Goal: Complete application form: Complete application form

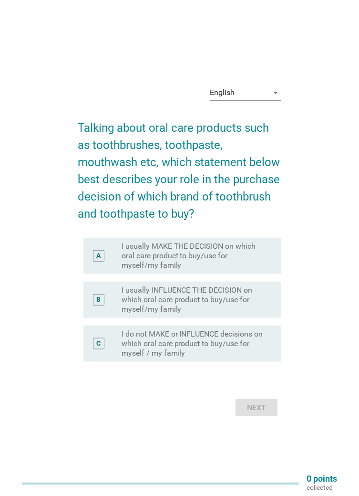
click at [218, 270] on label "I usually MAKE THE DECISION on which oral care product to buy/use for myself/my…" at bounding box center [194, 255] width 145 height 29
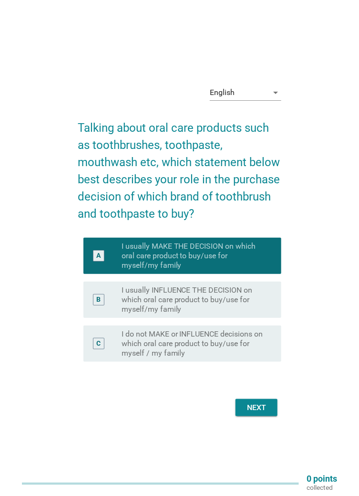
click at [259, 413] on div "Next" at bounding box center [256, 407] width 27 height 11
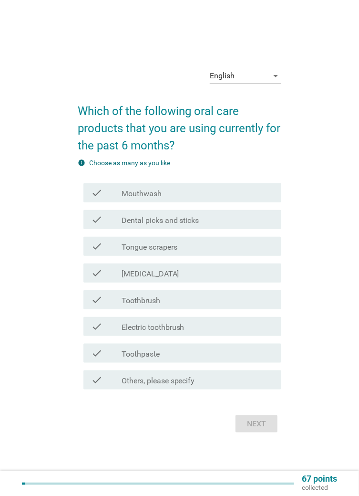
click at [198, 252] on div "check_box_outline_blank Tongue scrapers" at bounding box center [198, 245] width 152 height 11
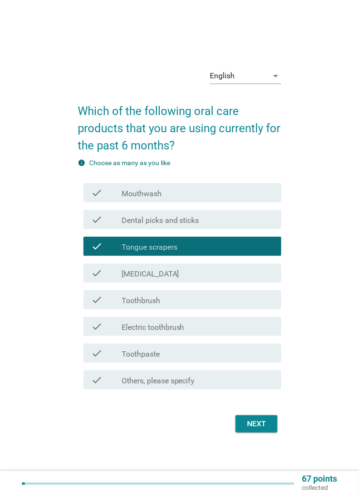
click at [189, 202] on div "check check_box_outline_blank Mouthwash" at bounding box center [182, 192] width 198 height 19
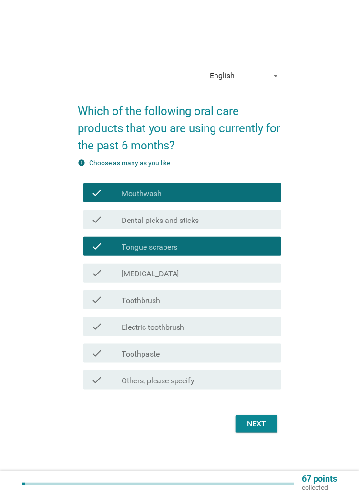
click at [183, 305] on div "check_box_outline_blank Toothbrush" at bounding box center [198, 299] width 152 height 11
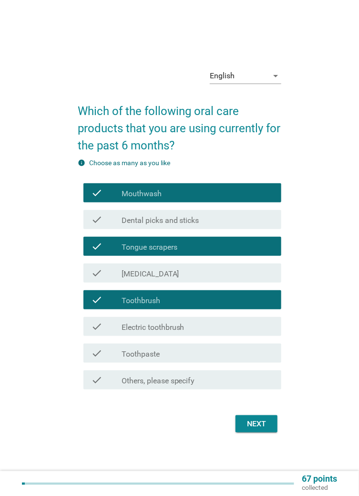
click at [193, 359] on div "check_box_outline_blank Toothpaste" at bounding box center [198, 352] width 152 height 11
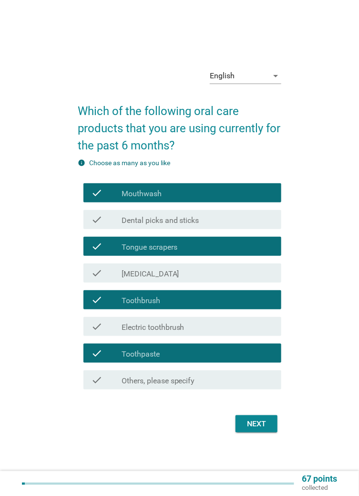
click at [219, 229] on div "check check_box_outline_blank Dental picks and sticks" at bounding box center [182, 219] width 198 height 19
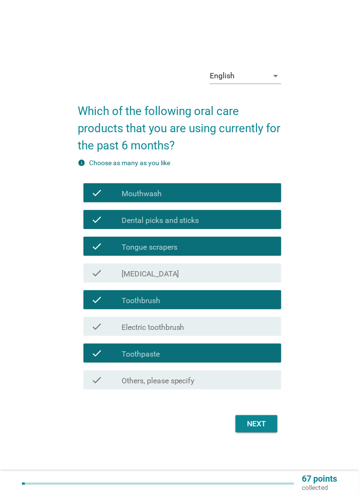
click at [260, 429] on div "Next" at bounding box center [256, 423] width 27 height 11
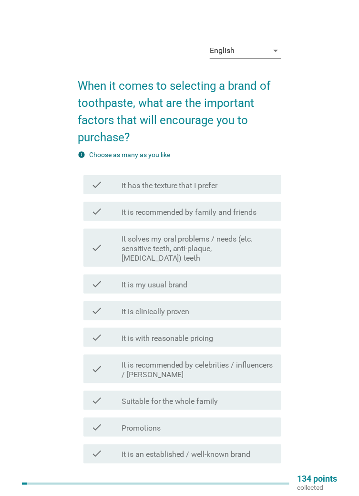
click at [177, 333] on label "It is with reasonable pricing" at bounding box center [168, 338] width 92 height 10
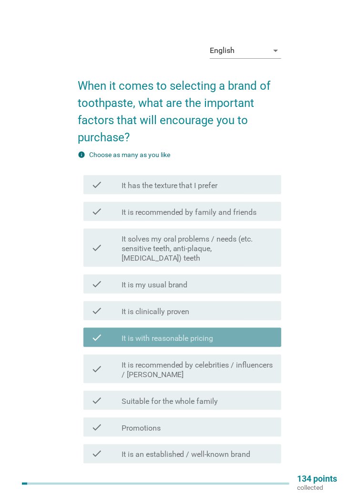
click at [182, 307] on label "It is clinically proven" at bounding box center [156, 312] width 68 height 10
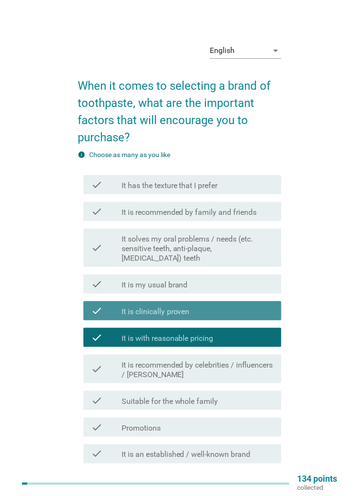
click at [187, 280] on label "It is my usual brand" at bounding box center [155, 285] width 66 height 10
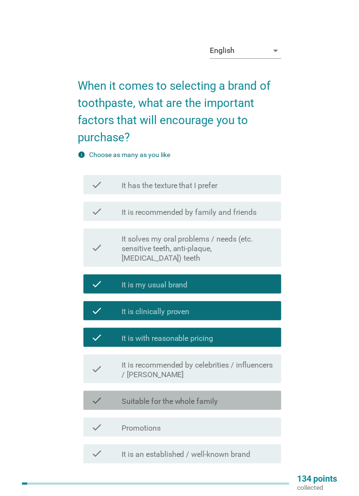
click at [224, 395] on div "check_box_outline_blank Suitable for the whole family" at bounding box center [198, 400] width 152 height 11
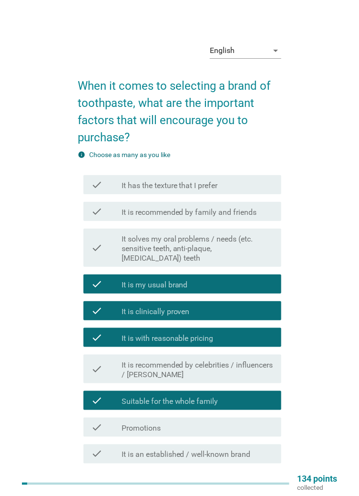
click at [206, 421] on div "check_box_outline_blank Promotions" at bounding box center [198, 426] width 152 height 11
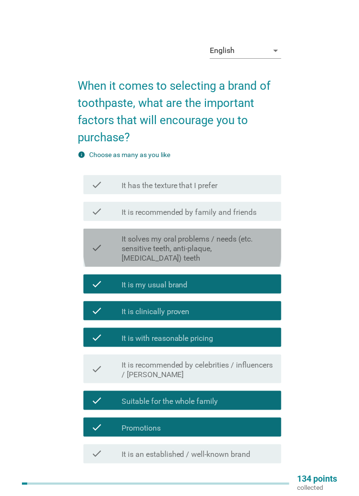
click at [230, 241] on label "It solves my oral problems / needs (etc. sensitive teeth, anti-plaque, [MEDICAL…" at bounding box center [198, 248] width 152 height 29
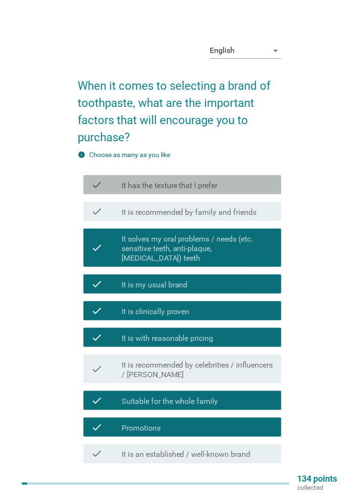
click at [218, 186] on label "It has the texture that I prefer" at bounding box center [170, 186] width 96 height 10
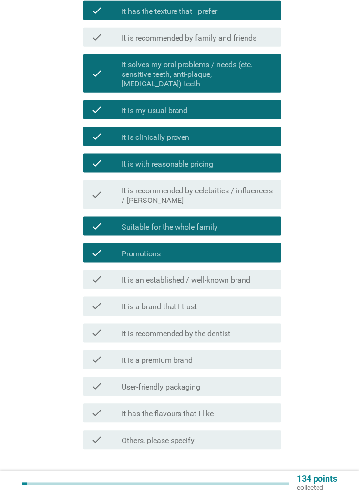
scroll to position [175, 0]
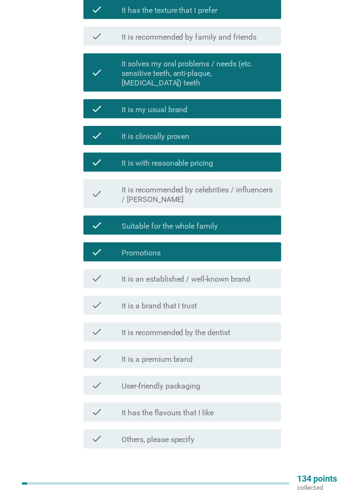
click at [234, 406] on div "check_box_outline_blank It has the flavours that I like" at bounding box center [198, 411] width 152 height 11
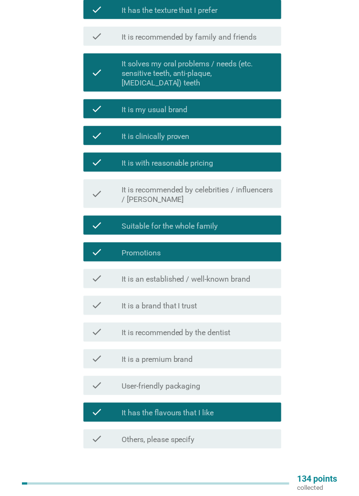
click at [264, 477] on div "Next" at bounding box center [256, 482] width 27 height 11
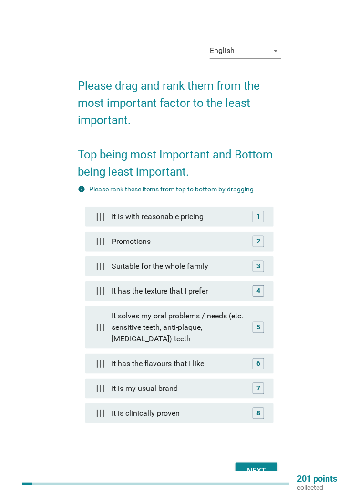
click at [267, 477] on div "Next" at bounding box center [256, 470] width 27 height 11
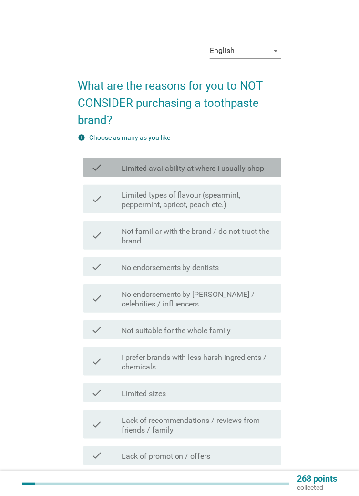
click at [243, 169] on label "Limited availability at where I usually shop" at bounding box center [193, 169] width 143 height 10
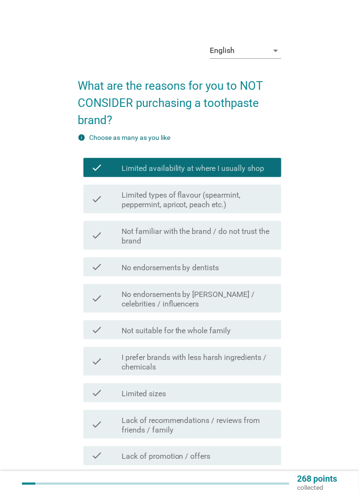
click at [230, 232] on label "Not familiar with the brand / do not trust the brand" at bounding box center [198, 236] width 152 height 19
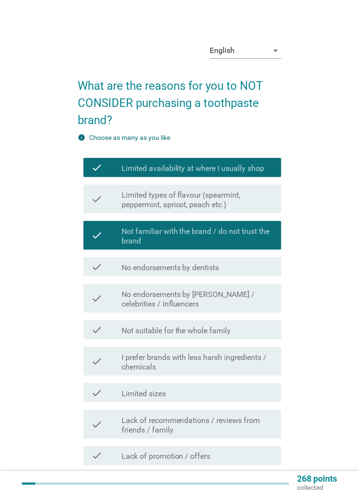
click at [233, 204] on label "Limited types of flavour (spearmint, peppermint, apricot, peach etc.)" at bounding box center [198, 199] width 152 height 19
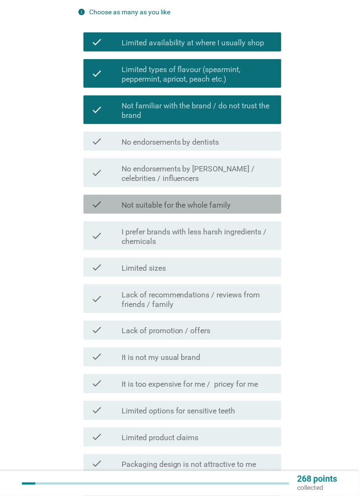
scroll to position [128, 0]
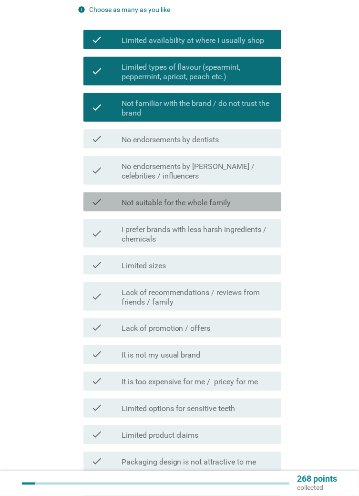
click at [230, 203] on label "Not suitable for the whole family" at bounding box center [177, 203] width 110 height 10
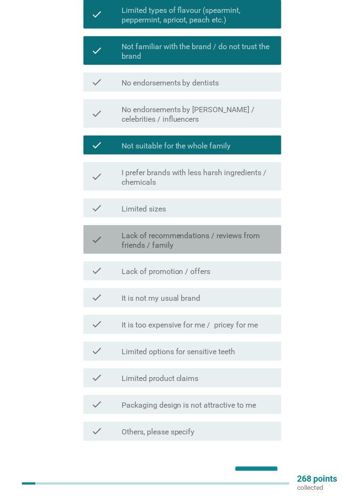
scroll to position [191, 0]
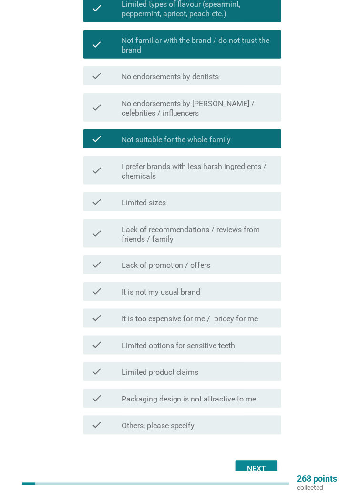
click at [218, 268] on div "check_box_outline_blank Lack of promotion / offers" at bounding box center [198, 264] width 152 height 11
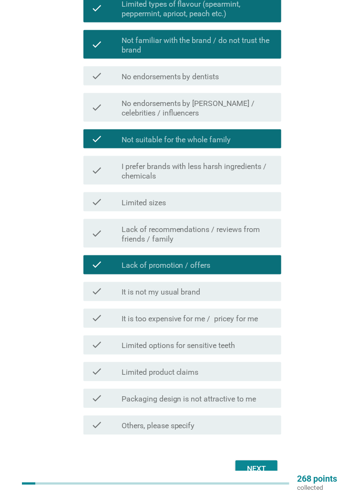
click at [223, 318] on label "It is too expensive for me / pricey for me" at bounding box center [190, 319] width 137 height 10
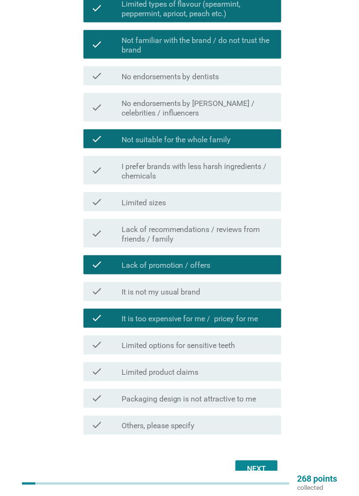
click at [208, 371] on div "check_box_outline_blank Limited product claims" at bounding box center [198, 371] width 152 height 11
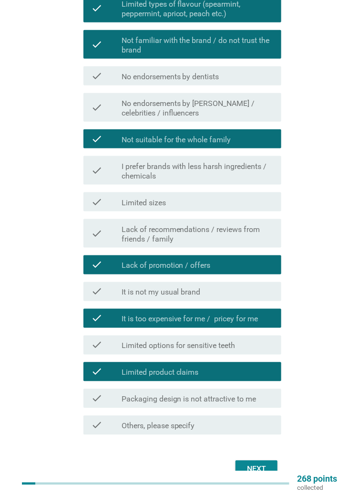
click at [223, 344] on label "Limited options for sensitive teeth" at bounding box center [179, 346] width 114 height 10
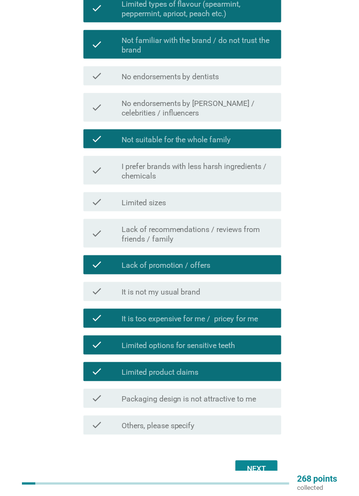
click at [221, 342] on label "Limited options for sensitive teeth" at bounding box center [179, 346] width 114 height 10
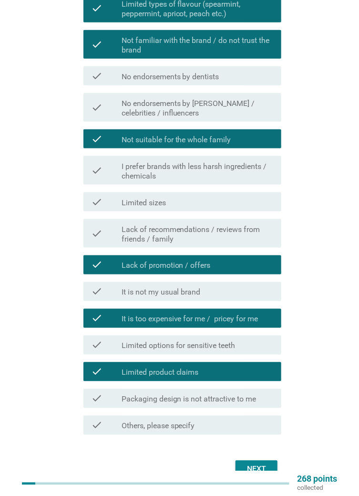
click at [234, 353] on div "check check_box_outline_blank Limited options for sensitive teeth" at bounding box center [182, 344] width 198 height 19
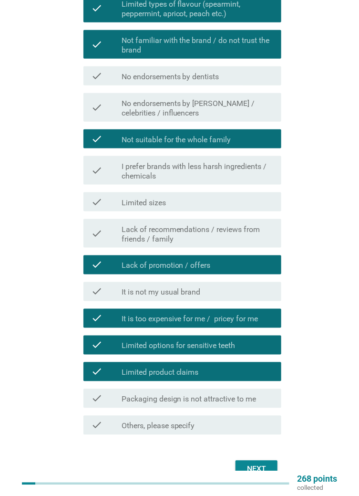
click at [261, 468] on div "Next" at bounding box center [256, 468] width 27 height 11
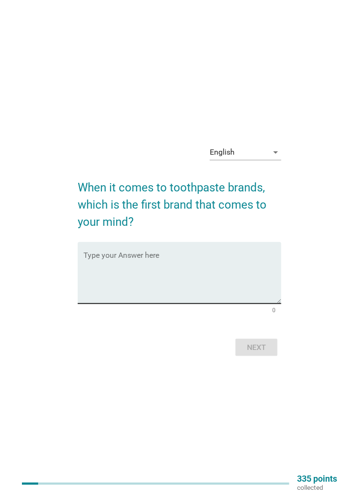
click at [248, 303] on textarea "Type your Answer here" at bounding box center [182, 278] width 198 height 50
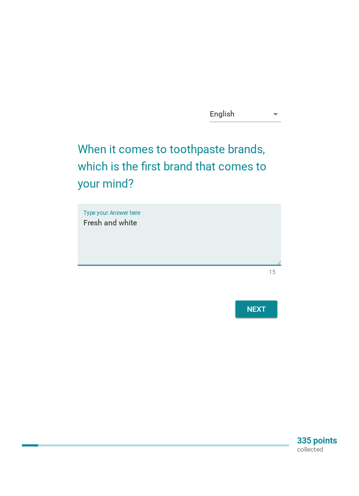
type textarea "Fresh and white"
click at [259, 353] on div "Next" at bounding box center [256, 347] width 27 height 11
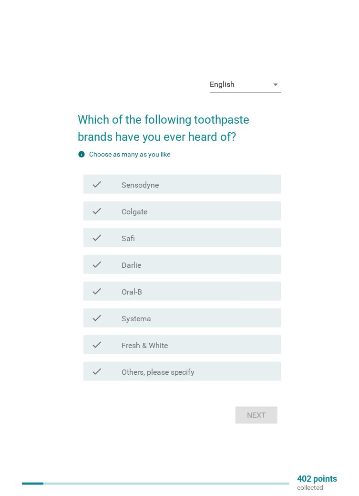
click at [166, 350] on label "Fresh & White" at bounding box center [145, 346] width 46 height 10
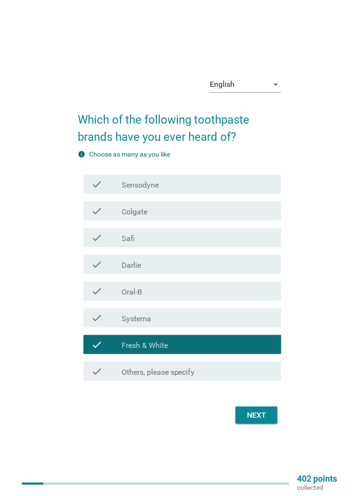
click at [175, 297] on div "check_box_outline_blank Oral-B" at bounding box center [198, 290] width 152 height 11
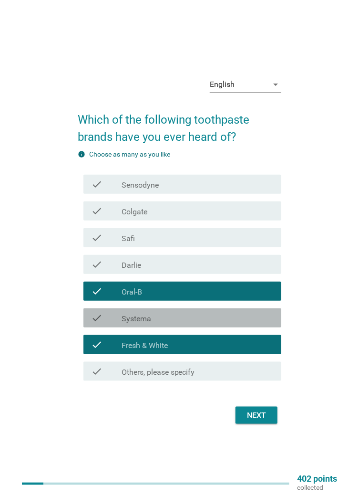
click at [175, 323] on div "check_box_outline_blank Systema" at bounding box center [198, 317] width 152 height 11
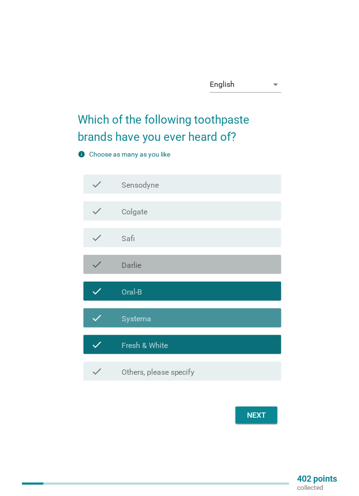
click at [175, 270] on div "check_box_outline_blank [PERSON_NAME]" at bounding box center [198, 264] width 152 height 11
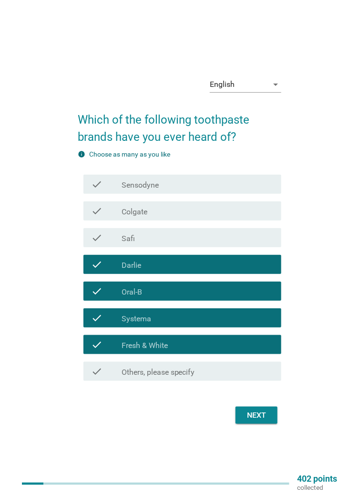
click at [182, 217] on div "check_box_outline_blank Colgate" at bounding box center [198, 210] width 152 height 11
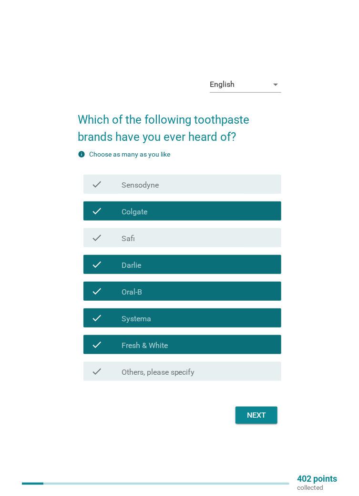
click at [188, 190] on div "check_box_outline_blank Sensodyne" at bounding box center [198, 183] width 152 height 11
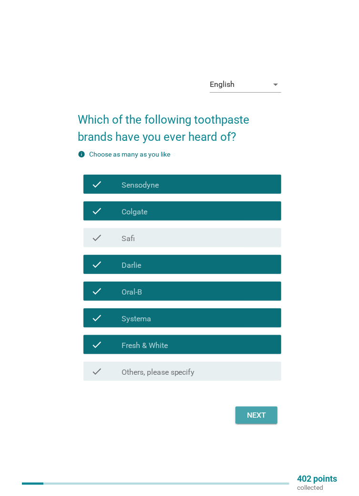
click at [261, 421] on div "Next" at bounding box center [256, 414] width 27 height 11
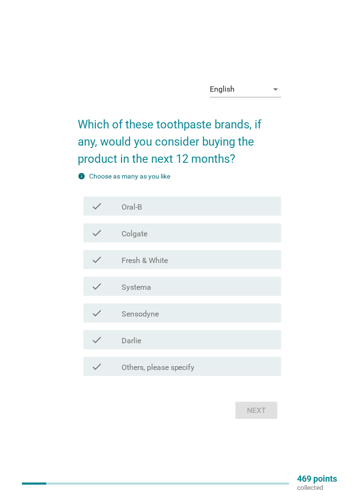
click at [177, 265] on div "check_box_outline_blank Fresh & White" at bounding box center [198, 259] width 152 height 11
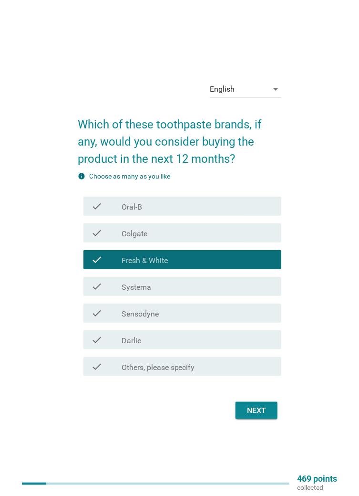
click at [177, 239] on div "check_box_outline_blank Colgate" at bounding box center [198, 232] width 152 height 11
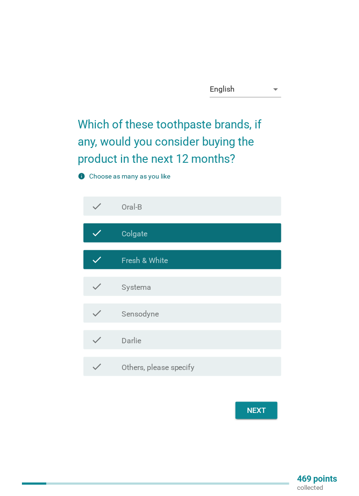
click at [166, 345] on div "check_box_outline_blank [PERSON_NAME]" at bounding box center [198, 339] width 152 height 11
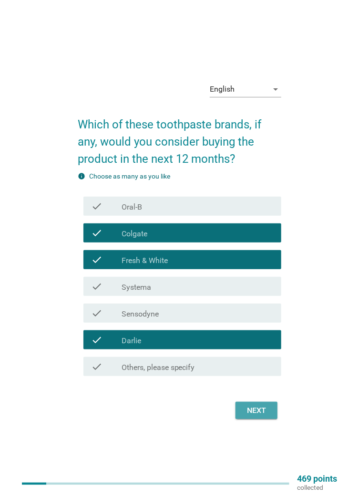
click at [254, 416] on div "Next" at bounding box center [256, 410] width 27 height 11
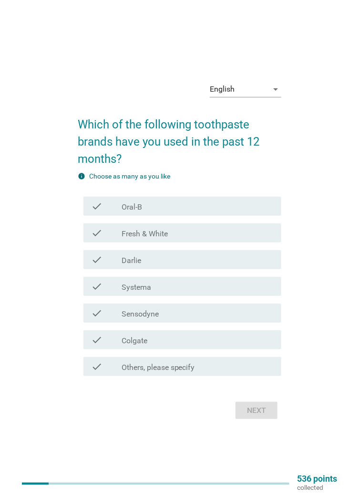
click at [185, 239] on div "check_box Fresh & White" at bounding box center [198, 232] width 152 height 11
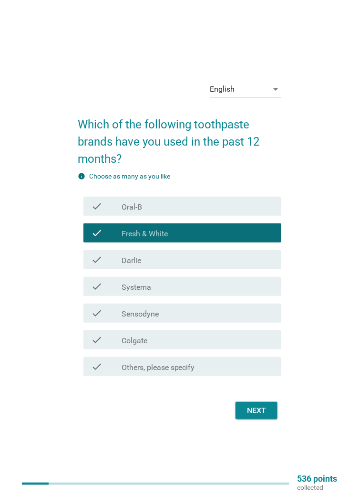
click at [165, 345] on div "check_box Colgate" at bounding box center [198, 339] width 152 height 11
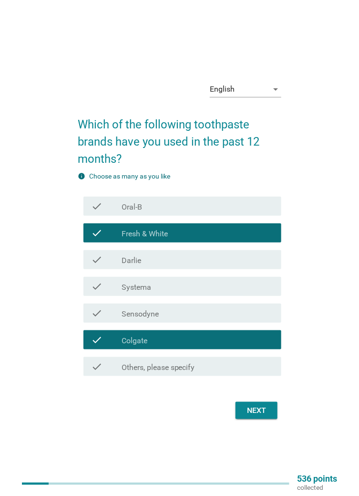
click at [250, 416] on div "Next" at bounding box center [256, 410] width 27 height 11
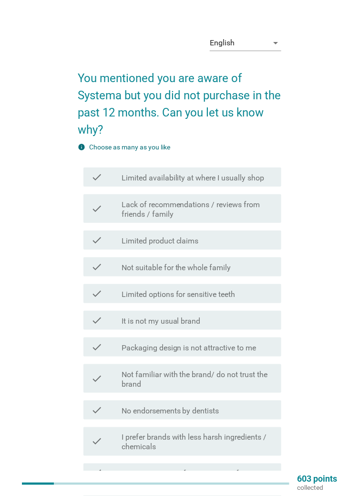
scroll to position [8, 0]
click at [242, 180] on label "Limited availability at where I usually shop" at bounding box center [193, 178] width 143 height 10
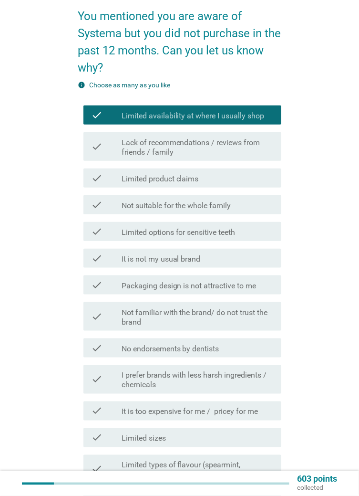
scroll to position [72, 0]
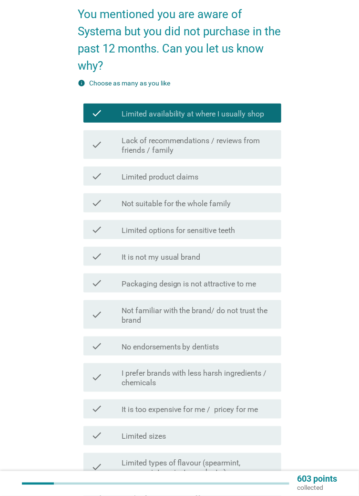
click at [171, 312] on label "Not familiar with the brand/ do not trust the brand" at bounding box center [198, 315] width 152 height 19
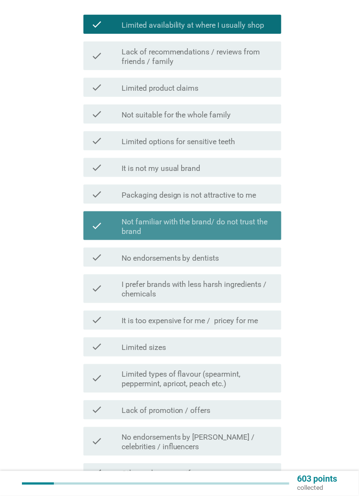
scroll to position [160, 0]
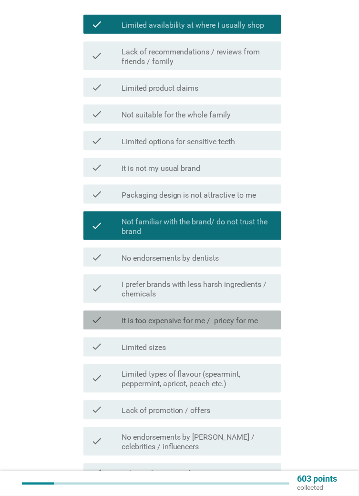
click at [164, 319] on label "It is too expensive for me / pricey for me" at bounding box center [190, 321] width 137 height 10
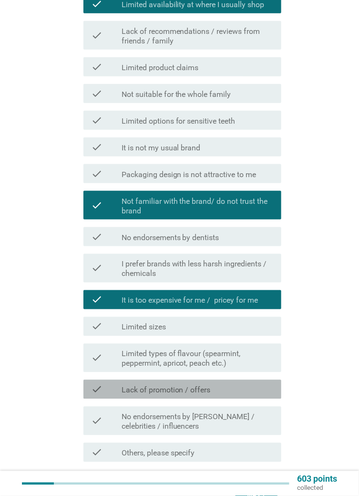
scroll to position [208, 0]
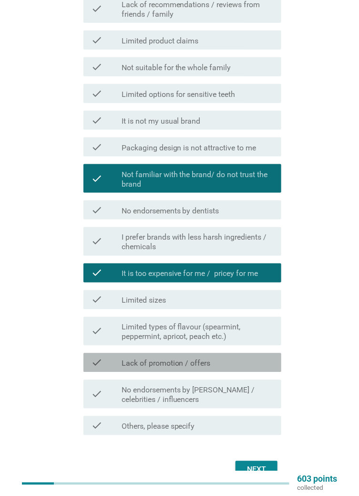
click at [253, 364] on div "check_box_outline_blank Lack of promotion / offers" at bounding box center [198, 362] width 152 height 11
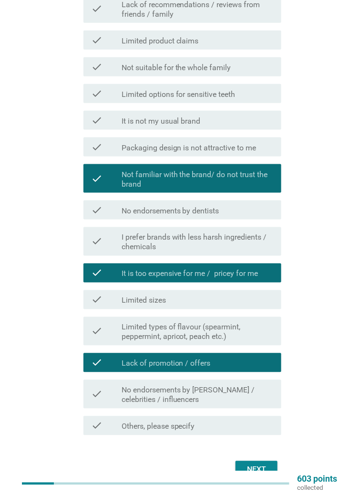
click at [264, 469] on div "Next" at bounding box center [256, 469] width 27 height 11
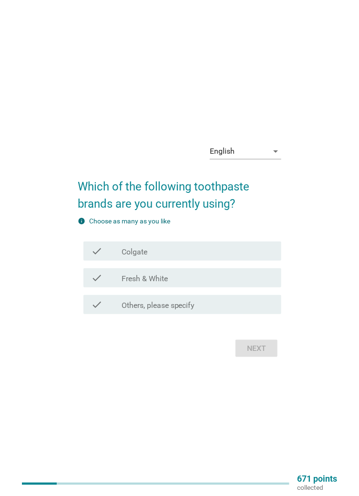
click at [228, 283] on div "check_box_outline_blank Fresh & White" at bounding box center [198, 277] width 152 height 11
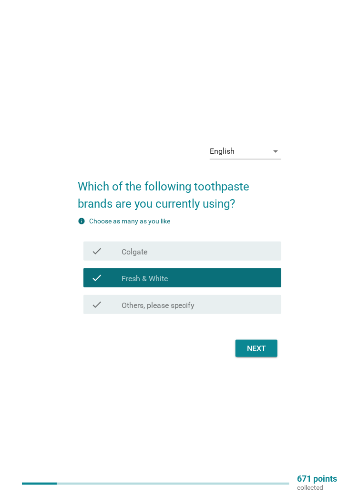
click at [261, 354] on div "Next" at bounding box center [256, 348] width 27 height 11
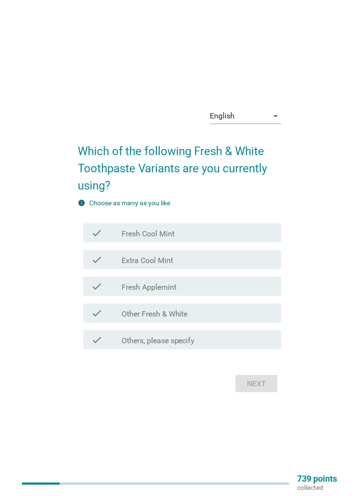
click at [253, 239] on div "check_box_outline_blank Fresh Cool Mint" at bounding box center [198, 232] width 152 height 11
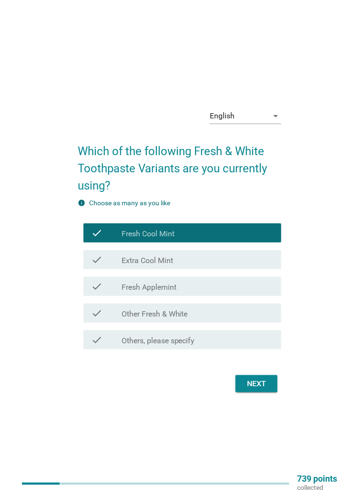
click at [246, 265] on div "check_box_outline_blank Extra Cool Mint" at bounding box center [198, 259] width 152 height 11
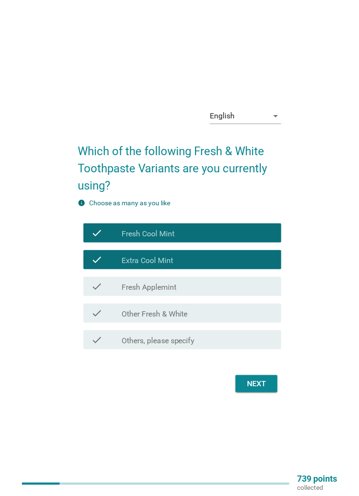
click at [244, 292] on div "check_box_outline_blank Fresh Applemint" at bounding box center [198, 286] width 152 height 11
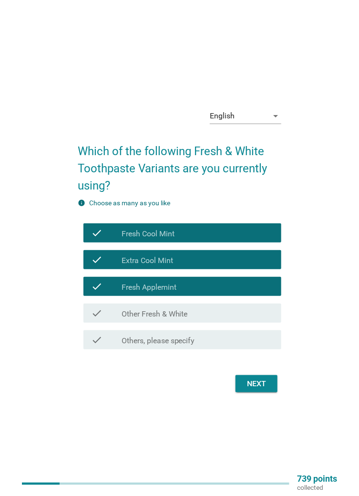
click at [260, 389] on div "Next" at bounding box center [256, 383] width 27 height 11
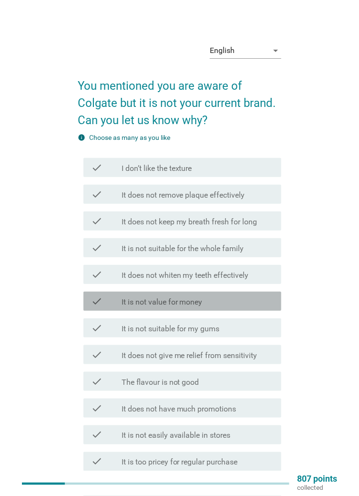
click at [268, 302] on div "check_box_outline_blank It is not value for money" at bounding box center [198, 300] width 152 height 11
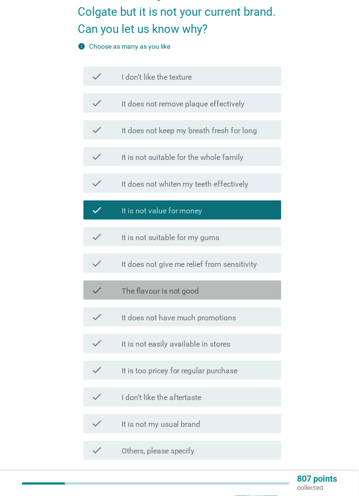
scroll to position [96, 0]
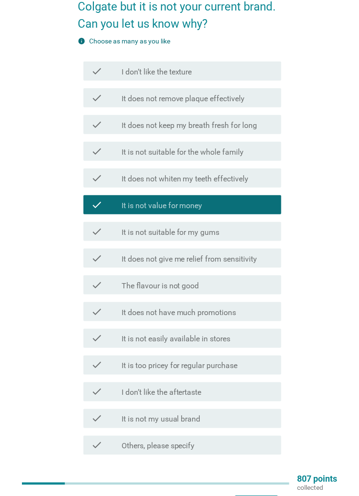
click at [261, 316] on div "check_box_outline_blank It does not have much promotions" at bounding box center [198, 311] width 152 height 11
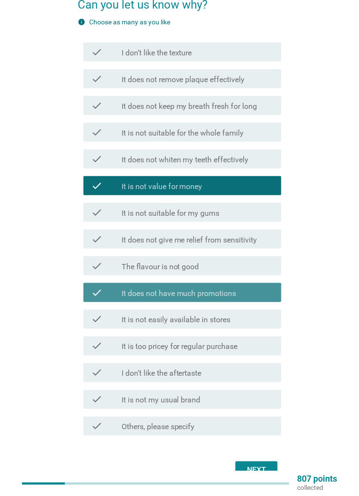
scroll to position [116, 0]
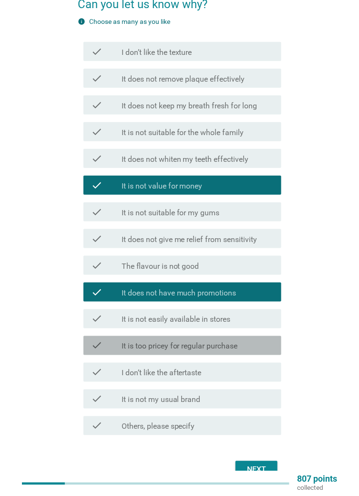
click at [252, 351] on div "check check_box_outline_blank It is too pricey for regular purchase" at bounding box center [182, 345] width 198 height 19
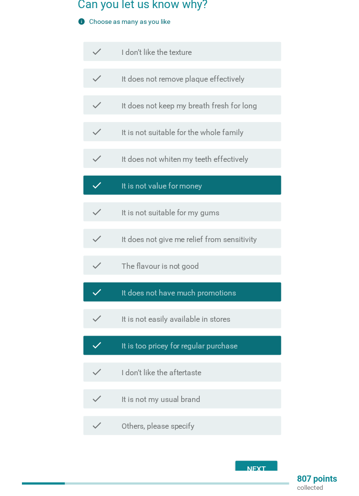
click at [258, 466] on div "Next" at bounding box center [256, 469] width 27 height 11
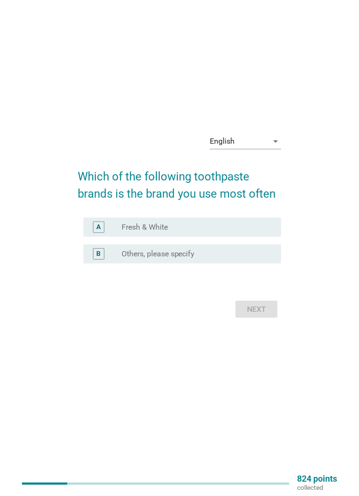
scroll to position [0, 0]
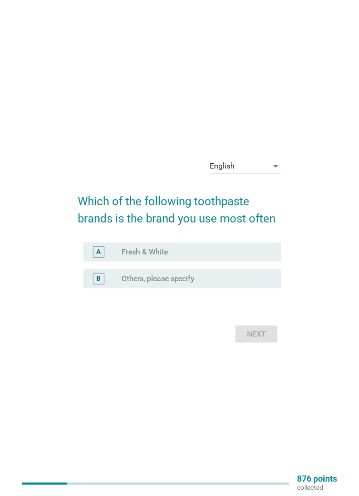
click at [253, 257] on div "radio_button_unchecked Fresh & White" at bounding box center [194, 252] width 145 height 10
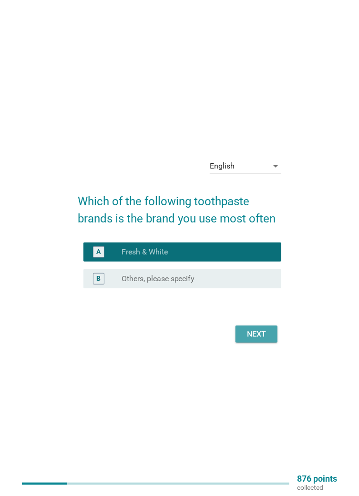
click at [254, 343] on button "Next" at bounding box center [257, 333] width 42 height 17
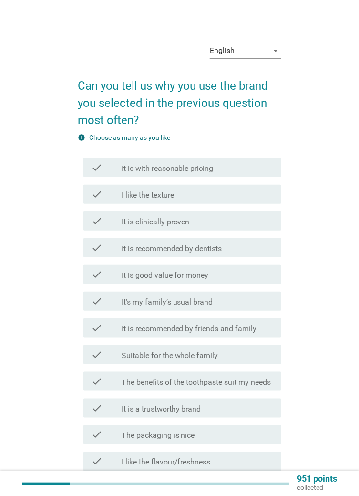
click at [250, 279] on div "check_box_outline_blank It is good value for money" at bounding box center [198, 274] width 152 height 11
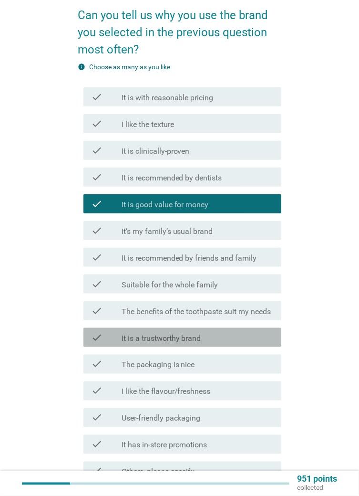
click at [255, 344] on div "check check_box_outline_blank It is a trustworthy brand" at bounding box center [182, 337] width 198 height 19
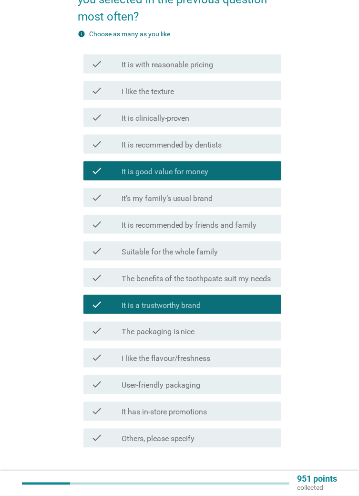
scroll to position [104, 0]
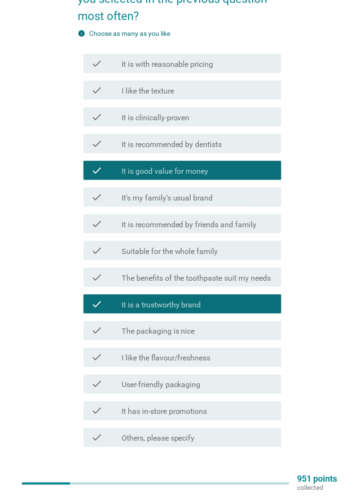
click at [240, 413] on div "check_box_outline_blank It has in-store promotions" at bounding box center [198, 410] width 152 height 11
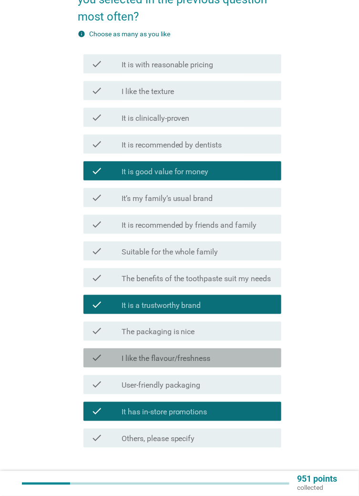
scroll to position [116, 0]
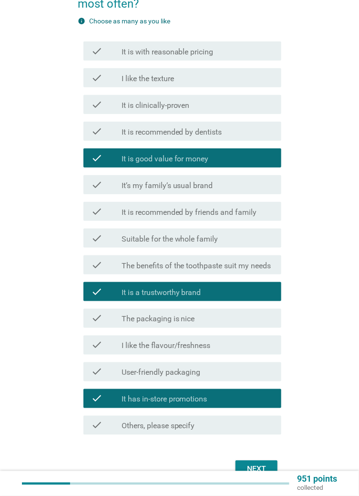
click at [212, 50] on label "It is with reasonable pricing" at bounding box center [168, 52] width 92 height 10
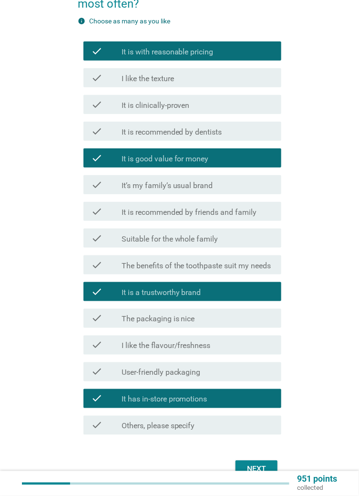
scroll to position [116, 0]
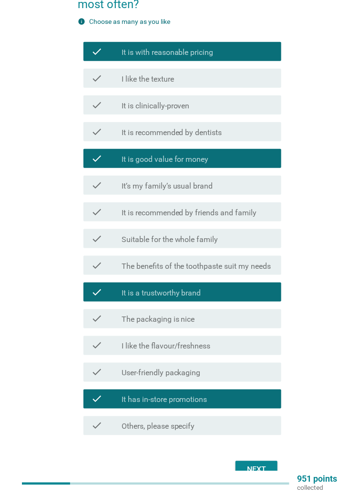
click at [256, 468] on div "Next" at bounding box center [256, 469] width 27 height 11
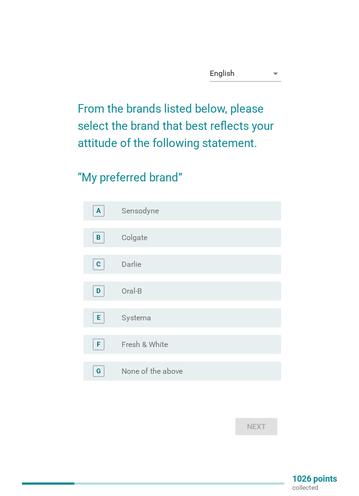
click at [232, 354] on div "F radio_button_unchecked Fresh & White" at bounding box center [182, 344] width 198 height 19
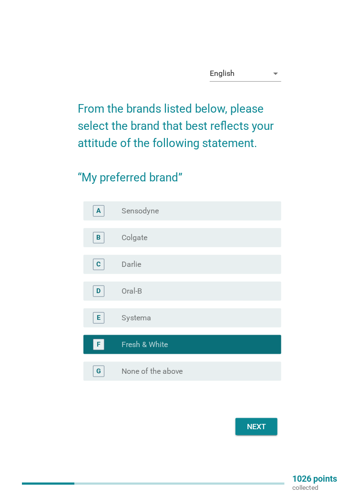
click at [256, 432] on div "Next" at bounding box center [256, 426] width 27 height 11
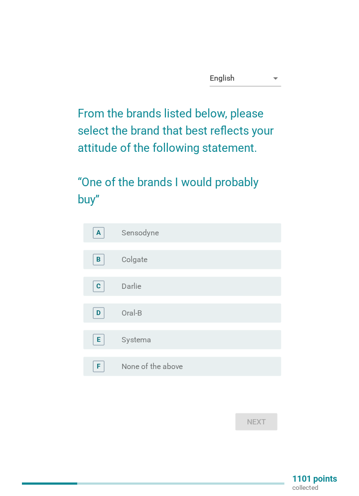
click at [223, 291] on div "radio_button_unchecked [PERSON_NAME]" at bounding box center [194, 286] width 145 height 10
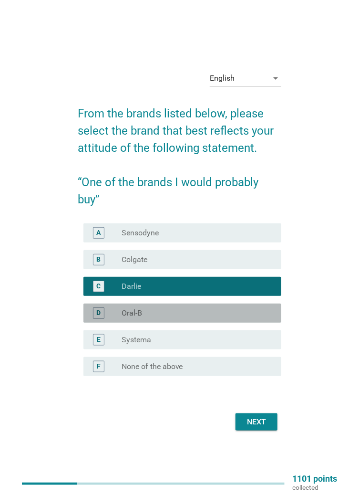
click at [223, 323] on div "D radio_button_unchecked Oral-B" at bounding box center [182, 312] width 198 height 19
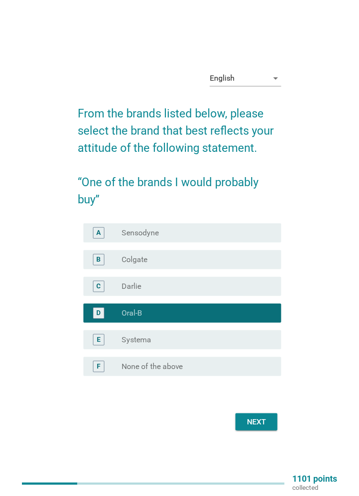
click at [226, 264] on div "radio_button_unchecked Colgate" at bounding box center [194, 260] width 145 height 10
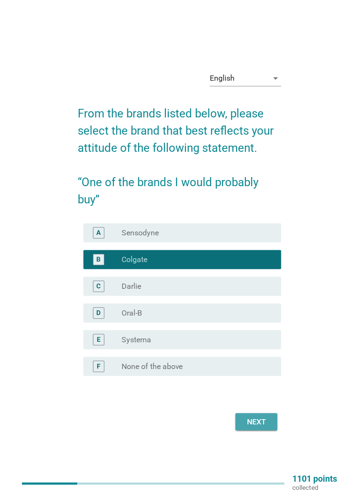
click at [260, 427] on div "Next" at bounding box center [256, 421] width 27 height 11
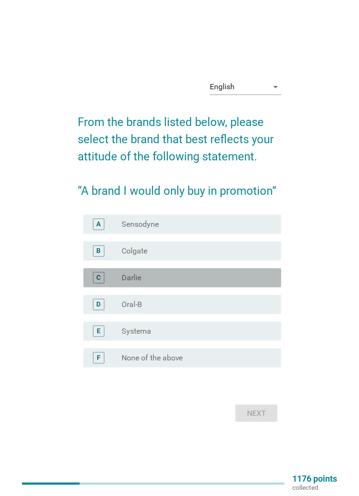
click at [225, 282] on div "radio_button_unchecked [PERSON_NAME]" at bounding box center [194, 278] width 145 height 10
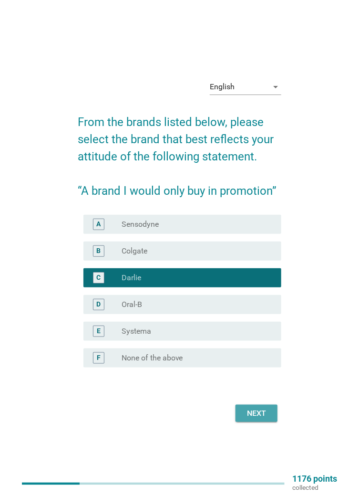
click at [257, 419] on div "Next" at bounding box center [256, 412] width 27 height 11
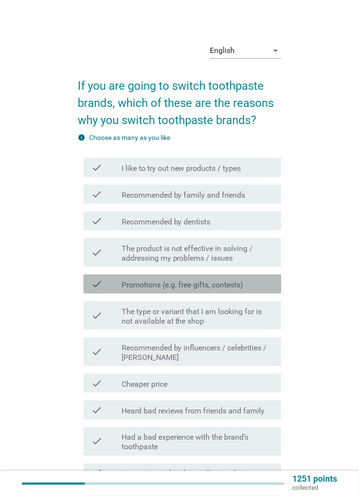
click at [236, 288] on label "Promotions (e.g. free gifts, contests)" at bounding box center [183, 285] width 122 height 10
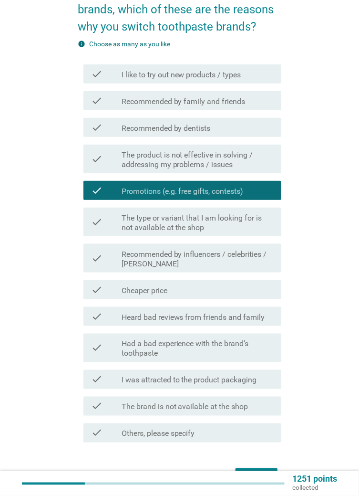
scroll to position [101, 0]
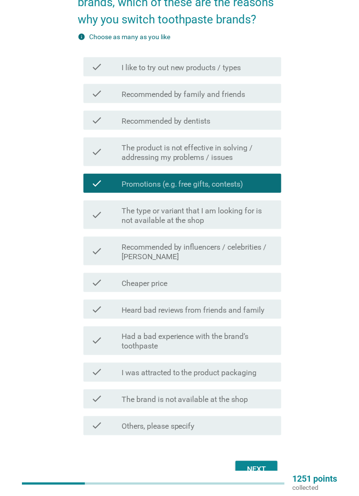
click at [247, 310] on label "Heard bad reviews from friends and family" at bounding box center [194, 310] width 144 height 10
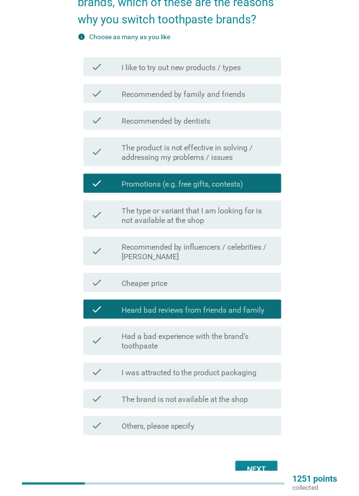
click at [247, 310] on label "Heard bad reviews from friends and family" at bounding box center [194, 310] width 144 height 10
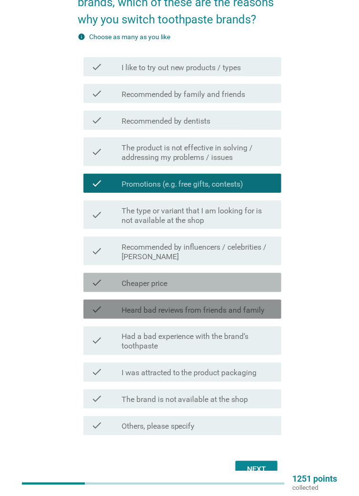
click at [249, 288] on div "check check_box_outline_blank Cheaper price" at bounding box center [182, 282] width 198 height 19
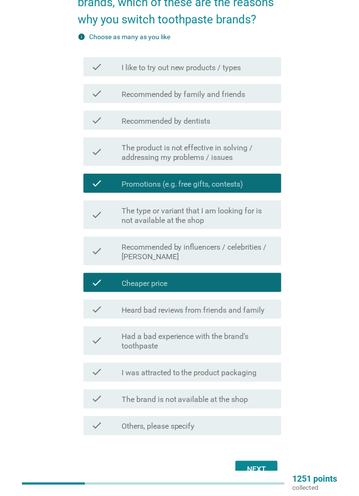
click at [263, 464] on div "Next" at bounding box center [256, 469] width 27 height 11
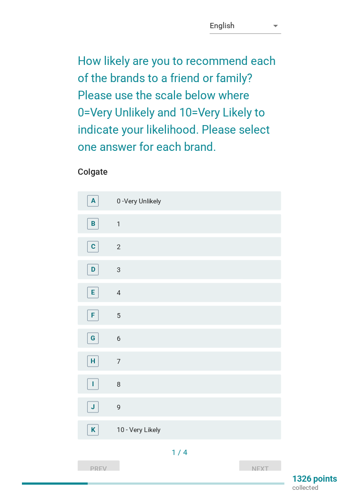
scroll to position [20, 0]
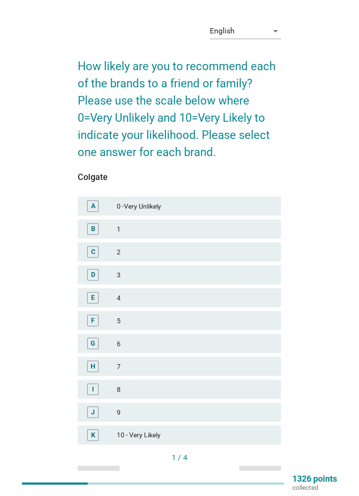
click at [193, 343] on div "6" at bounding box center [195, 343] width 157 height 11
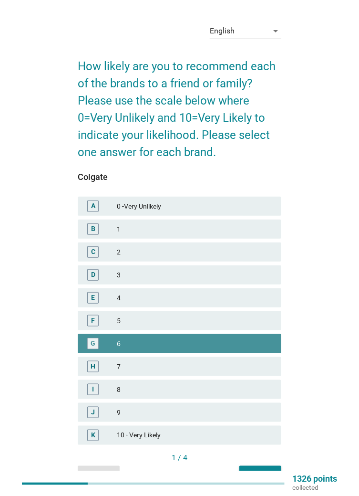
scroll to position [25, 0]
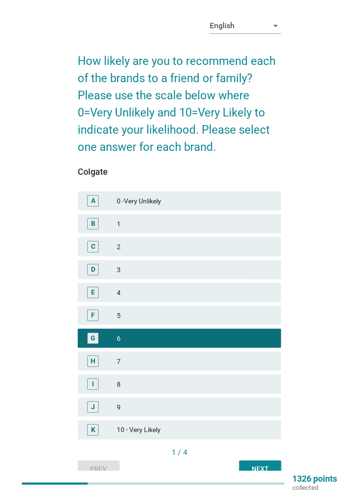
click at [264, 476] on button "Next" at bounding box center [260, 468] width 42 height 17
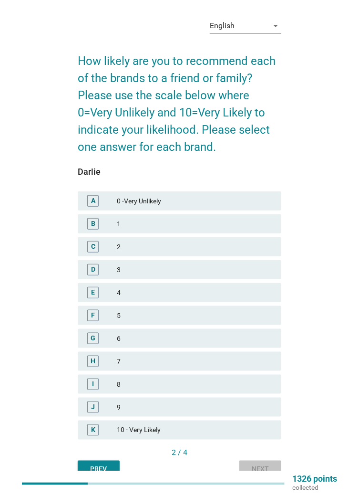
scroll to position [0, 0]
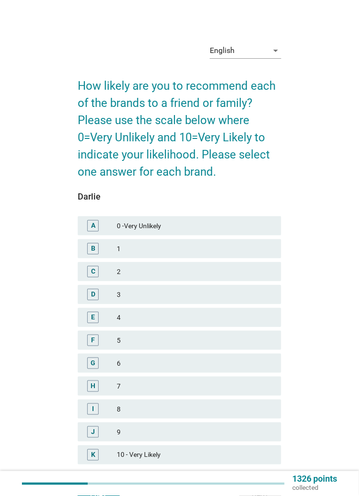
click at [192, 364] on div "6" at bounding box center [195, 362] width 157 height 11
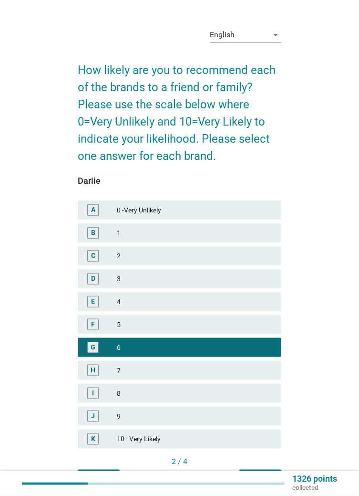
scroll to position [25, 0]
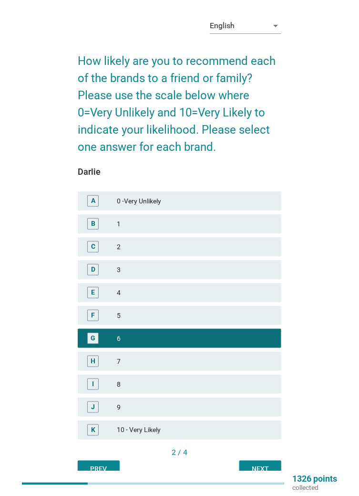
click at [265, 470] on div "Next" at bounding box center [260, 469] width 27 height 10
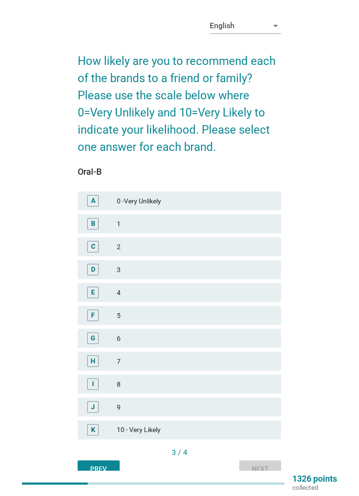
scroll to position [0, 0]
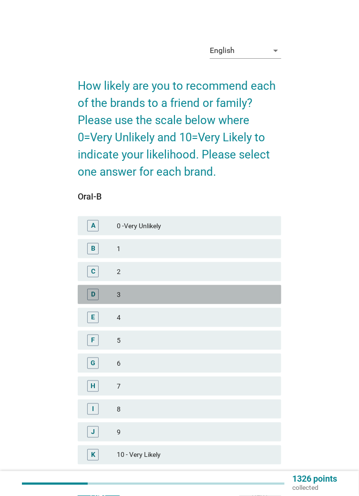
click at [202, 294] on div "3" at bounding box center [195, 294] width 157 height 11
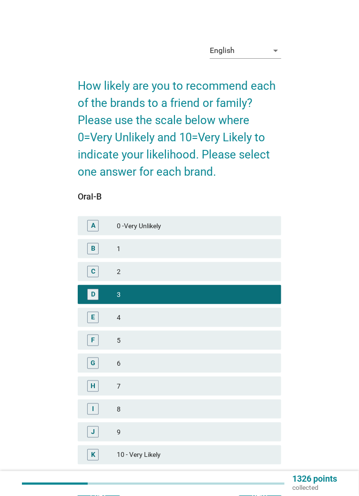
click at [263, 495] on div "Next" at bounding box center [260, 494] width 27 height 10
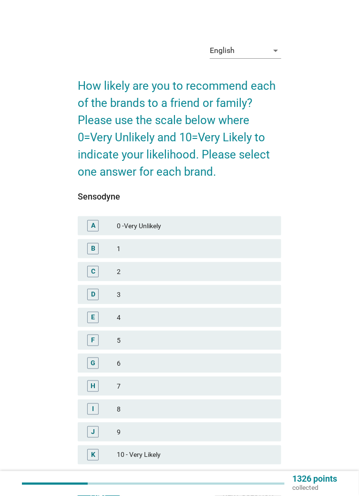
click at [179, 320] on div "4" at bounding box center [195, 317] width 157 height 11
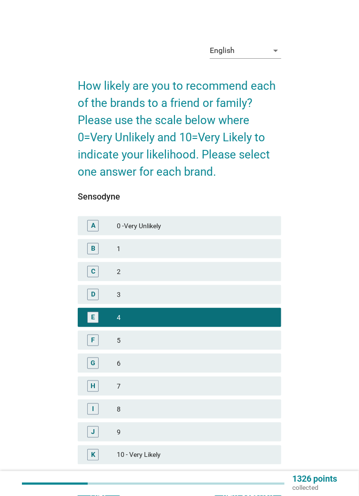
click at [249, 489] on button "Next question" at bounding box center [248, 493] width 66 height 17
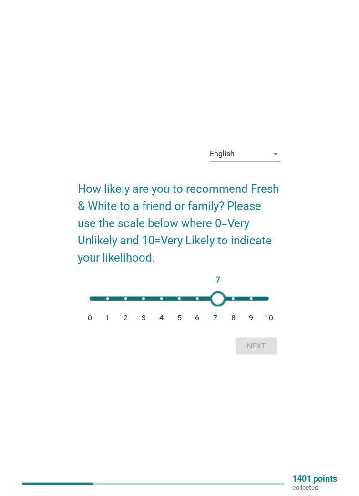
type input "8"
click at [260, 352] on div "Next" at bounding box center [256, 345] width 27 height 11
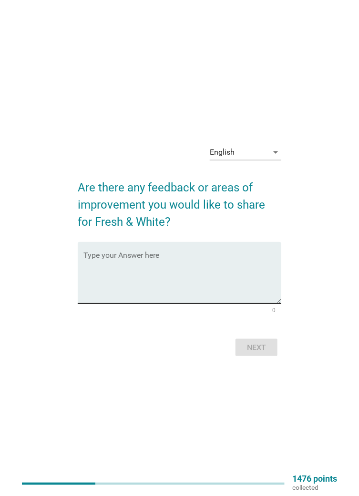
click at [201, 286] on textarea "Type your Answer here" at bounding box center [182, 278] width 198 height 50
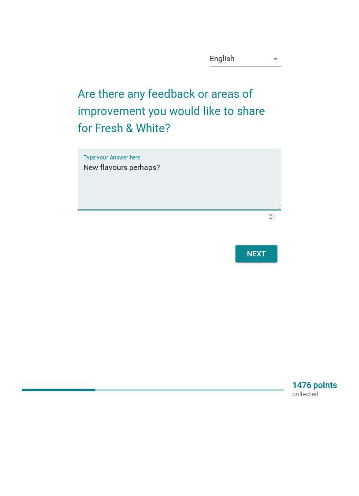
type textarea "New flavours perhaps?"
click at [255, 353] on div "Next" at bounding box center [256, 347] width 27 height 11
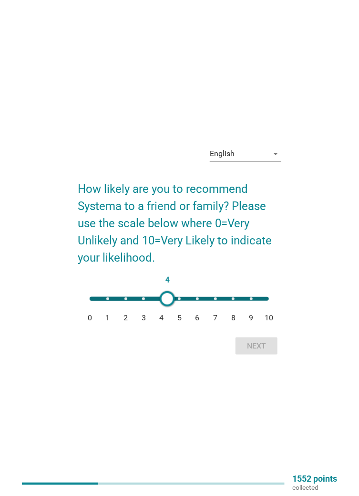
type input "5"
click at [260, 352] on div "Next" at bounding box center [256, 345] width 27 height 11
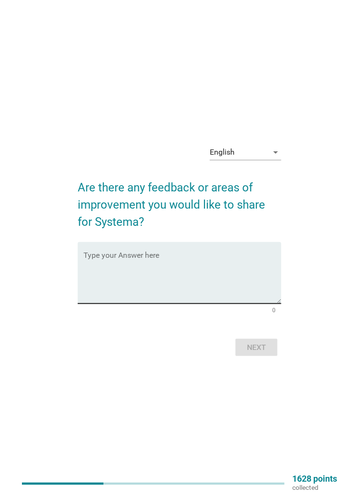
click at [217, 286] on textarea "Type your Answer here" at bounding box center [182, 278] width 198 height 50
type textarea "T"
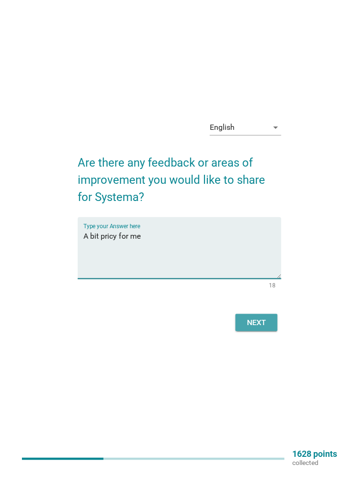
type textarea "A bit pricy for me"
click at [255, 353] on div "Next" at bounding box center [256, 347] width 27 height 11
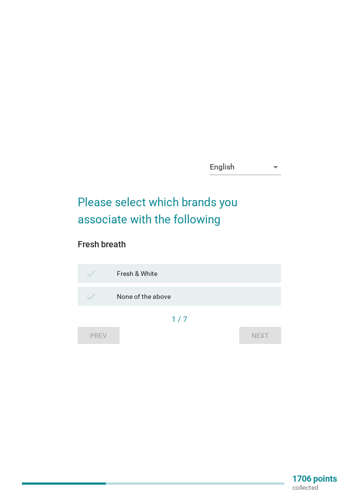
click at [218, 279] on div "Fresh & White" at bounding box center [195, 273] width 157 height 11
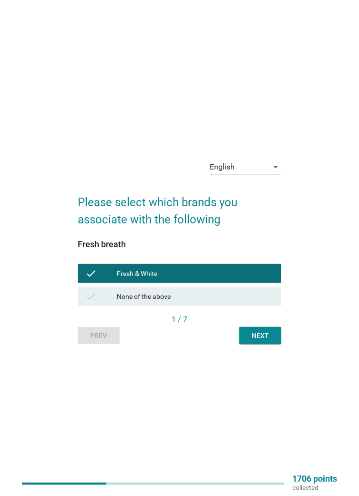
click at [262, 341] on div "Next" at bounding box center [260, 336] width 27 height 10
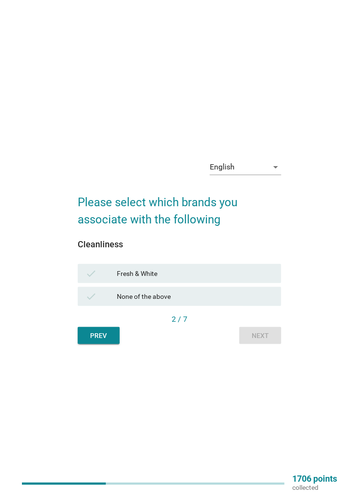
click at [216, 279] on div "Fresh & White" at bounding box center [195, 273] width 157 height 11
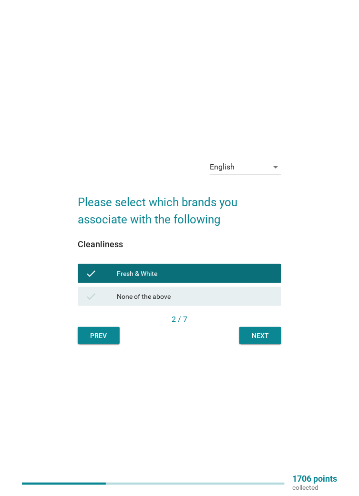
scroll to position [11, 0]
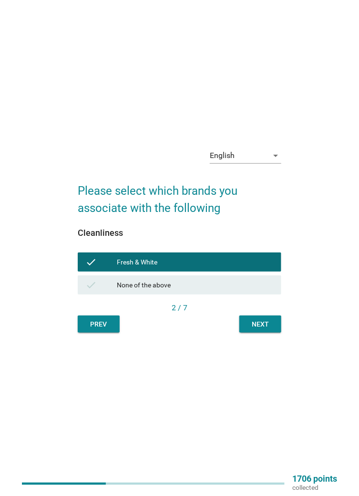
click at [261, 329] on div "Next" at bounding box center [260, 324] width 27 height 10
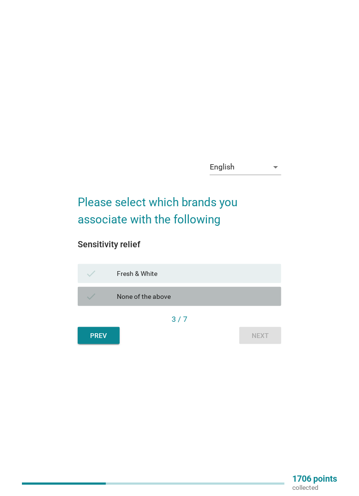
click at [231, 302] on div "None of the above" at bounding box center [195, 296] width 157 height 11
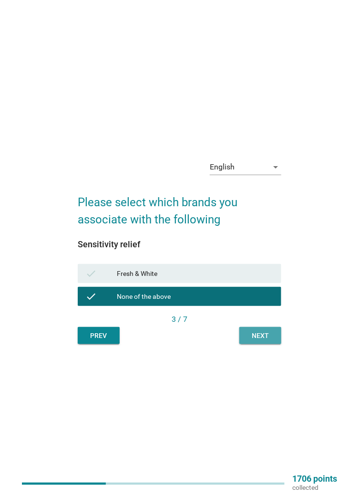
click at [260, 344] on button "Next" at bounding box center [260, 335] width 42 height 17
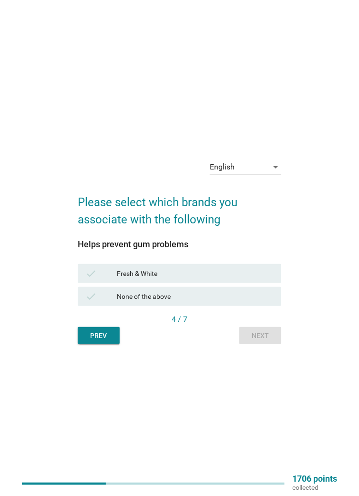
click at [211, 279] on div "Fresh & White" at bounding box center [195, 273] width 157 height 11
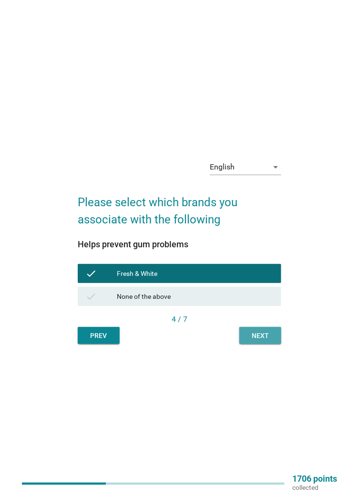
click at [262, 344] on button "Next" at bounding box center [260, 335] width 42 height 17
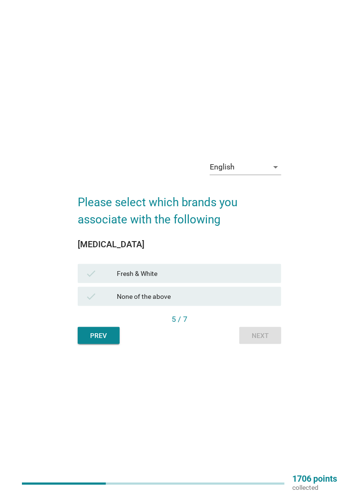
click at [214, 279] on div "Fresh & White" at bounding box center [195, 273] width 157 height 11
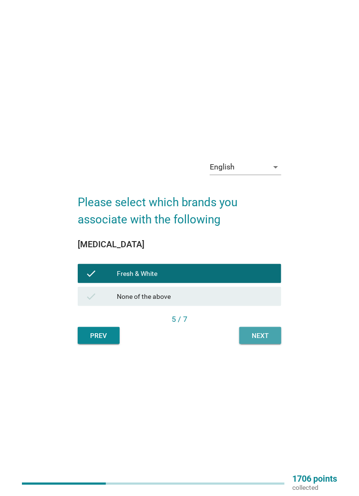
click at [257, 341] on div "Next" at bounding box center [260, 336] width 27 height 10
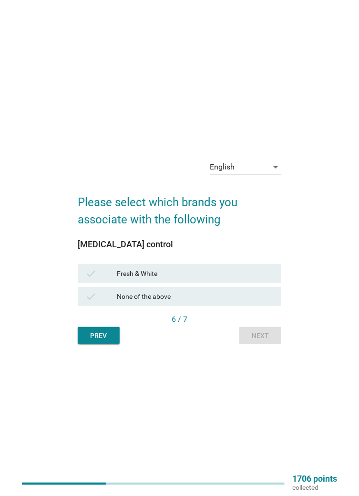
click at [213, 279] on div "Fresh & White" at bounding box center [195, 273] width 157 height 11
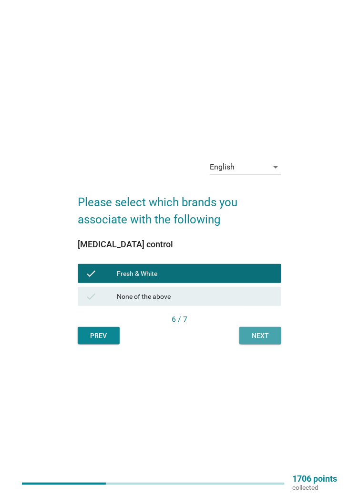
click at [252, 341] on div "Next" at bounding box center [260, 336] width 27 height 10
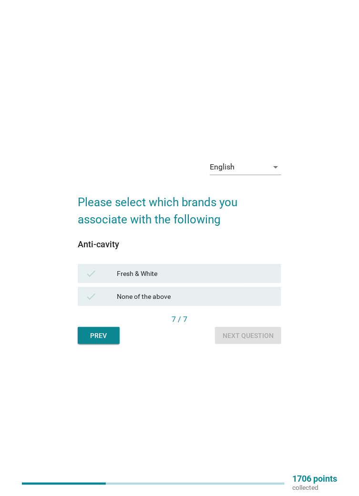
click at [208, 279] on div "Fresh & White" at bounding box center [195, 273] width 157 height 11
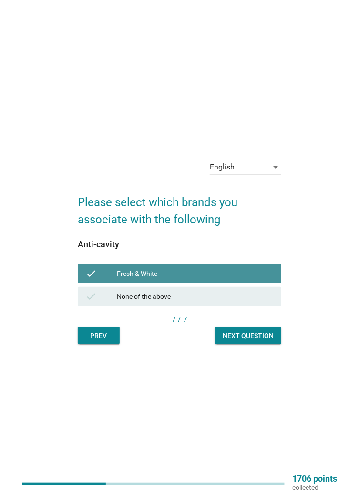
click at [254, 341] on div "Next question" at bounding box center [248, 336] width 51 height 10
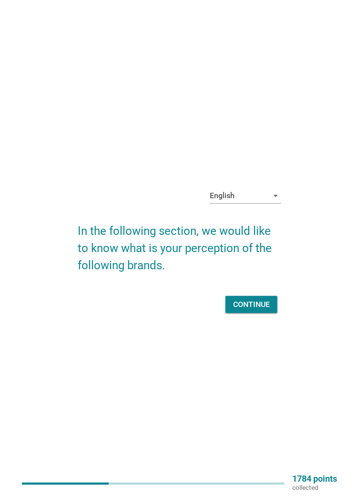
click at [257, 310] on div "Continue" at bounding box center [251, 304] width 37 height 11
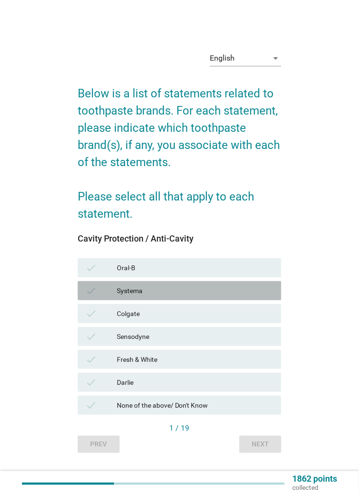
scroll to position [4, 0]
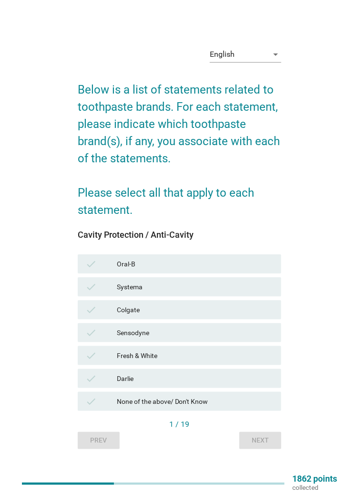
click at [195, 315] on div "Colgate" at bounding box center [195, 309] width 157 height 11
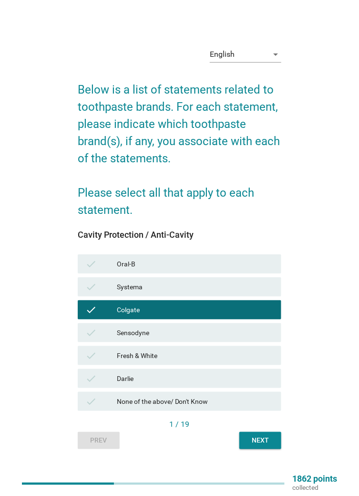
click at [201, 361] on div "Fresh & White" at bounding box center [195, 355] width 157 height 11
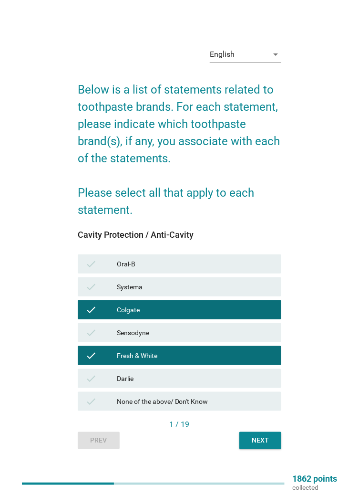
click at [198, 384] on div "Darlie" at bounding box center [195, 378] width 157 height 11
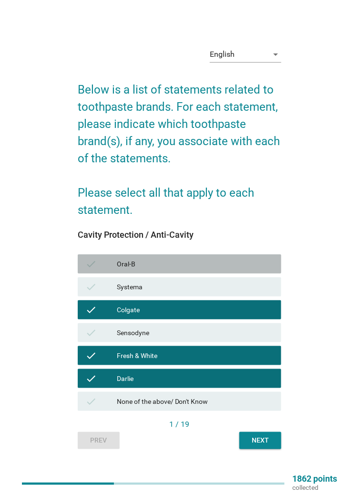
click at [209, 270] on div "Oral-B" at bounding box center [195, 263] width 157 height 11
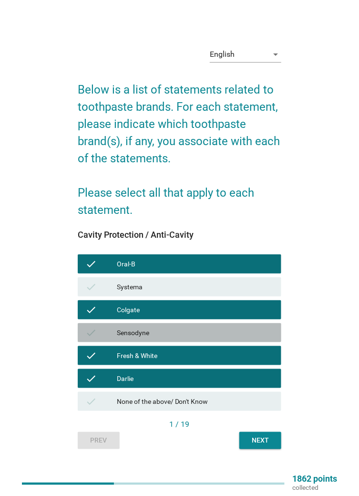
click at [245, 338] on div "Sensodyne" at bounding box center [195, 332] width 157 height 11
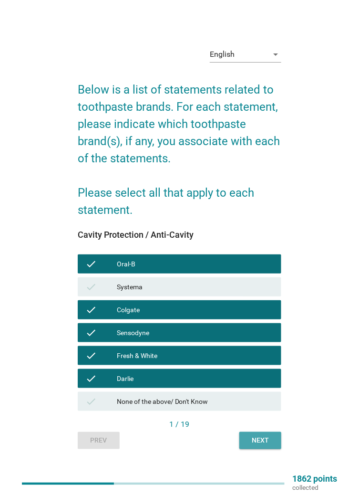
click at [254, 446] on div "Next" at bounding box center [260, 441] width 27 height 10
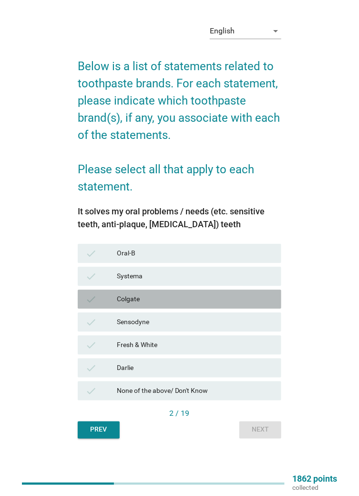
scroll to position [22, 0]
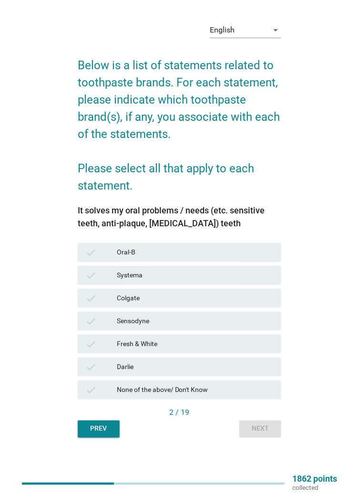
click at [196, 308] on div "check Colgate" at bounding box center [180, 298] width 204 height 19
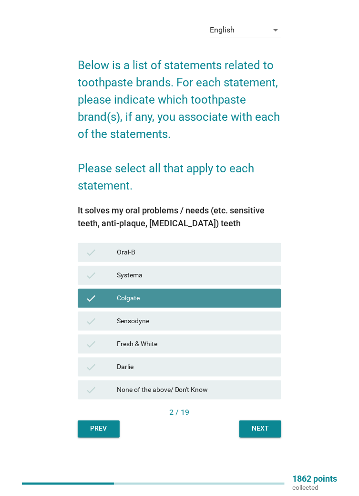
scroll to position [25, 0]
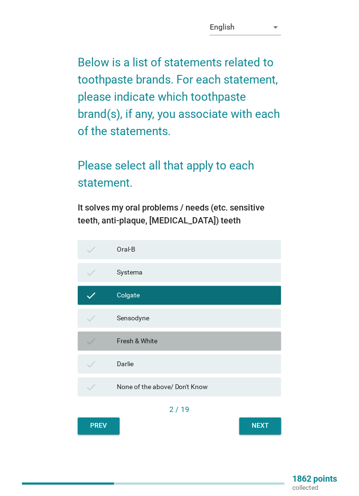
click at [185, 347] on div "Fresh & White" at bounding box center [195, 340] width 157 height 11
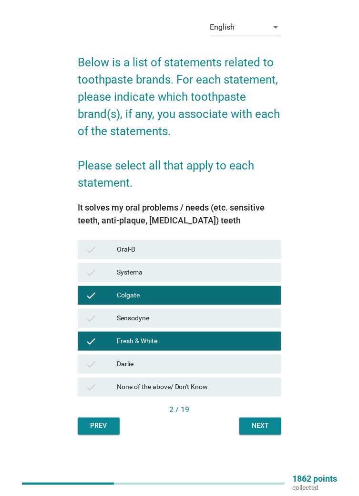
click at [186, 370] on div "Darlie" at bounding box center [195, 363] width 157 height 11
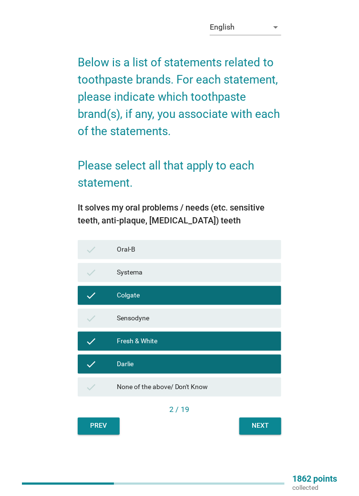
click at [219, 370] on div "Darlie" at bounding box center [195, 363] width 157 height 11
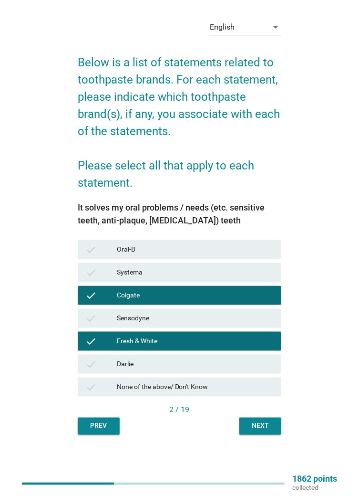
click at [256, 431] on div "Next" at bounding box center [260, 426] width 27 height 10
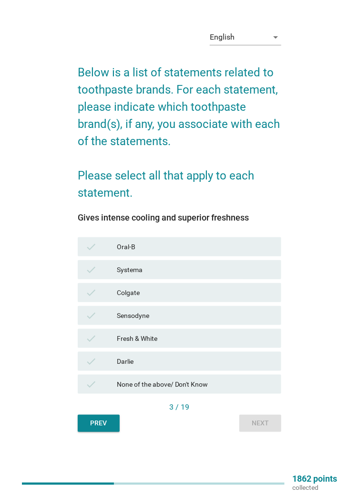
scroll to position [22, 0]
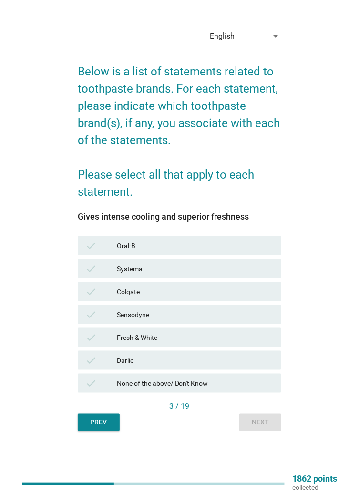
click at [193, 366] on div "Darlie" at bounding box center [195, 359] width 157 height 11
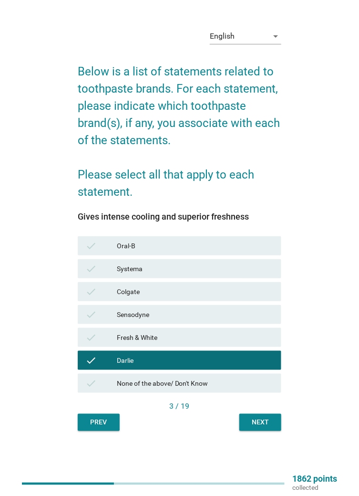
click at [197, 343] on div "Fresh & White" at bounding box center [195, 337] width 157 height 11
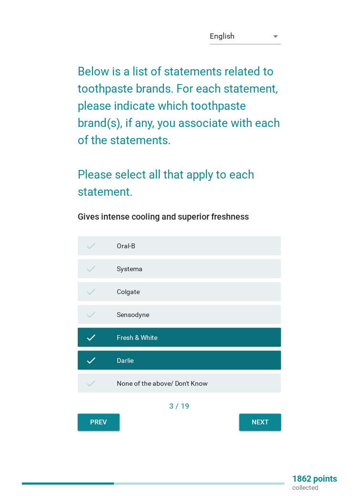
click at [256, 427] on div "Next" at bounding box center [260, 422] width 27 height 10
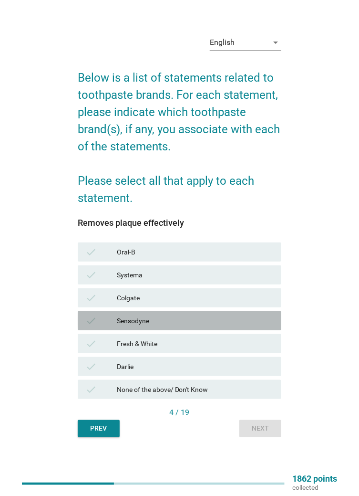
scroll to position [25, 0]
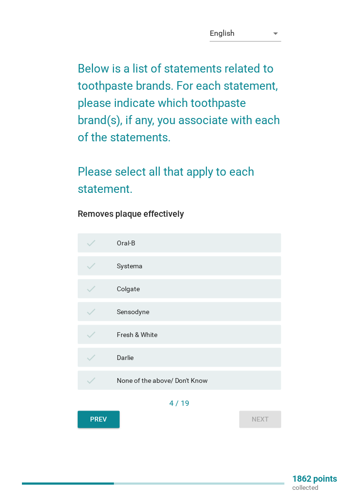
click at [182, 317] on div "Sensodyne" at bounding box center [195, 311] width 157 height 11
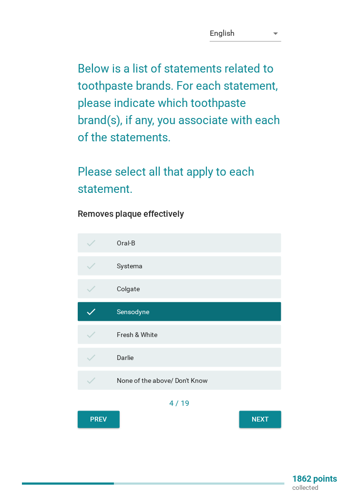
click at [191, 317] on div "Sensodyne" at bounding box center [195, 311] width 157 height 11
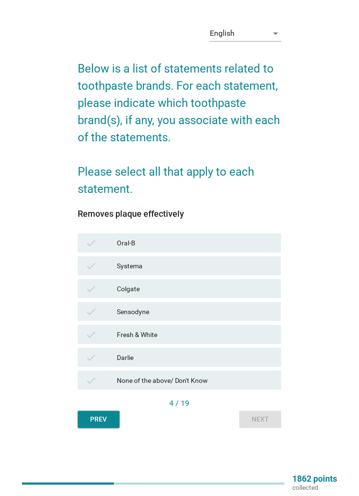
click at [194, 294] on div "Colgate" at bounding box center [195, 288] width 157 height 11
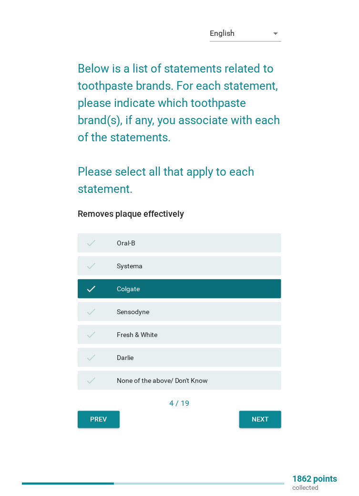
click at [204, 249] on div "Oral-B" at bounding box center [195, 242] width 157 height 11
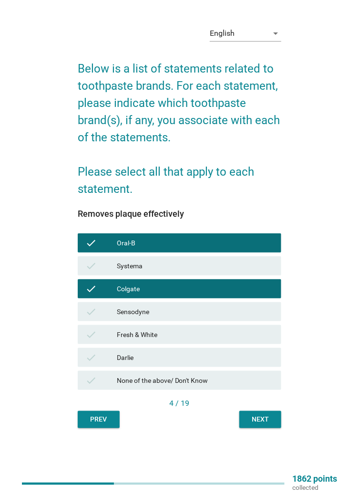
click at [261, 428] on button "Next" at bounding box center [260, 419] width 42 height 17
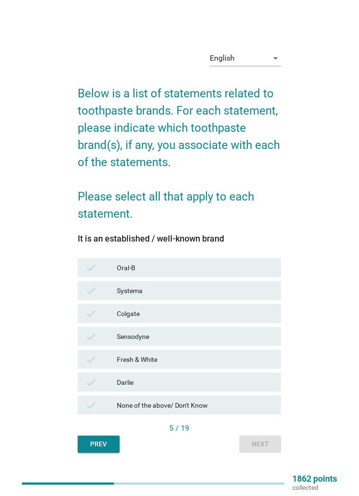
click at [200, 388] on div "Darlie" at bounding box center [195, 381] width 157 height 11
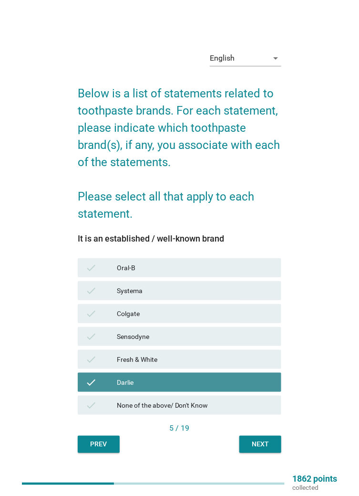
click at [202, 365] on div "Fresh & White" at bounding box center [195, 359] width 157 height 11
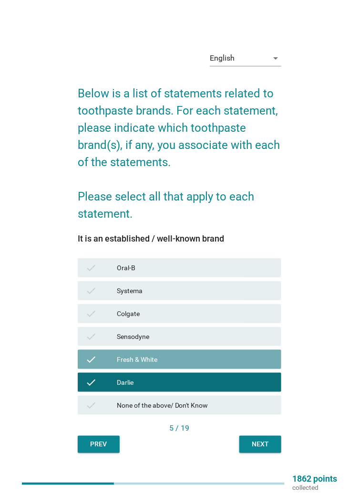
click at [201, 342] on div "Sensodyne" at bounding box center [195, 336] width 157 height 11
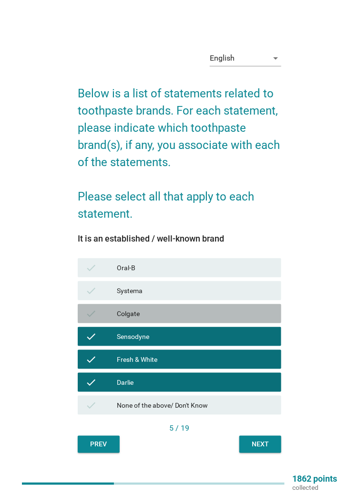
click at [197, 319] on div "Colgate" at bounding box center [195, 313] width 157 height 11
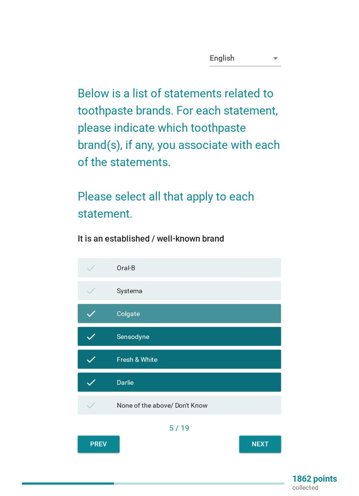
click at [198, 273] on div "Oral-B" at bounding box center [195, 267] width 157 height 11
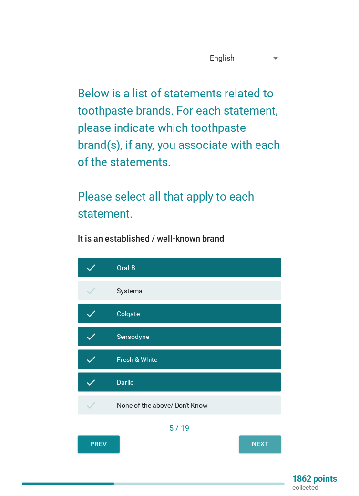
click at [264, 449] on div "Next" at bounding box center [260, 444] width 27 height 10
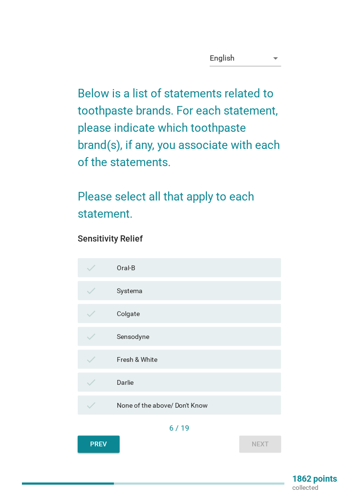
click at [209, 273] on div "Oral-B" at bounding box center [195, 267] width 157 height 11
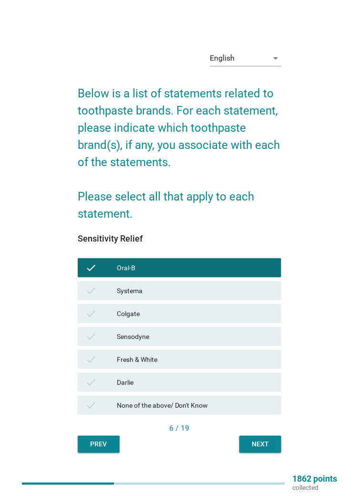
click at [199, 342] on div "Sensodyne" at bounding box center [195, 336] width 157 height 11
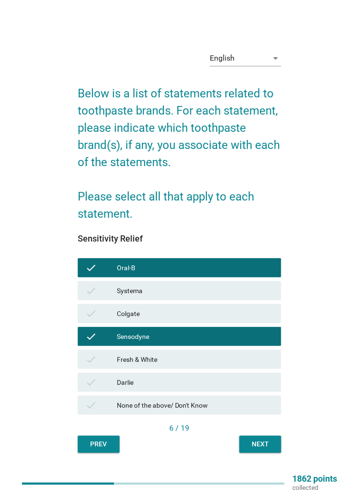
click at [220, 273] on div "Oral-B" at bounding box center [195, 267] width 157 height 11
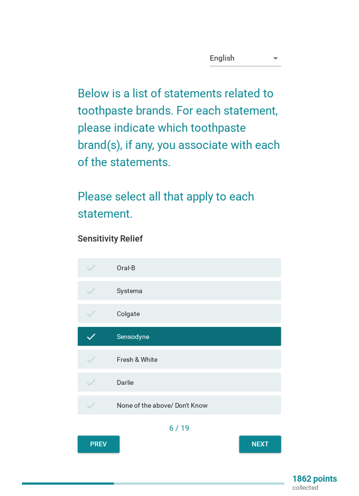
click at [262, 453] on button "Next" at bounding box center [260, 444] width 42 height 17
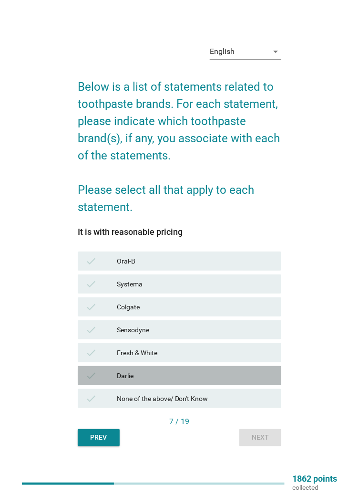
scroll to position [8, 0]
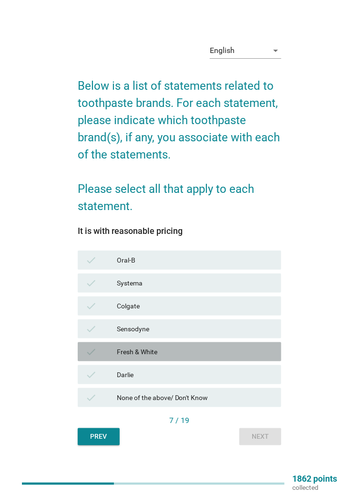
click at [194, 357] on div "Fresh & White" at bounding box center [195, 351] width 157 height 11
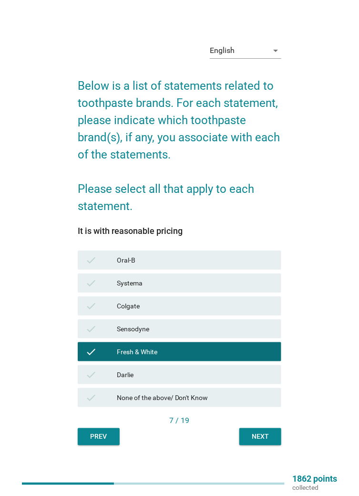
click at [268, 445] on button "Next" at bounding box center [260, 436] width 42 height 17
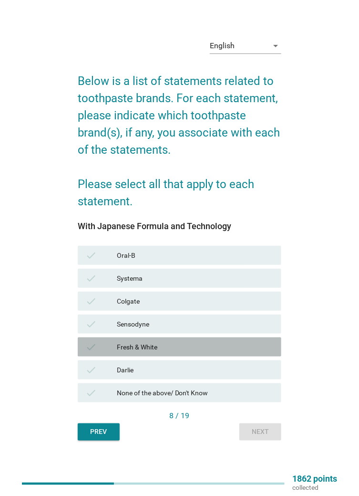
scroll to position [13, 0]
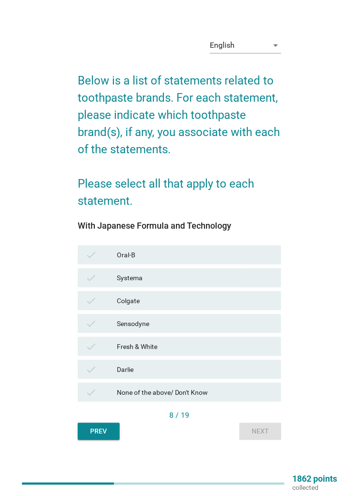
click at [215, 352] on div "Fresh & White" at bounding box center [195, 346] width 157 height 11
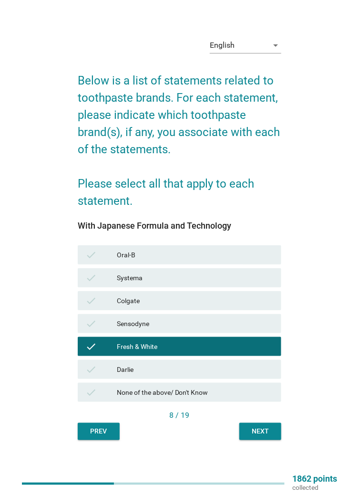
click at [209, 287] on div "check Systema" at bounding box center [180, 277] width 204 height 19
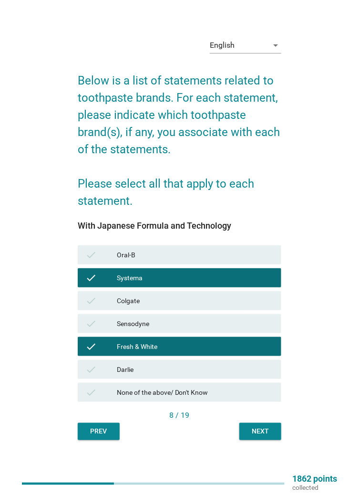
click at [261, 440] on button "Next" at bounding box center [260, 431] width 42 height 17
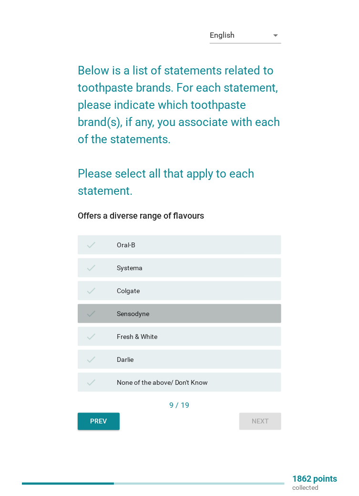
scroll to position [25, 0]
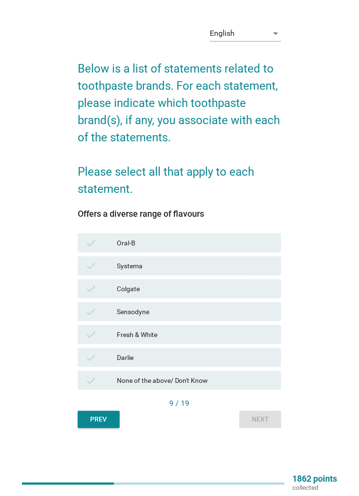
click at [214, 294] on div "Colgate" at bounding box center [195, 288] width 157 height 11
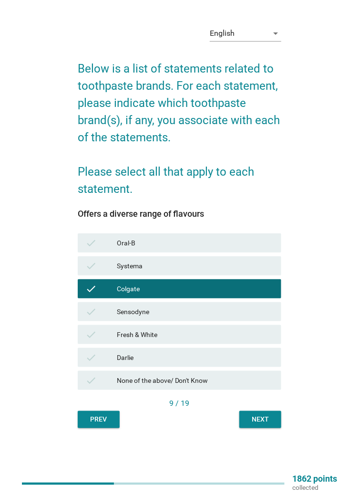
click at [263, 425] on div "Next" at bounding box center [260, 420] width 27 height 10
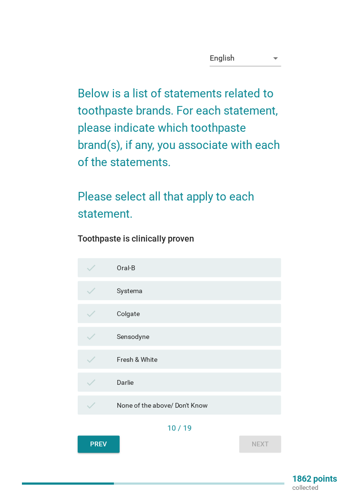
click at [206, 388] on div "Darlie" at bounding box center [195, 381] width 157 height 11
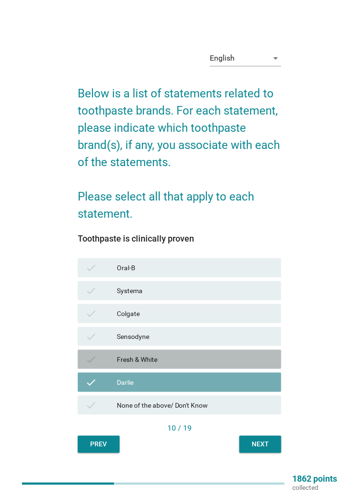
click at [204, 365] on div "Fresh & White" at bounding box center [195, 359] width 157 height 11
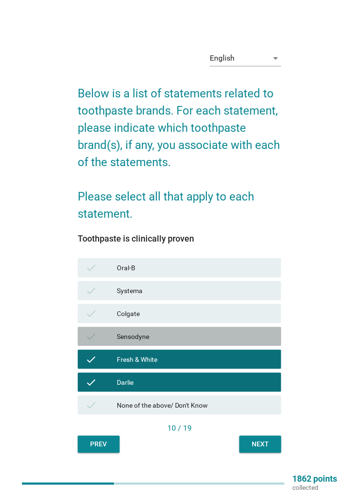
click at [206, 342] on div "Sensodyne" at bounding box center [195, 336] width 157 height 11
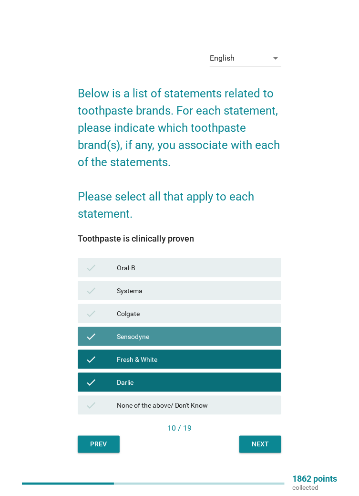
click at [206, 319] on div "Colgate" at bounding box center [195, 313] width 157 height 11
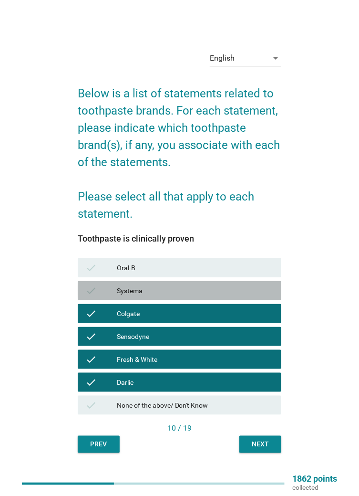
click at [204, 296] on div "Systema" at bounding box center [195, 290] width 157 height 11
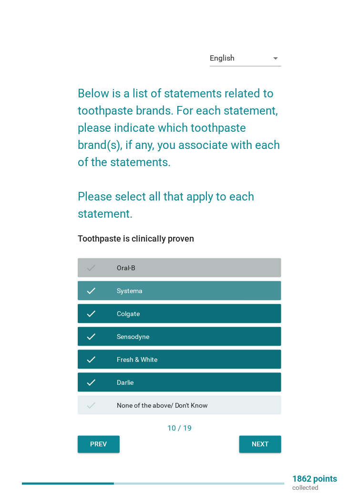
click at [208, 273] on div "Oral-B" at bounding box center [195, 267] width 157 height 11
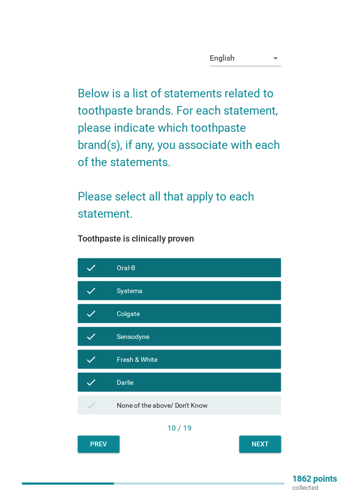
click at [256, 453] on button "Next" at bounding box center [260, 444] width 42 height 17
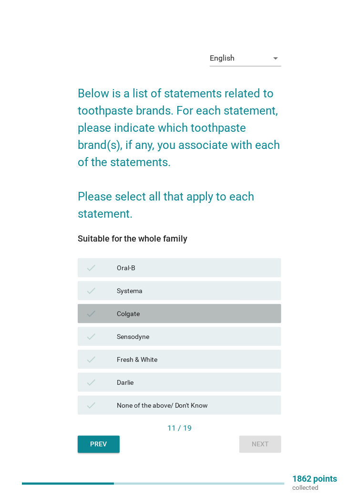
click at [198, 319] on div "Colgate" at bounding box center [195, 313] width 157 height 11
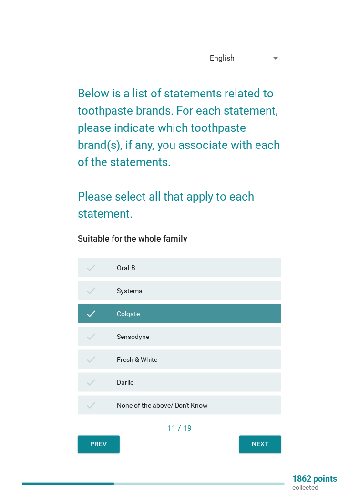
click at [195, 369] on div "check Fresh & White" at bounding box center [180, 359] width 204 height 19
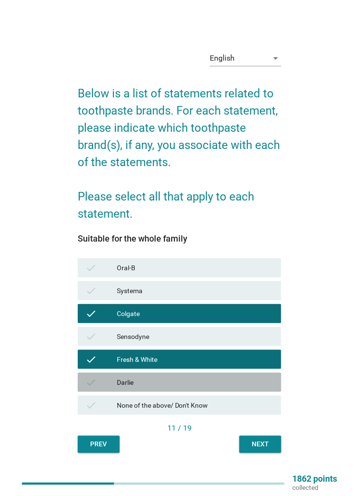
click at [240, 388] on div "Darlie" at bounding box center [195, 381] width 157 height 11
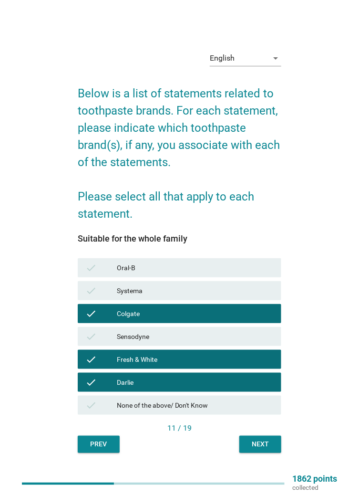
click at [264, 453] on button "Next" at bounding box center [260, 444] width 42 height 17
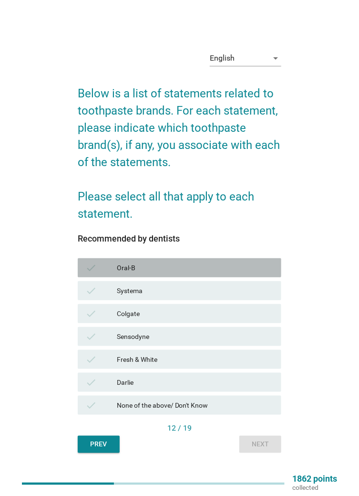
click at [216, 273] on div "Oral-B" at bounding box center [195, 267] width 157 height 11
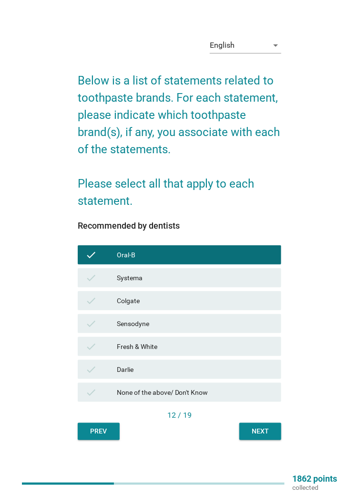
scroll to position [13, 0]
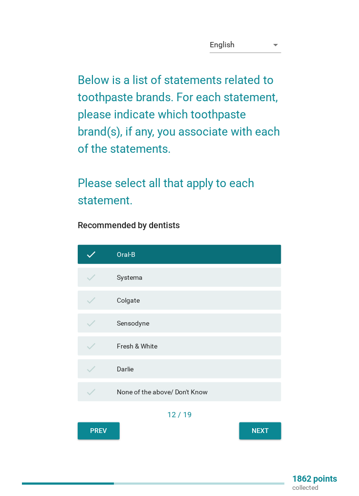
click at [204, 329] on div "Sensodyne" at bounding box center [195, 322] width 157 height 11
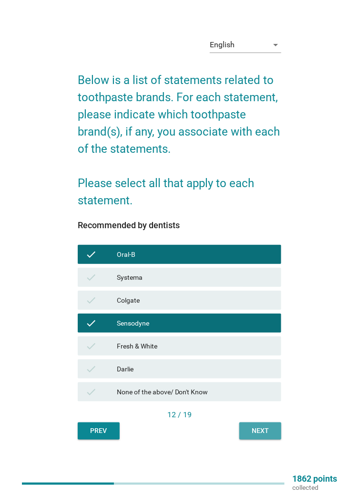
click at [262, 436] on div "Next" at bounding box center [260, 431] width 27 height 10
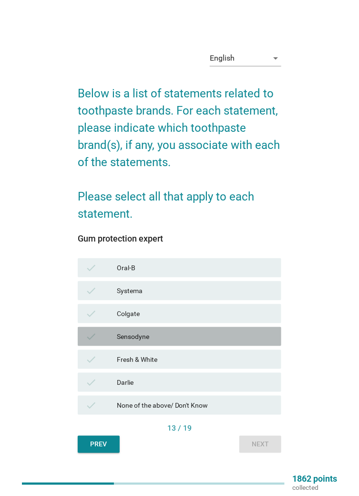
click at [201, 342] on div "Sensodyne" at bounding box center [195, 336] width 157 height 11
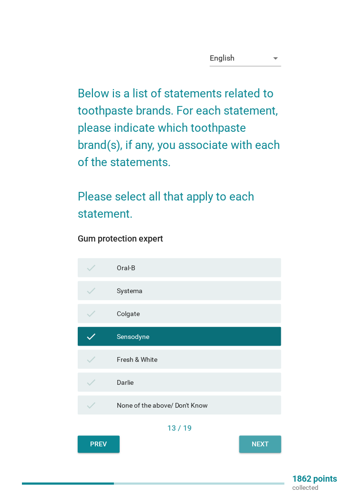
click at [261, 449] on div "Next" at bounding box center [260, 444] width 27 height 10
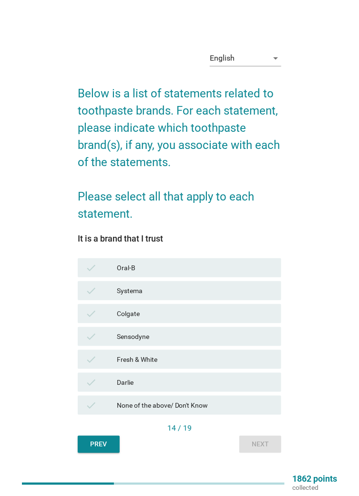
click at [206, 365] on div "Fresh & White" at bounding box center [195, 359] width 157 height 11
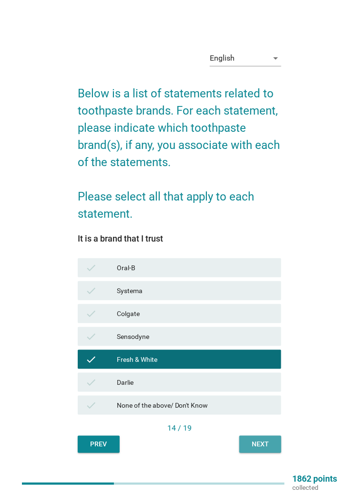
click at [261, 449] on div "Next" at bounding box center [260, 444] width 27 height 10
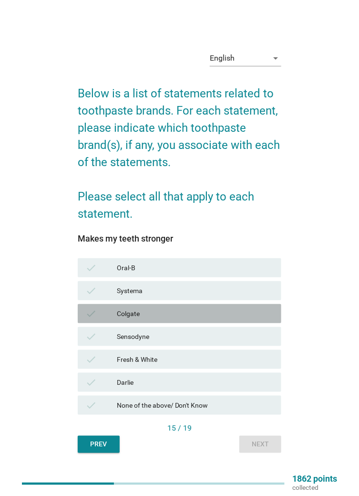
click at [203, 319] on div "Colgate" at bounding box center [195, 313] width 157 height 11
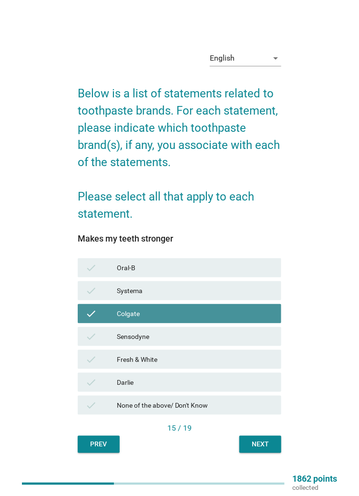
click at [205, 365] on div "Fresh & White" at bounding box center [195, 359] width 157 height 11
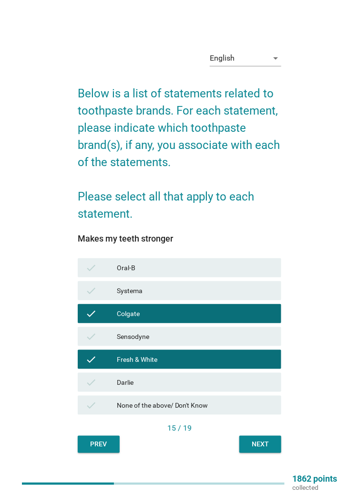
click at [260, 449] on div "Next" at bounding box center [260, 444] width 27 height 10
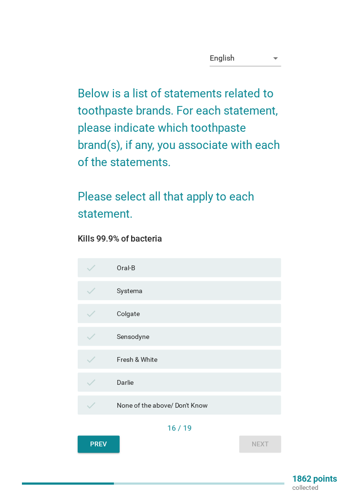
click at [196, 319] on div "Colgate" at bounding box center [195, 313] width 157 height 11
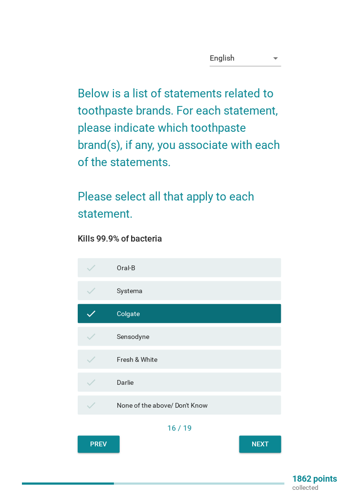
click at [208, 365] on div "Fresh & White" at bounding box center [195, 359] width 157 height 11
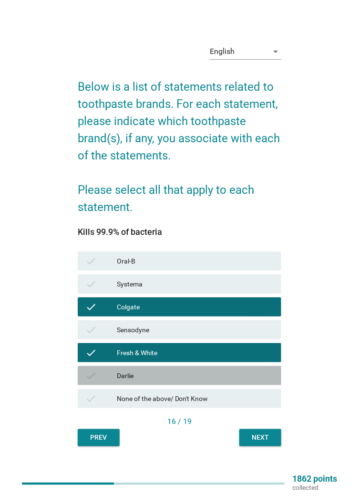
scroll to position [15, 0]
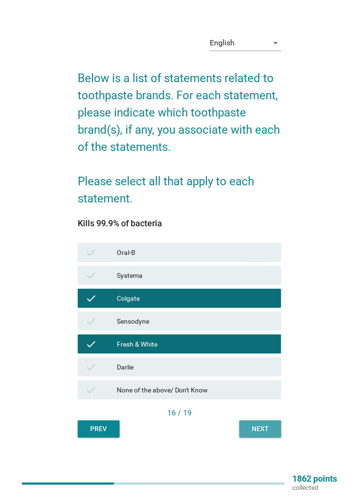
click at [257, 434] on div "Next" at bounding box center [260, 429] width 27 height 10
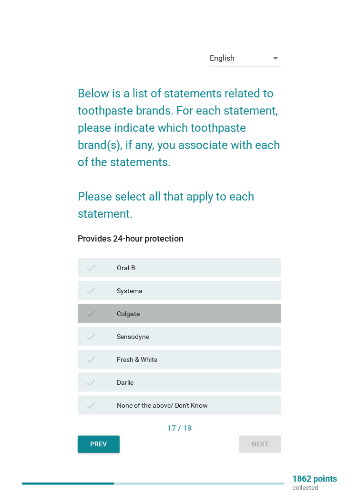
click at [218, 319] on div "Colgate" at bounding box center [195, 313] width 157 height 11
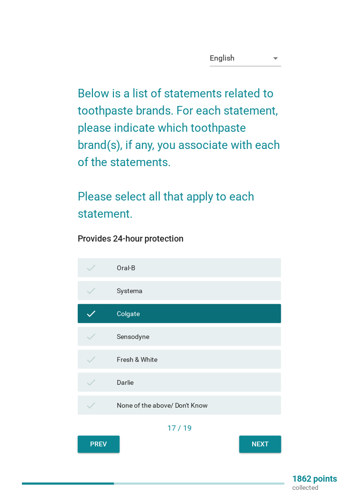
click at [232, 273] on div "Oral-B" at bounding box center [195, 267] width 157 height 11
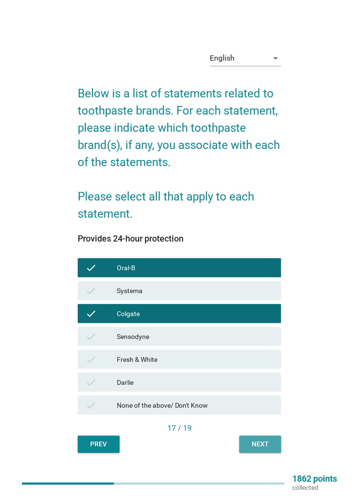
click at [256, 453] on button "Next" at bounding box center [260, 444] width 42 height 17
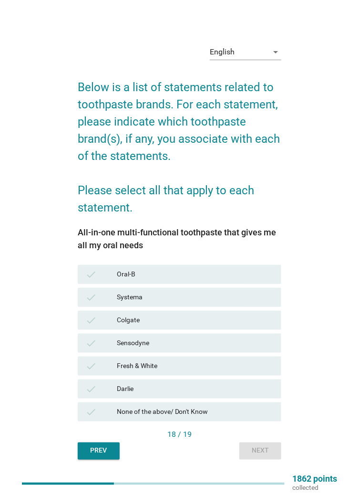
click at [210, 326] on div "Colgate" at bounding box center [195, 319] width 157 height 11
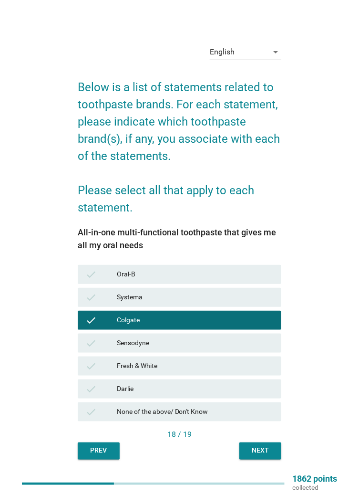
click at [204, 395] on div "Darlie" at bounding box center [195, 388] width 157 height 11
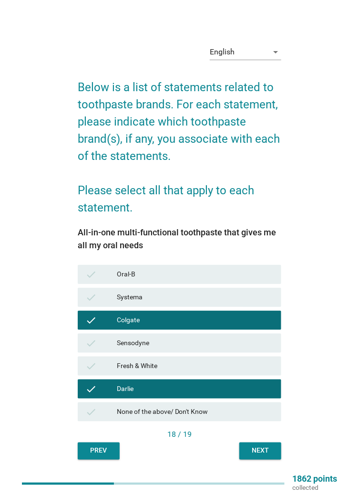
click at [208, 395] on div "Darlie" at bounding box center [195, 388] width 157 height 11
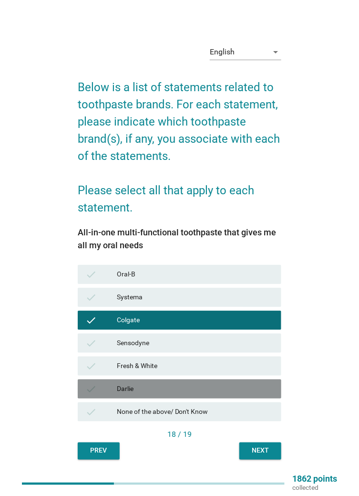
click at [212, 372] on div "Fresh & White" at bounding box center [195, 365] width 157 height 11
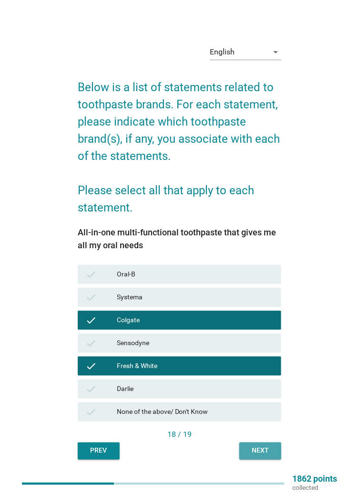
click at [256, 456] on div "Next" at bounding box center [260, 451] width 27 height 10
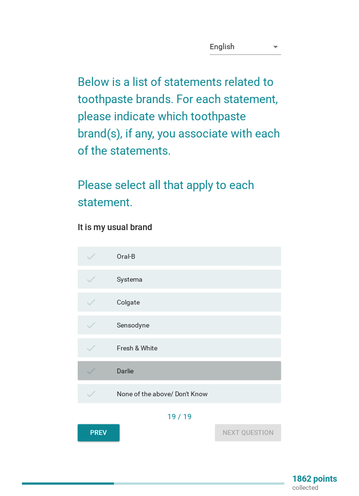
scroll to position [25, 0]
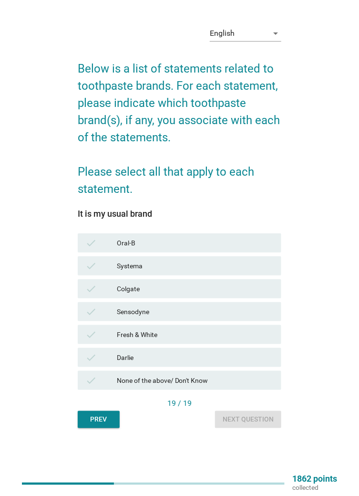
click at [214, 344] on div "check Fresh & White" at bounding box center [180, 334] width 204 height 19
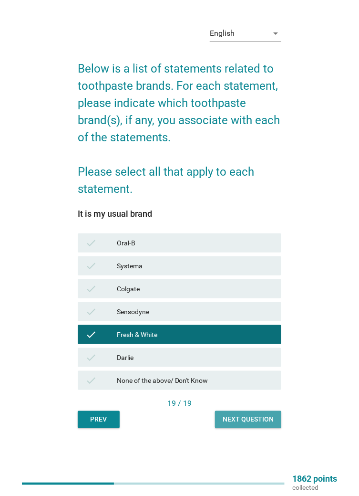
click at [256, 428] on button "Next question" at bounding box center [248, 419] width 66 height 17
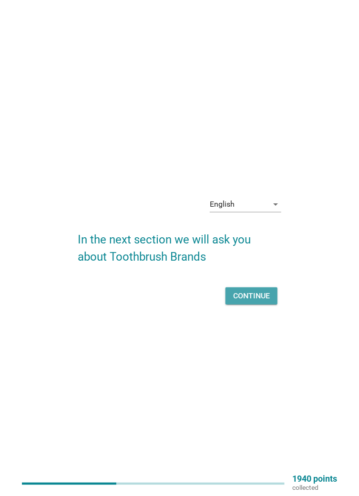
click at [256, 302] on div "Continue" at bounding box center [251, 295] width 37 height 11
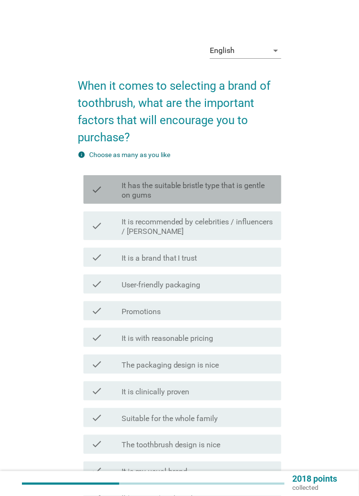
click at [249, 190] on label "It has the suitable bristle type that is gentle on gums" at bounding box center [198, 190] width 152 height 19
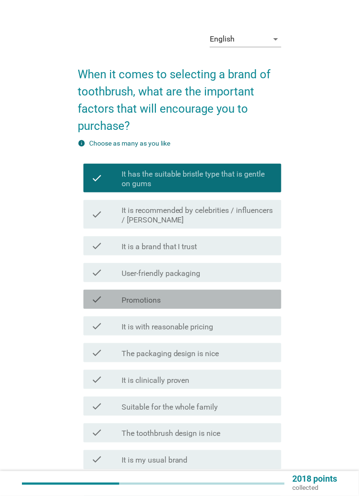
scroll to position [30, 0]
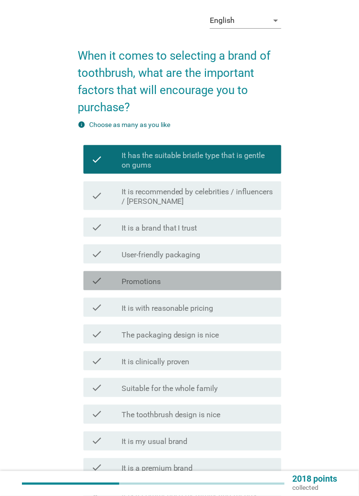
click at [224, 281] on div "check_box_outline_blank Promotions" at bounding box center [198, 280] width 152 height 11
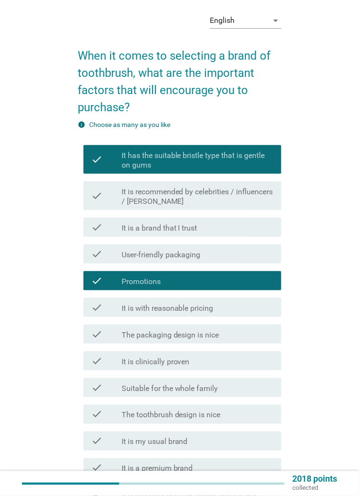
click at [244, 226] on div "check_box_outline_blank It is a brand that I trust" at bounding box center [198, 226] width 152 height 11
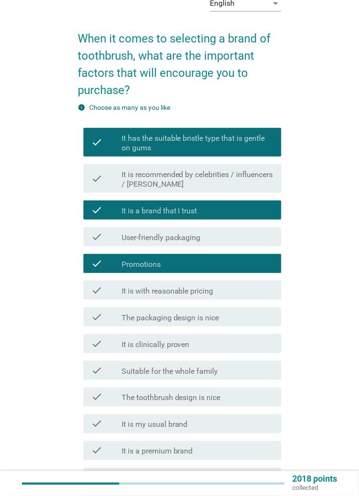
click at [234, 294] on div "check_box_outline_blank It is with reasonable pricing" at bounding box center [198, 289] width 152 height 11
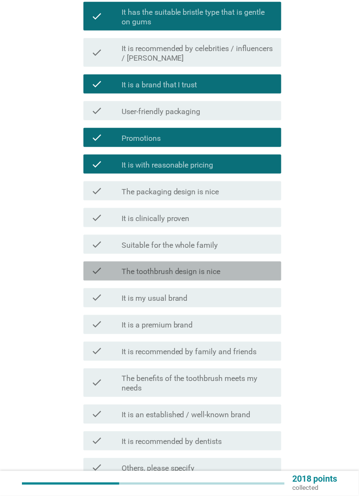
scroll to position [176, 0]
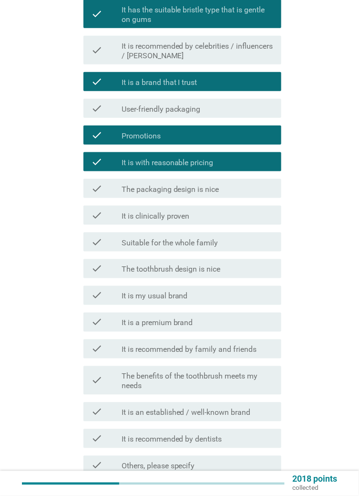
click at [239, 273] on div "check_box_outline_blank The toothbrush design is nice" at bounding box center [198, 268] width 152 height 11
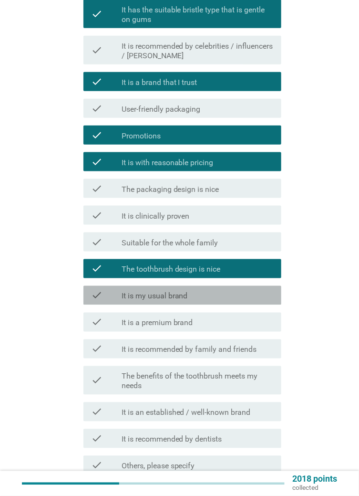
click at [234, 297] on div "check_box_outline_blank It is my usual brand" at bounding box center [198, 295] width 152 height 11
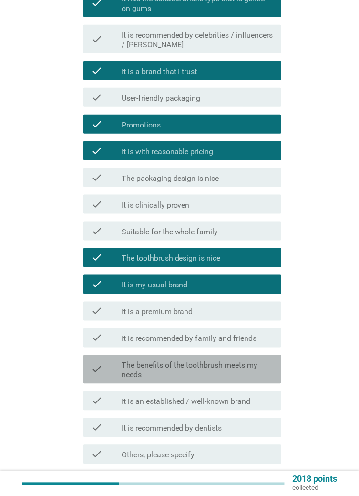
click at [245, 371] on label "The benefits of the toothbrush meets my needs" at bounding box center [198, 370] width 152 height 19
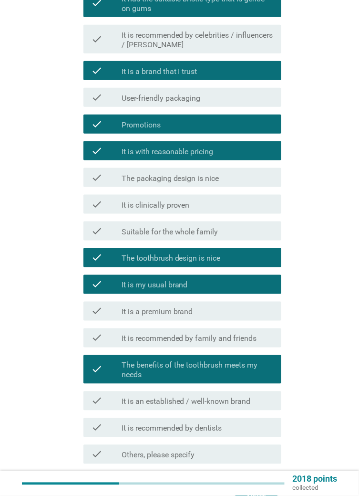
scroll to position [215, 0]
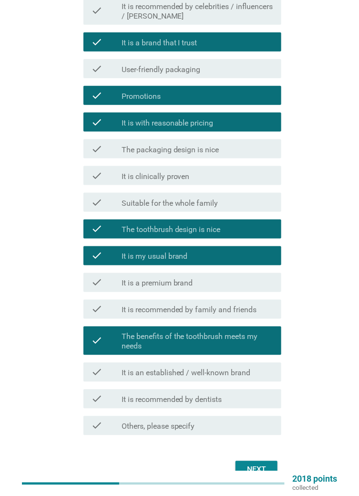
click at [262, 466] on div "Next" at bounding box center [256, 469] width 27 height 11
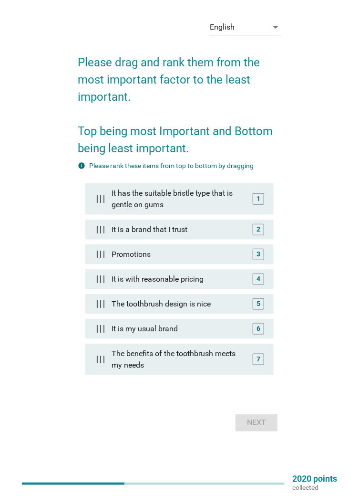
scroll to position [0, 0]
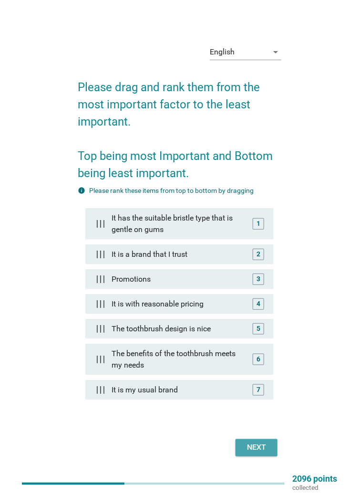
click at [260, 453] on div "Next" at bounding box center [256, 447] width 27 height 11
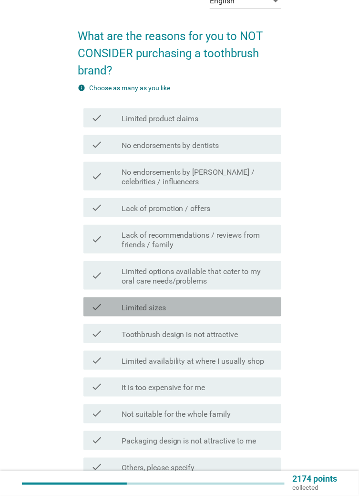
scroll to position [54, 0]
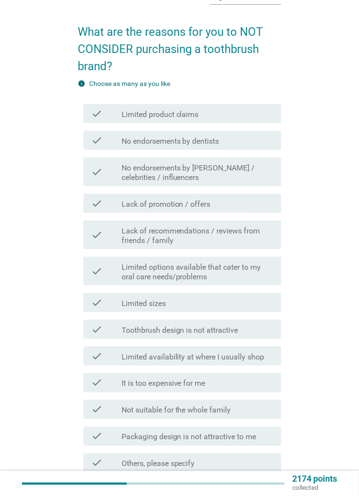
click at [241, 271] on label "Limited options available that cater to my oral care needs/problems" at bounding box center [198, 271] width 152 height 19
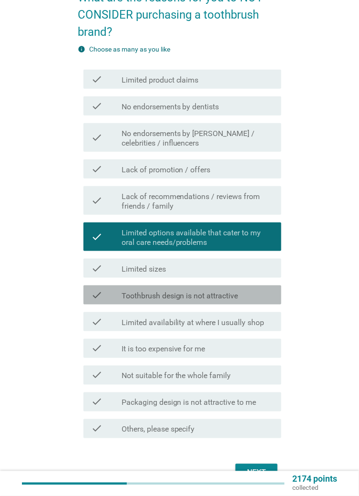
scroll to position [92, 0]
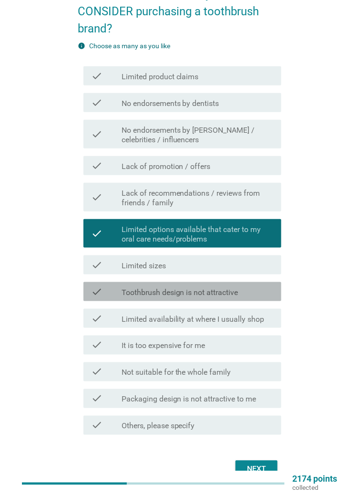
click at [237, 292] on label "Toothbrush design is not attractive" at bounding box center [180, 293] width 117 height 10
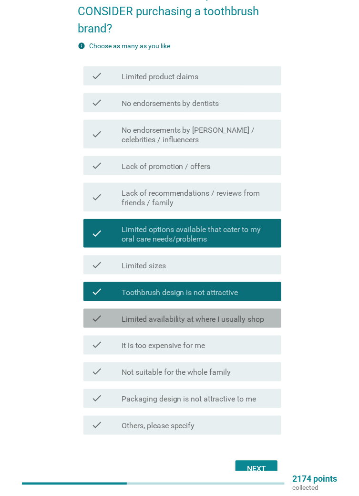
click at [251, 319] on label "Limited availability at where I usually shop" at bounding box center [193, 319] width 143 height 10
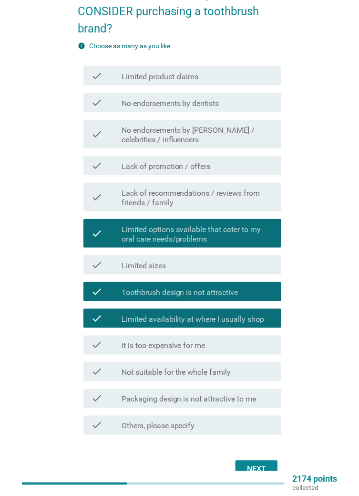
click at [246, 346] on div "check_box_outline_blank It is too expensive for me" at bounding box center [198, 344] width 152 height 11
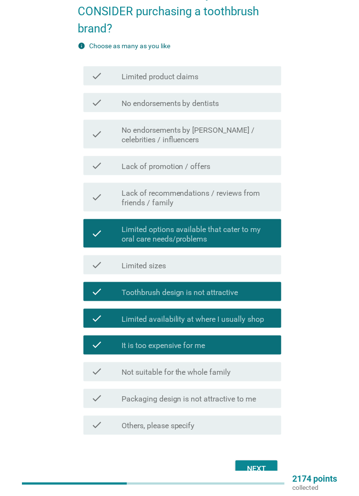
click at [251, 376] on div "check_box_outline_blank Not suitable for the whole family" at bounding box center [198, 371] width 152 height 11
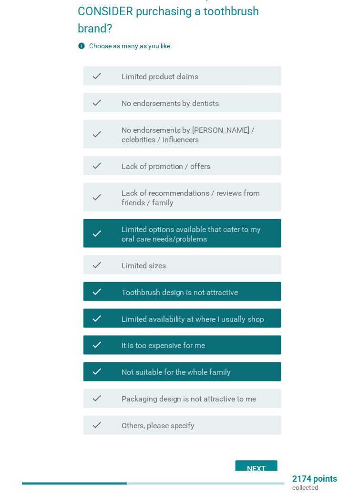
click at [259, 468] on div "Next" at bounding box center [256, 468] width 27 height 11
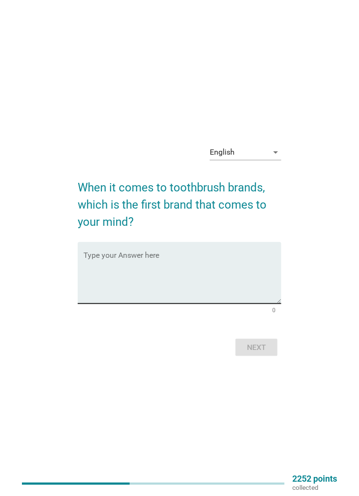
click at [238, 293] on textarea "Type your Answer here" at bounding box center [182, 278] width 198 height 50
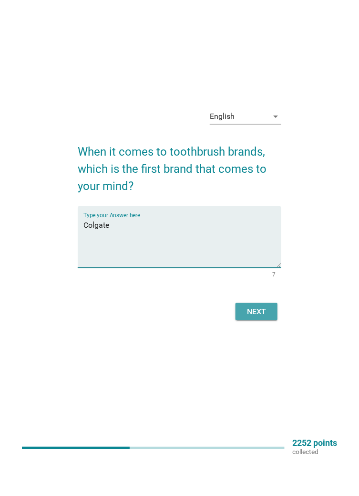
type textarea "Colgate"
click at [262, 353] on div "Next" at bounding box center [256, 347] width 27 height 11
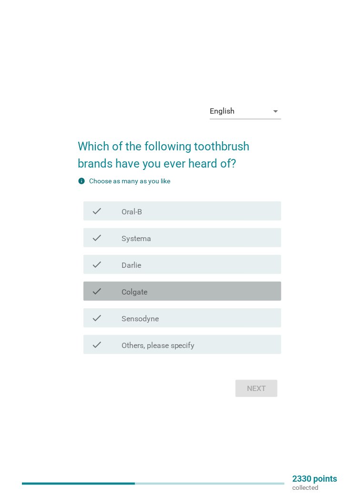
click at [208, 297] on div "check_box_outline_blank Colgate" at bounding box center [198, 290] width 152 height 11
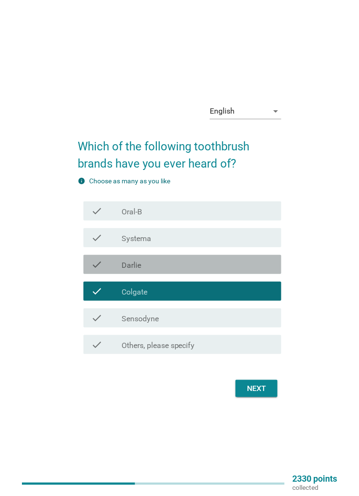
click at [208, 270] on div "check_box_outline_blank [PERSON_NAME]" at bounding box center [198, 264] width 152 height 11
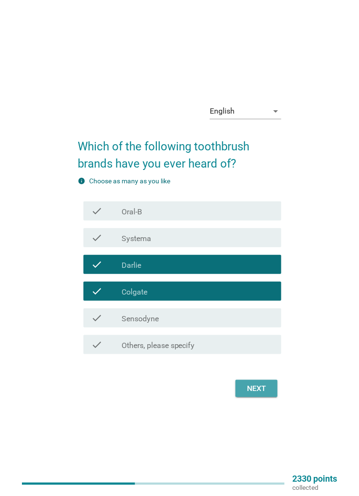
click at [263, 394] on div "Next" at bounding box center [256, 388] width 27 height 11
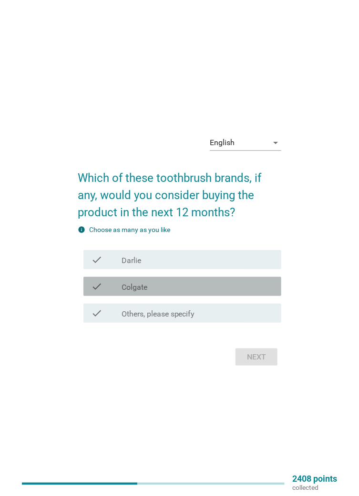
click at [228, 292] on div "check_box_outline_blank Colgate" at bounding box center [198, 286] width 152 height 11
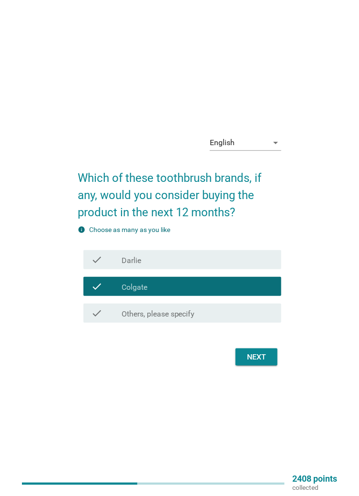
click at [253, 365] on button "Next" at bounding box center [257, 356] width 42 height 17
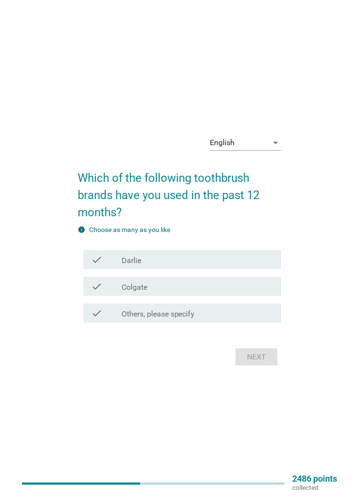
click at [240, 269] on div "check check_box_outline_blank [PERSON_NAME]" at bounding box center [182, 259] width 198 height 19
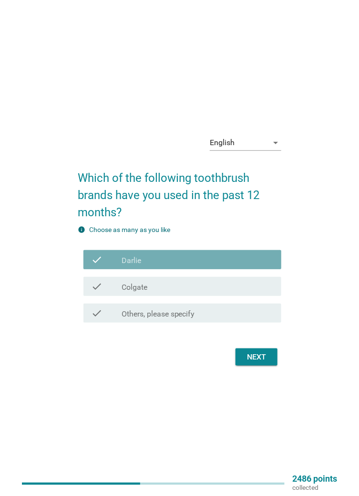
click at [234, 296] on div "check check_box_outline_blank Colgate" at bounding box center [182, 286] width 198 height 19
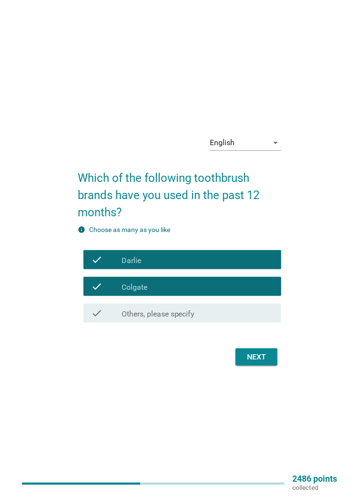
click at [259, 363] on div "Next" at bounding box center [256, 356] width 27 height 11
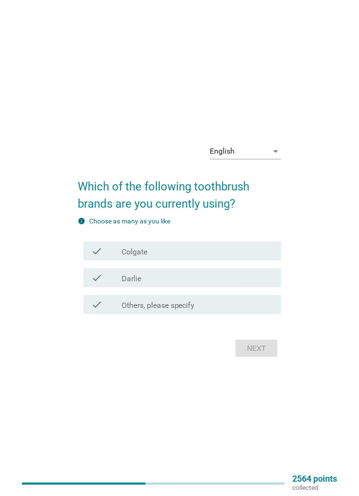
click at [245, 257] on div "check_box Colgate" at bounding box center [198, 250] width 152 height 11
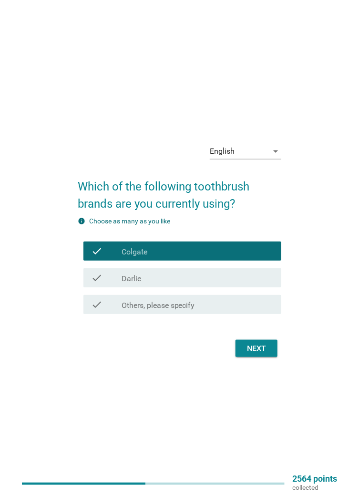
click at [246, 283] on div "check_box Darlie" at bounding box center [198, 277] width 152 height 11
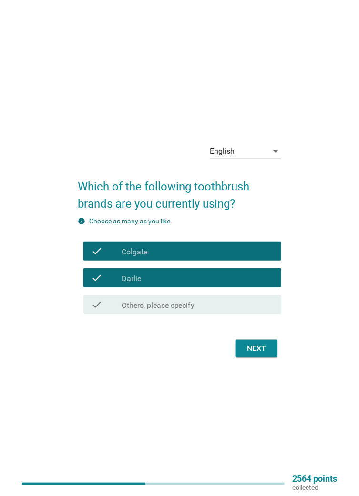
click at [246, 260] on div "check check_box Colgate" at bounding box center [182, 250] width 198 height 19
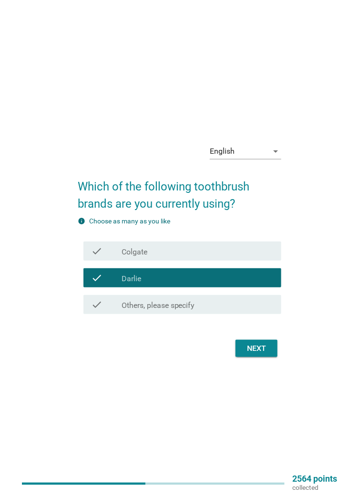
click at [263, 354] on div "Next" at bounding box center [256, 348] width 27 height 11
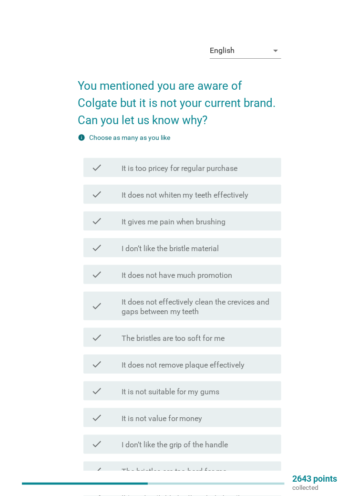
click at [254, 276] on div "check_box_outline_blank It does not have much promotion" at bounding box center [198, 274] width 152 height 11
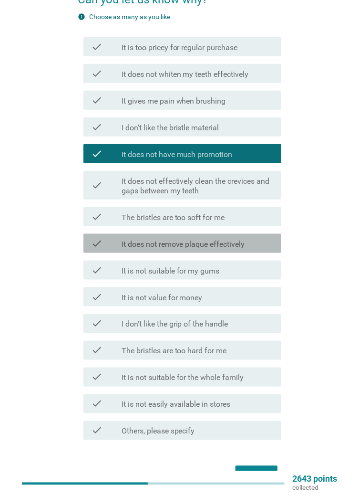
scroll to position [123, 0]
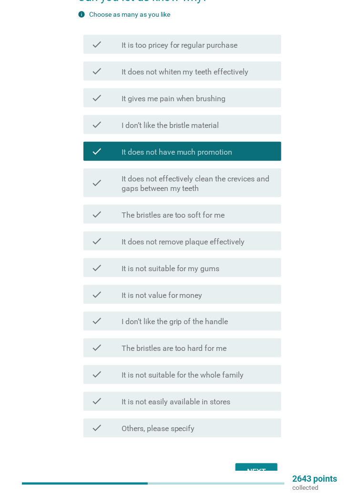
click at [235, 297] on div "check_box_outline_blank It is not value for money" at bounding box center [198, 294] width 152 height 11
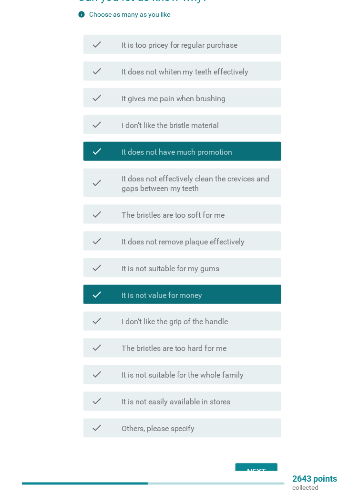
click at [259, 466] on div "Next" at bounding box center [256, 471] width 27 height 11
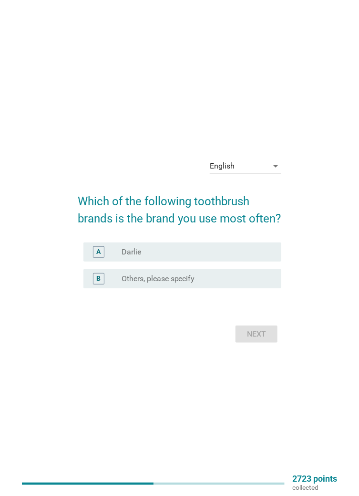
click at [235, 257] on div "radio_button_unchecked [PERSON_NAME]" at bounding box center [194, 252] width 145 height 10
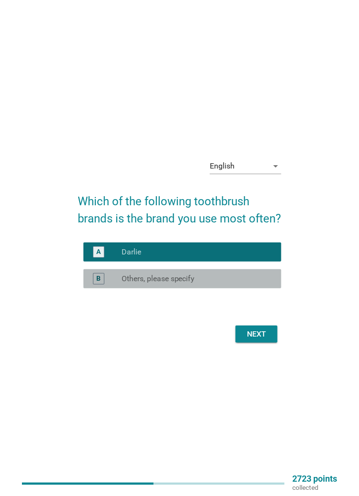
click at [233, 283] on div "radio_button_unchecked Others, please specify" at bounding box center [194, 279] width 145 height 10
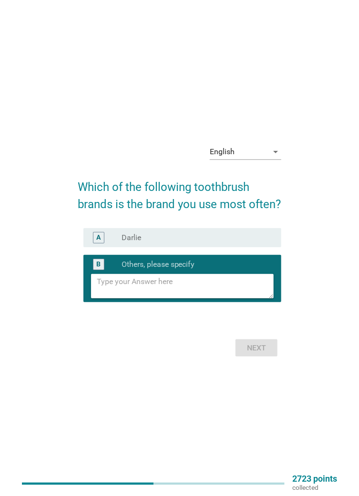
click at [238, 298] on textarea at bounding box center [185, 286] width 177 height 24
type textarea "Colgate"
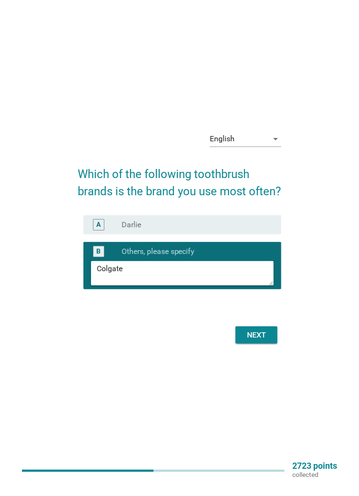
click at [243, 242] on div "radio_button_unchecked [PERSON_NAME]" at bounding box center [194, 238] width 145 height 10
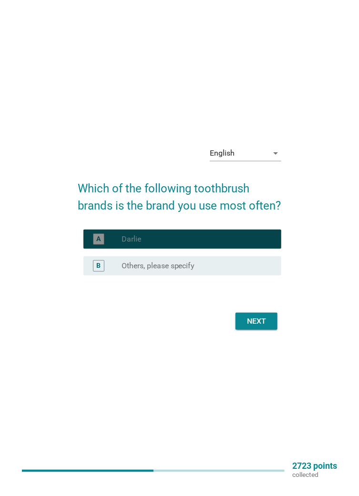
scroll to position [14, 0]
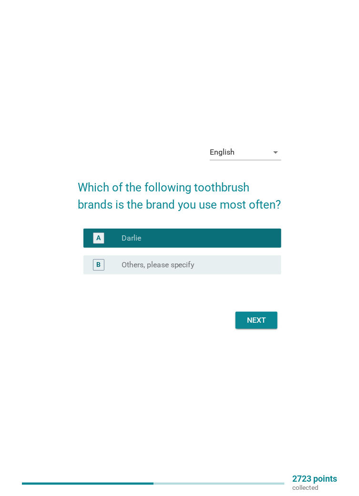
click at [262, 326] on div "Next" at bounding box center [256, 319] width 27 height 11
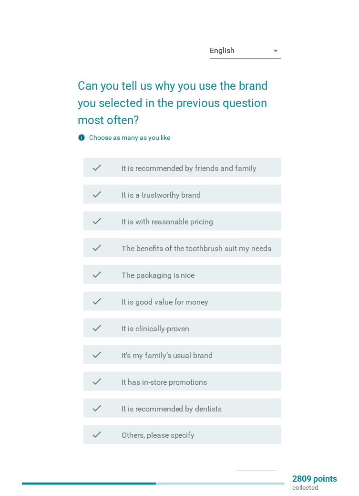
click at [234, 227] on div "check_box_outline_blank It is with reasonable pricing" at bounding box center [198, 220] width 152 height 11
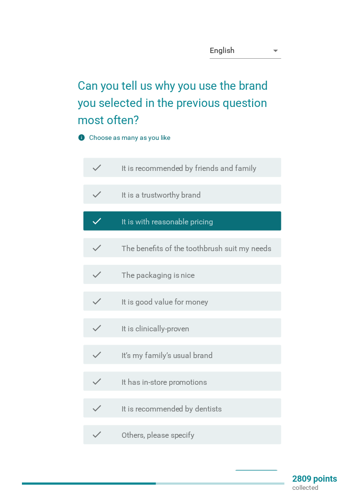
click at [253, 487] on button "Next" at bounding box center [257, 478] width 42 height 17
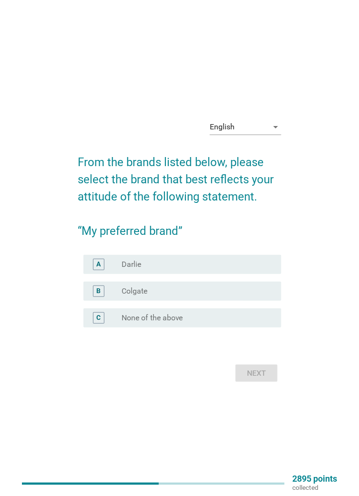
click at [220, 269] on div "radio_button_unchecked [PERSON_NAME]" at bounding box center [194, 265] width 145 height 10
click at [214, 296] on div "radio_button_unchecked Colgate" at bounding box center [194, 291] width 145 height 10
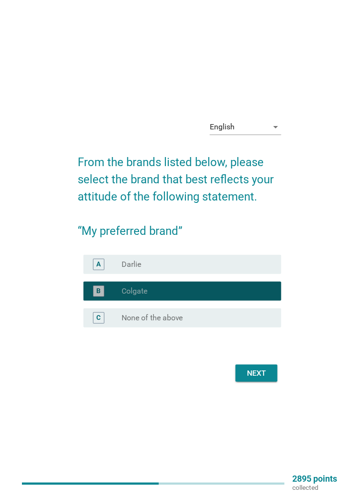
click at [251, 382] on button "Next" at bounding box center [257, 372] width 42 height 17
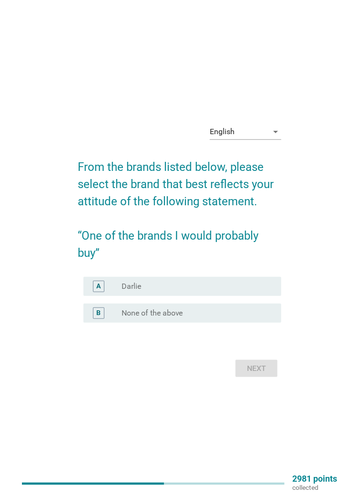
click at [229, 291] on div "radio_button_unchecked [PERSON_NAME]" at bounding box center [194, 286] width 145 height 10
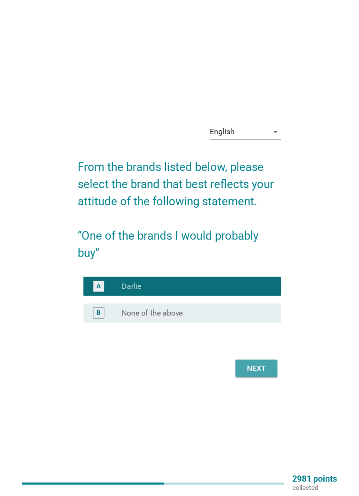
click at [256, 374] on div "Next" at bounding box center [256, 368] width 27 height 11
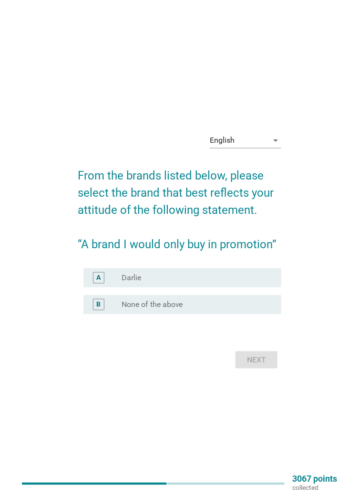
click at [240, 283] on div "radio_button_unchecked [PERSON_NAME]" at bounding box center [198, 277] width 152 height 11
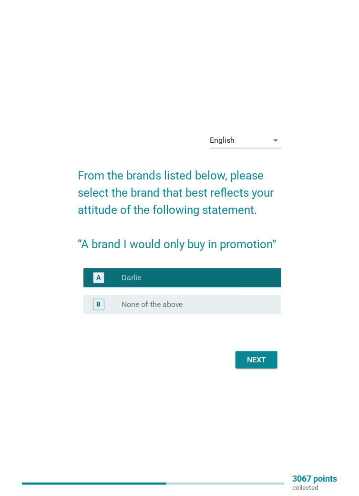
click at [261, 368] on button "Next" at bounding box center [257, 359] width 42 height 17
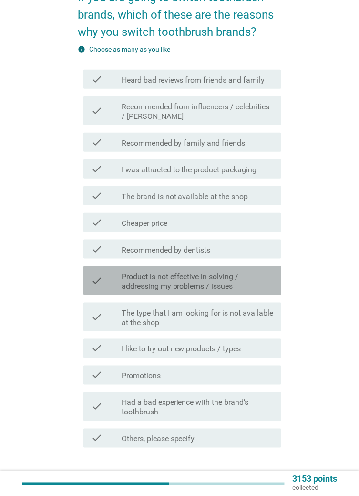
scroll to position [89, 0]
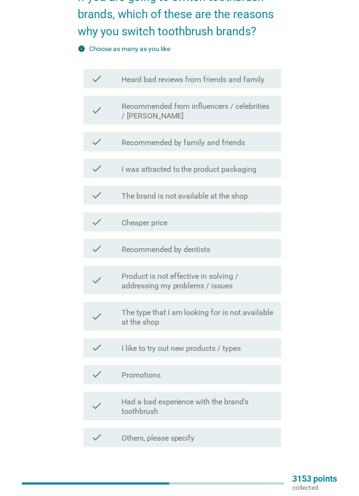
click at [239, 229] on div "check check_box_outline_blank Cheaper price" at bounding box center [182, 221] width 198 height 19
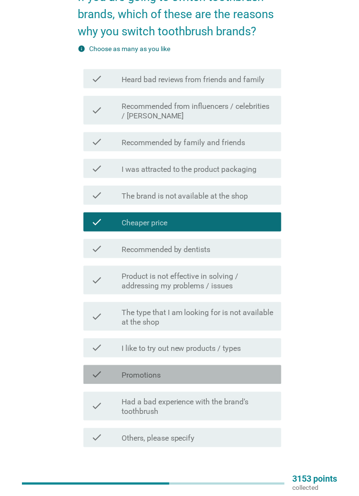
click at [236, 369] on div "check_box_outline_blank Promotions" at bounding box center [198, 374] width 152 height 11
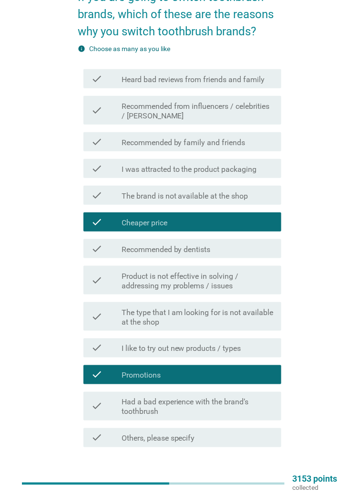
scroll to position [87, 0]
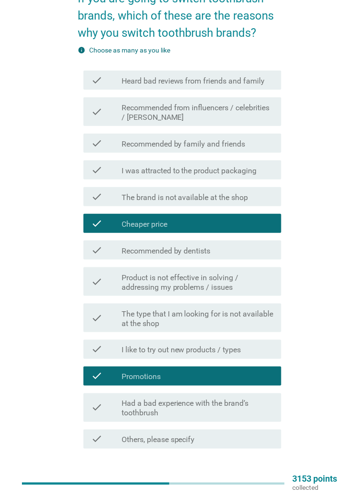
click at [267, 485] on div "Next" at bounding box center [256, 482] width 27 height 11
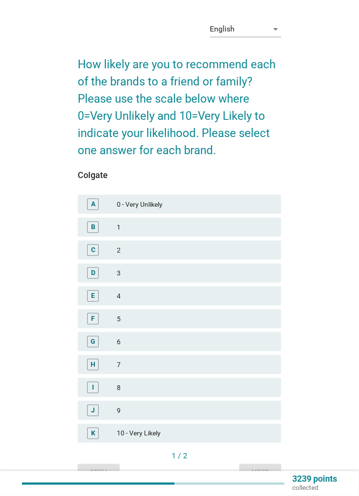
scroll to position [25, 0]
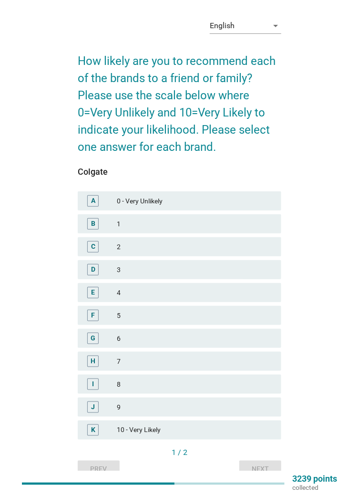
click at [216, 360] on div "7" at bounding box center [195, 360] width 157 height 11
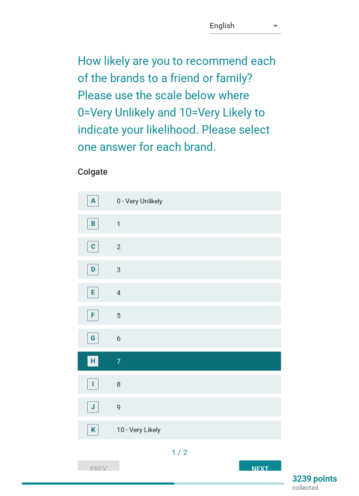
click at [264, 468] on div "Next" at bounding box center [260, 469] width 27 height 10
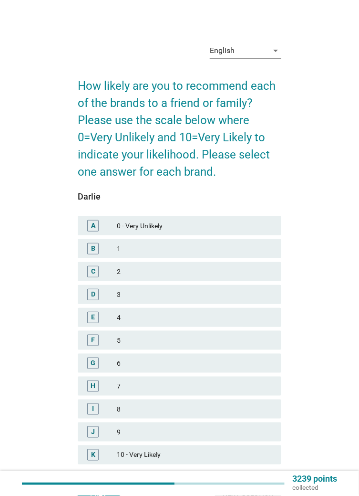
click at [215, 392] on div "7" at bounding box center [195, 385] width 157 height 11
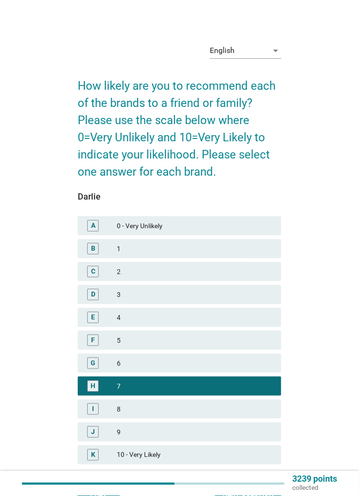
click at [240, 495] on div "Next question" at bounding box center [248, 494] width 51 height 10
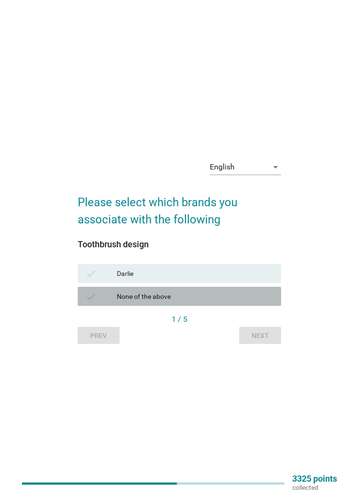
click at [212, 302] on div "None of the above" at bounding box center [195, 296] width 157 height 11
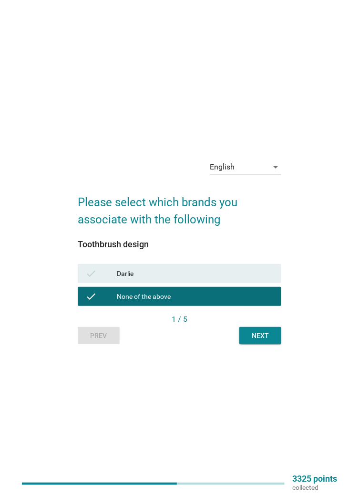
click at [260, 341] on div "Next" at bounding box center [260, 336] width 27 height 10
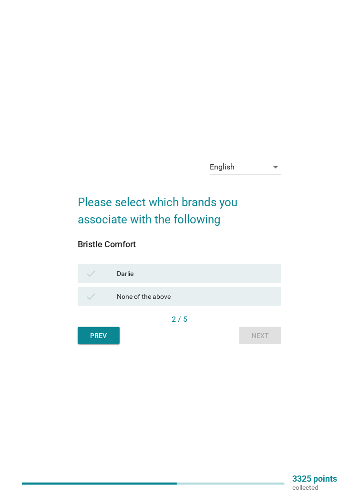
click at [225, 279] on div "Darlie" at bounding box center [195, 273] width 157 height 11
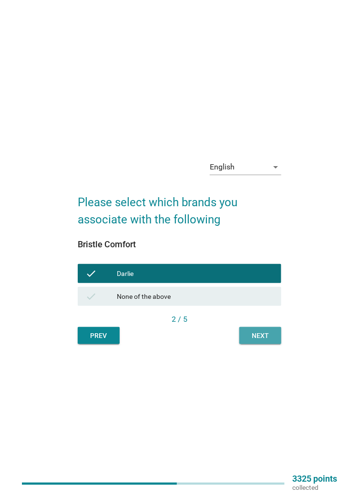
click at [261, 341] on div "Next" at bounding box center [260, 336] width 27 height 10
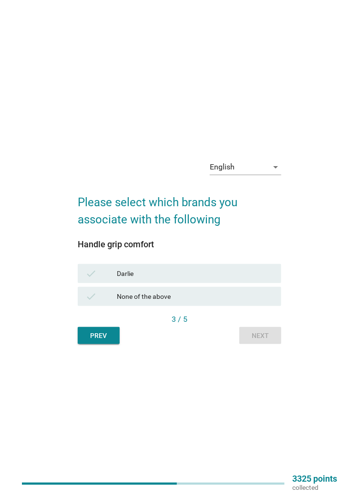
click at [219, 302] on div "None of the above" at bounding box center [195, 296] width 157 height 11
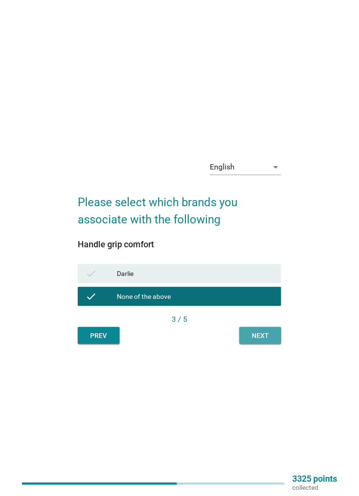
click at [256, 341] on div "Next" at bounding box center [260, 336] width 27 height 10
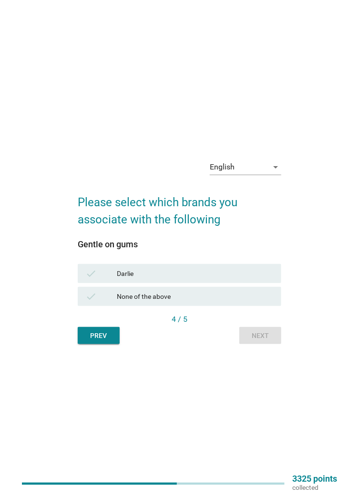
click at [221, 279] on div "Darlie" at bounding box center [195, 273] width 157 height 11
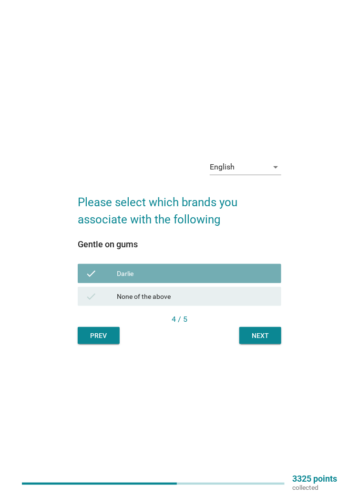
click at [260, 341] on div "Next" at bounding box center [260, 336] width 27 height 10
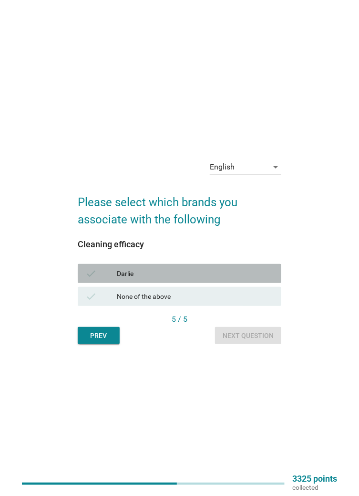
click at [221, 283] on div "check [PERSON_NAME]" at bounding box center [180, 273] width 204 height 19
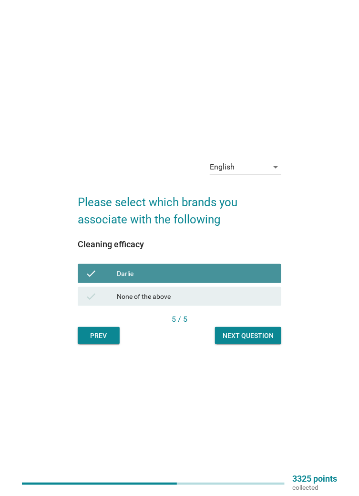
click at [250, 344] on button "Next question" at bounding box center [248, 335] width 66 height 17
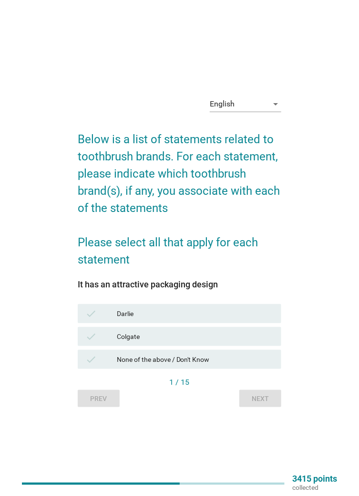
click at [224, 319] on div "Darlie" at bounding box center [195, 313] width 157 height 11
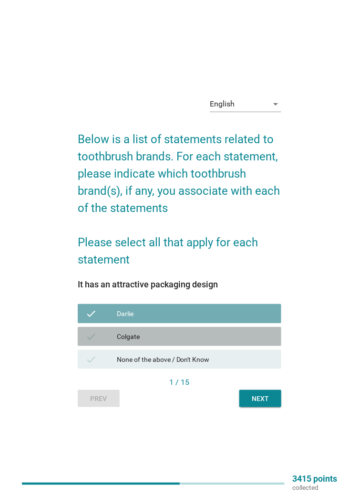
click at [222, 342] on div "Colgate" at bounding box center [195, 336] width 157 height 11
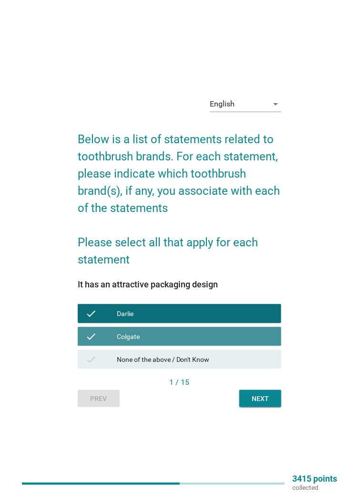
click at [252, 404] on div "Next" at bounding box center [260, 399] width 27 height 10
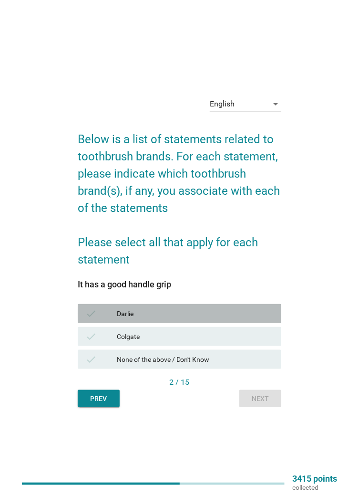
click at [221, 319] on div "Darlie" at bounding box center [195, 313] width 157 height 11
click at [221, 342] on div "Colgate" at bounding box center [195, 336] width 157 height 11
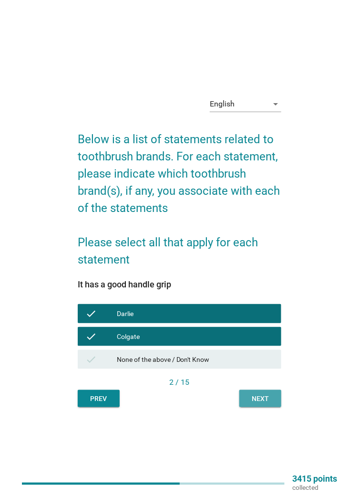
click at [259, 404] on div "Next" at bounding box center [260, 399] width 27 height 10
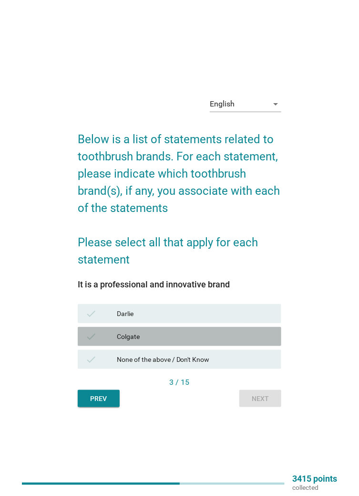
click at [226, 342] on div "Colgate" at bounding box center [195, 336] width 157 height 11
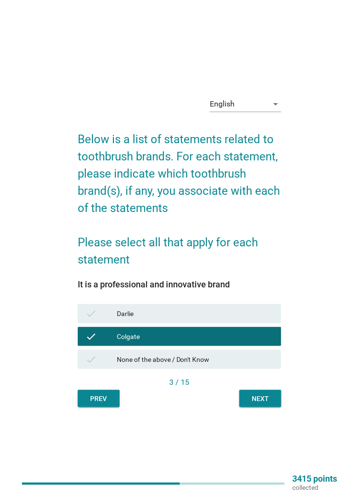
click at [261, 404] on div "Next" at bounding box center [260, 399] width 27 height 10
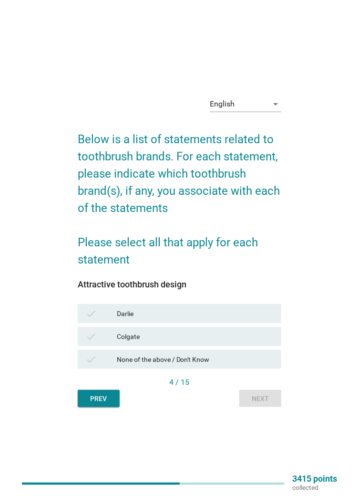
click at [223, 342] on div "Colgate" at bounding box center [195, 336] width 157 height 11
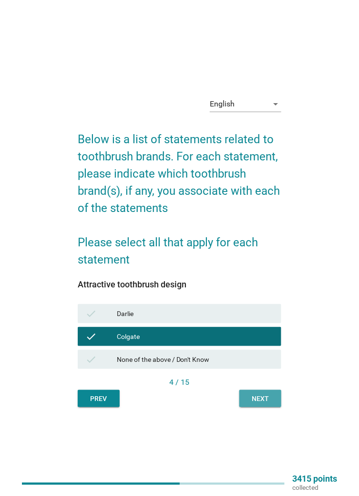
click at [258, 404] on div "Next" at bounding box center [260, 399] width 27 height 10
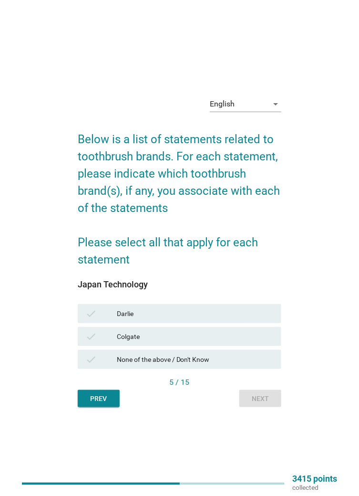
click at [228, 323] on div "check [PERSON_NAME]" at bounding box center [180, 313] width 204 height 19
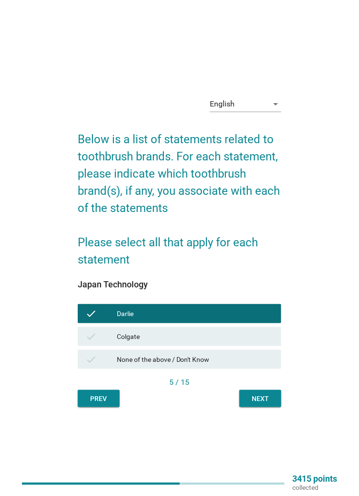
click at [262, 404] on div "Next" at bounding box center [260, 399] width 27 height 10
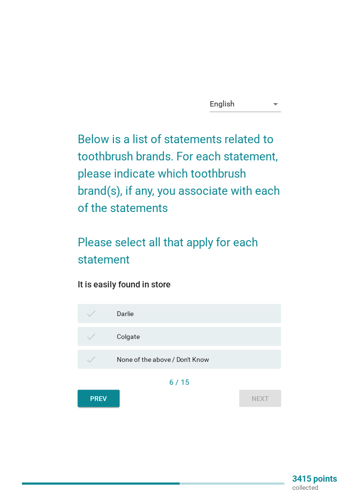
click at [226, 323] on div "check [PERSON_NAME]" at bounding box center [180, 313] width 204 height 19
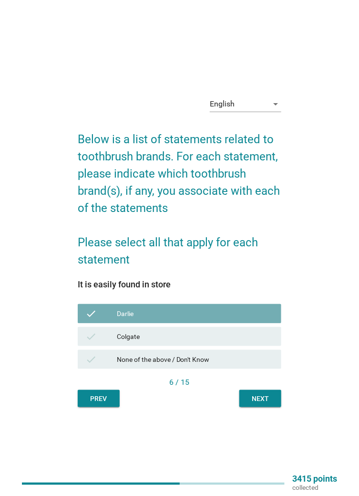
click at [225, 342] on div "Colgate" at bounding box center [195, 336] width 157 height 11
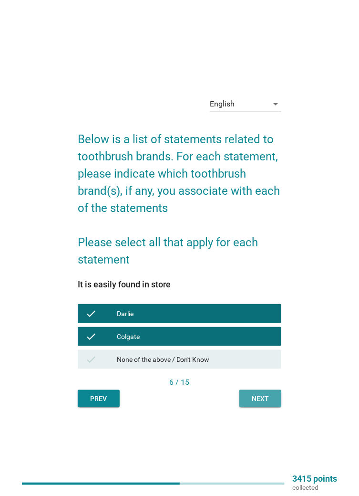
click at [262, 404] on div "Next" at bounding box center [260, 399] width 27 height 10
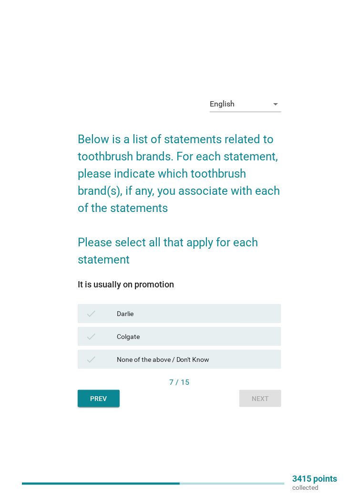
click at [224, 319] on div "Darlie" at bounding box center [195, 313] width 157 height 11
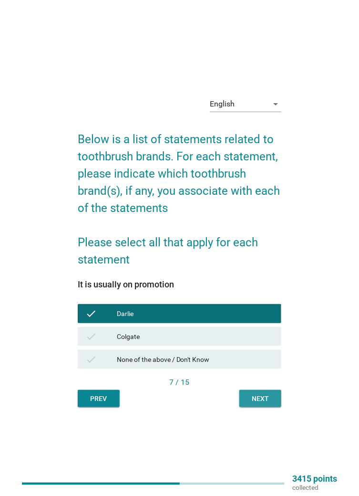
click at [257, 404] on div "Next" at bounding box center [260, 399] width 27 height 10
click at [259, 407] on div "Prev Next" at bounding box center [180, 398] width 204 height 17
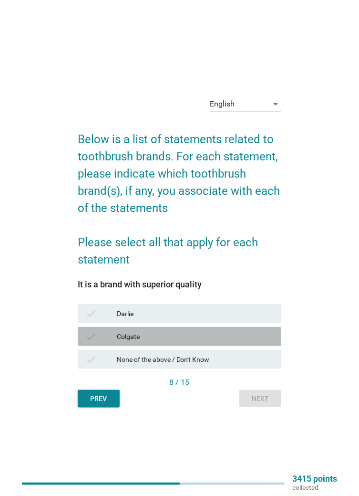
click at [224, 342] on div "Colgate" at bounding box center [195, 336] width 157 height 11
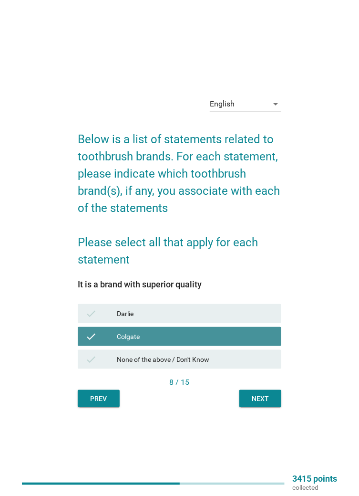
click at [225, 323] on div "check [PERSON_NAME]" at bounding box center [180, 313] width 204 height 19
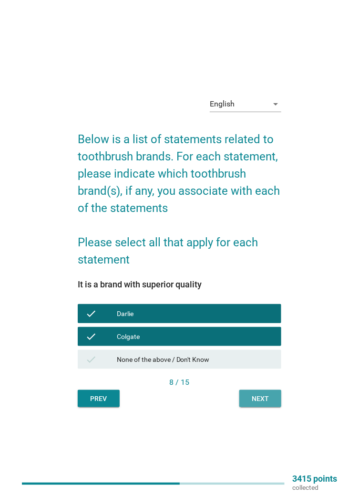
click at [255, 404] on div "Next" at bounding box center [260, 399] width 27 height 10
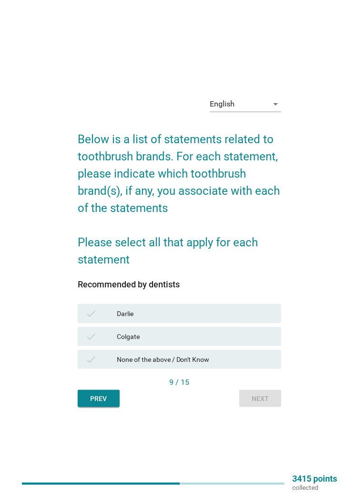
click at [229, 365] on div "None of the above / Don't Know" at bounding box center [195, 359] width 157 height 11
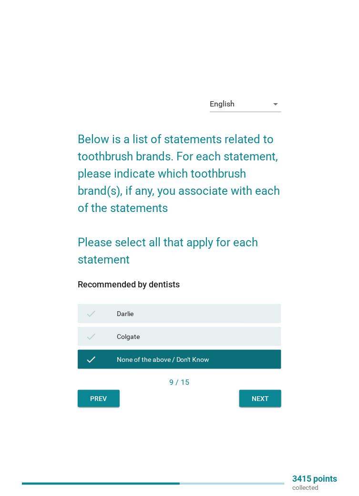
click at [258, 404] on div "Next" at bounding box center [260, 399] width 27 height 10
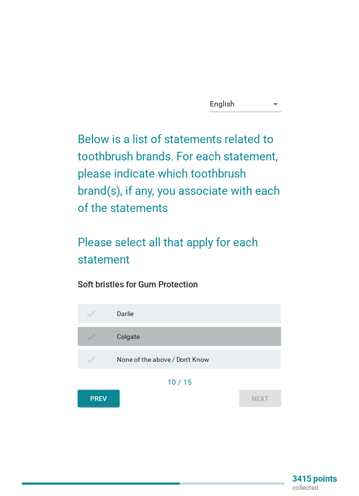
click at [217, 342] on div "Colgate" at bounding box center [195, 336] width 157 height 11
click at [221, 319] on div "Darlie" at bounding box center [195, 313] width 157 height 11
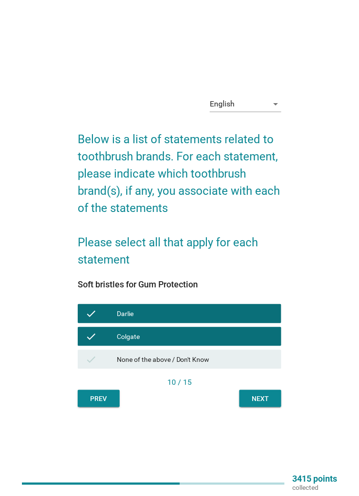
click at [259, 404] on div "Next" at bounding box center [260, 399] width 27 height 10
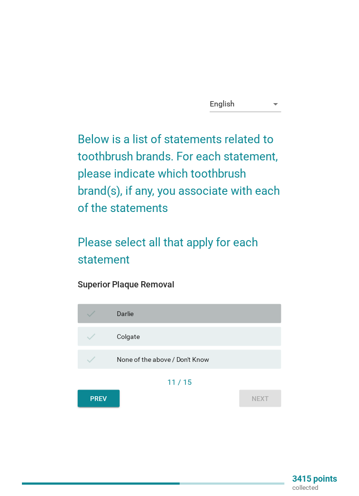
click at [222, 319] on div "Darlie" at bounding box center [195, 313] width 157 height 11
click at [222, 342] on div "Colgate" at bounding box center [195, 336] width 157 height 11
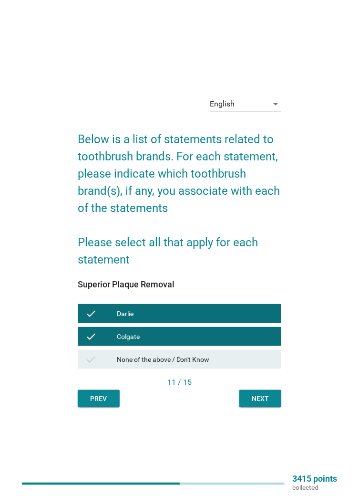
click at [267, 404] on div "Next" at bounding box center [260, 399] width 27 height 10
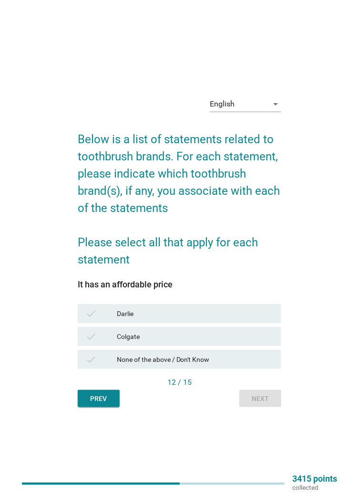
click at [231, 319] on div "Darlie" at bounding box center [195, 313] width 157 height 11
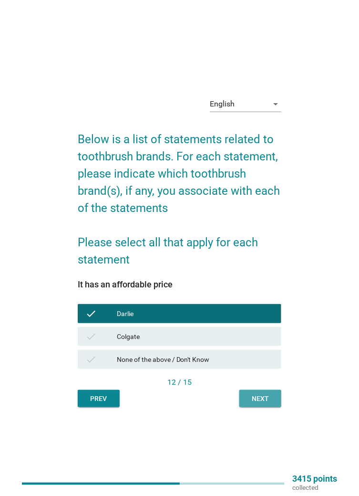
click at [259, 404] on div "Next" at bounding box center [260, 399] width 27 height 10
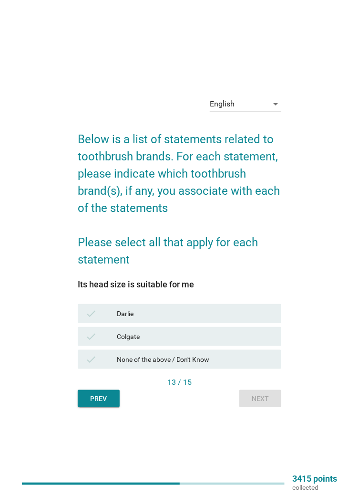
click at [223, 319] on div "Darlie" at bounding box center [195, 313] width 157 height 11
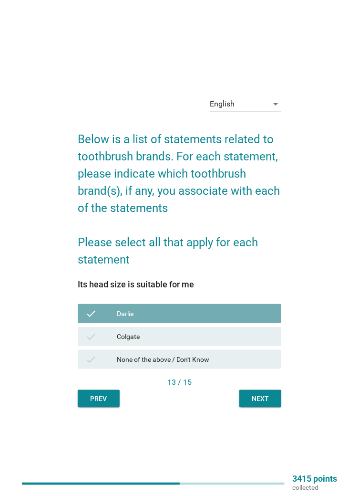
click at [216, 342] on div "Colgate" at bounding box center [195, 336] width 157 height 11
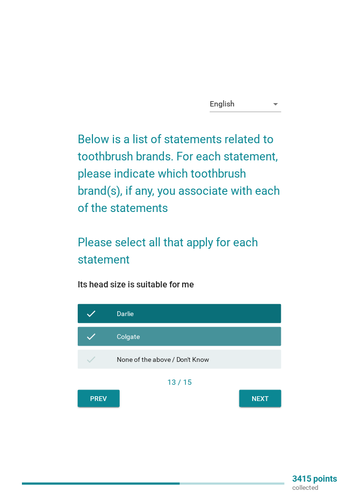
click at [256, 404] on div "Next" at bounding box center [260, 399] width 27 height 10
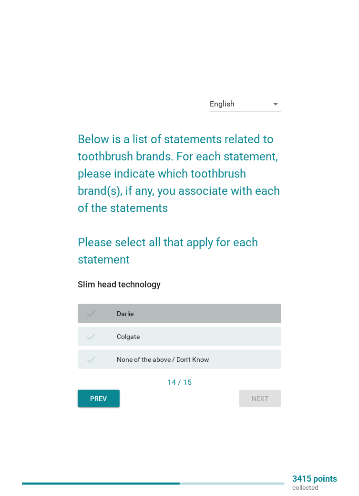
click at [232, 319] on div "Darlie" at bounding box center [195, 313] width 157 height 11
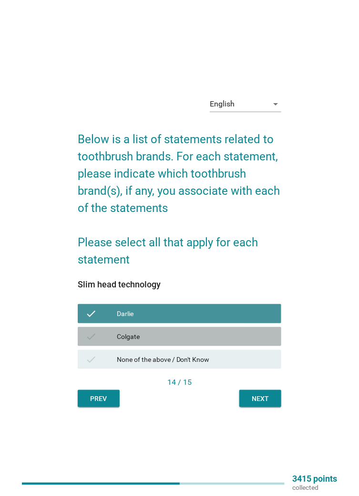
click at [226, 342] on div "Colgate" at bounding box center [195, 336] width 157 height 11
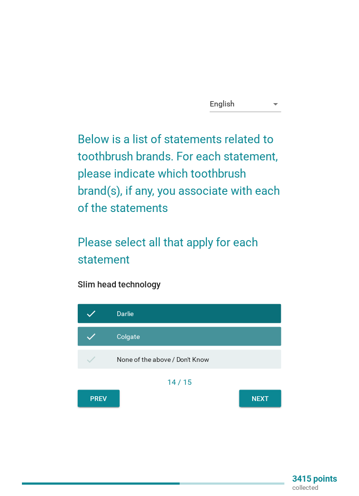
click at [258, 404] on div "Next" at bounding box center [260, 399] width 27 height 10
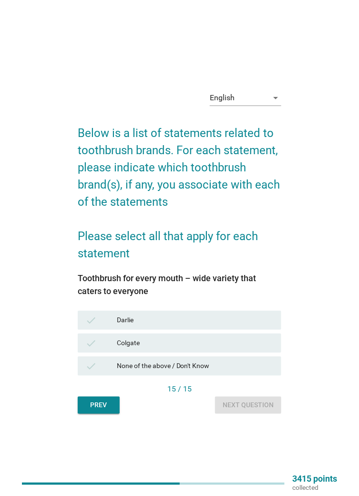
click at [227, 326] on div "Darlie" at bounding box center [195, 319] width 157 height 11
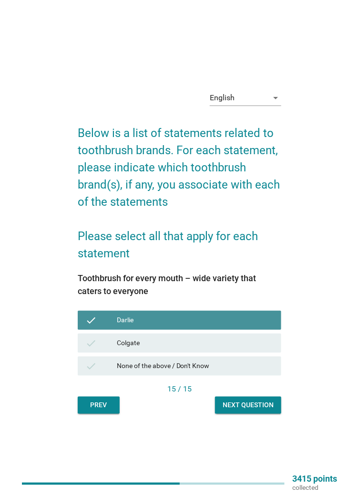
click at [223, 349] on div "Colgate" at bounding box center [195, 342] width 157 height 11
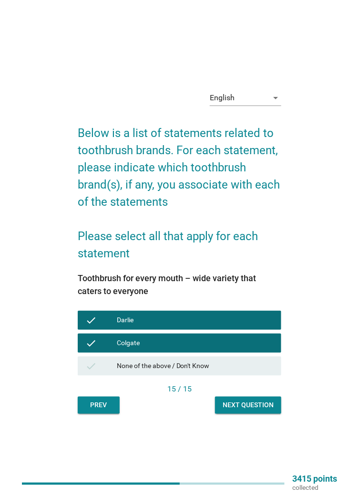
click at [252, 410] on div "Next question" at bounding box center [248, 405] width 51 height 10
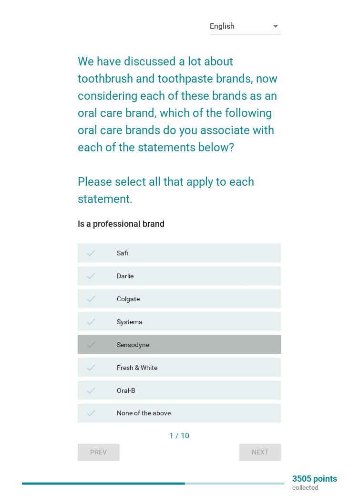
scroll to position [25, 0]
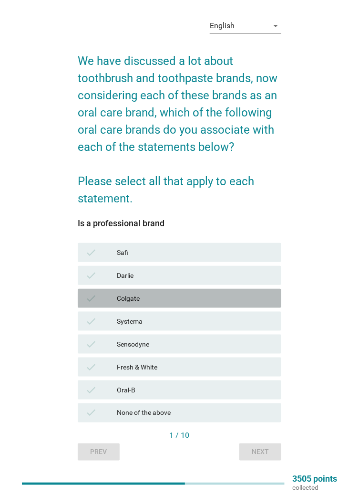
click at [175, 304] on div "Colgate" at bounding box center [195, 297] width 157 height 11
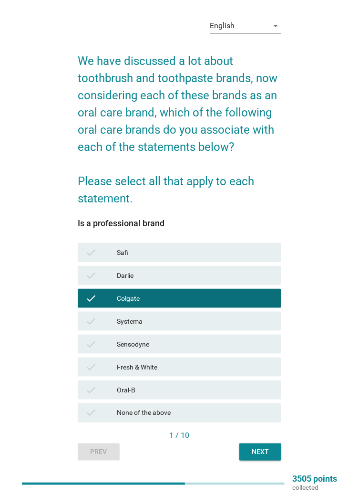
click at [174, 350] on div "Sensodyne" at bounding box center [195, 343] width 157 height 11
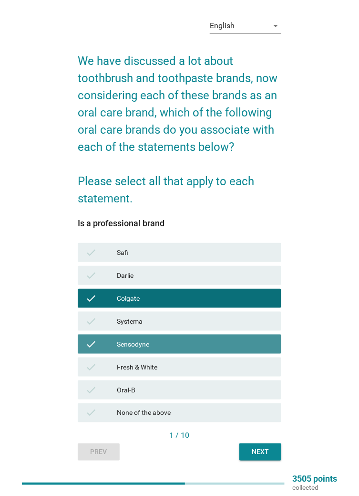
click at [177, 373] on div "Fresh & White" at bounding box center [195, 366] width 157 height 11
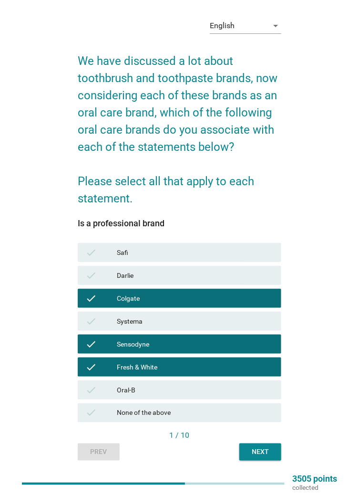
click at [177, 396] on div "Oral-B" at bounding box center [195, 389] width 157 height 11
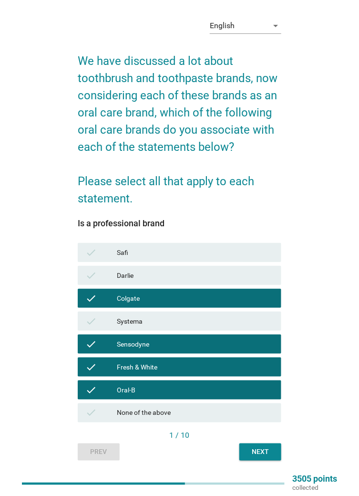
click at [229, 281] on div "Darlie" at bounding box center [195, 275] width 157 height 11
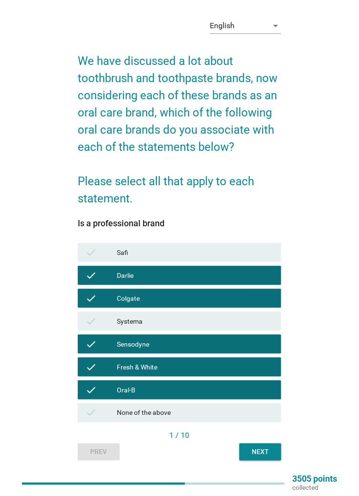
click at [221, 281] on div "Darlie" at bounding box center [195, 275] width 157 height 11
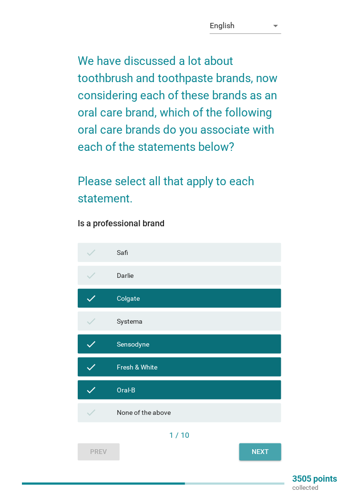
click at [247, 460] on button "Next" at bounding box center [260, 451] width 42 height 17
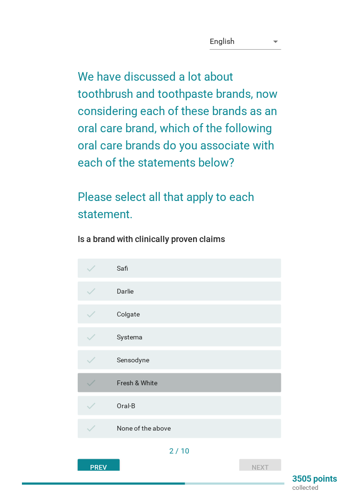
scroll to position [12, 0]
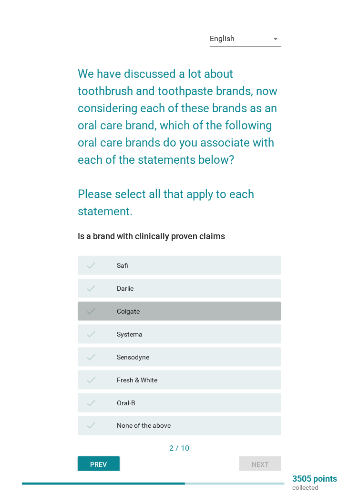
click at [230, 317] on div "Colgate" at bounding box center [195, 310] width 157 height 11
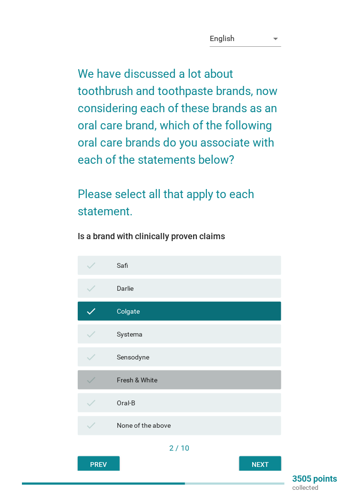
scroll to position [25, 0]
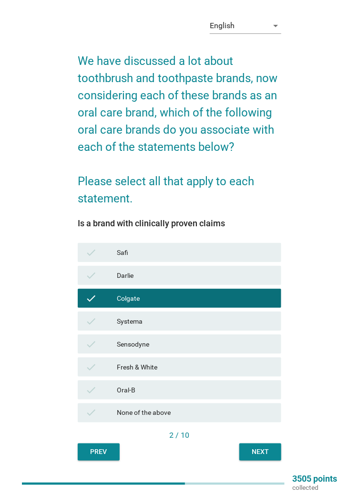
click at [226, 350] on div "Sensodyne" at bounding box center [195, 343] width 157 height 11
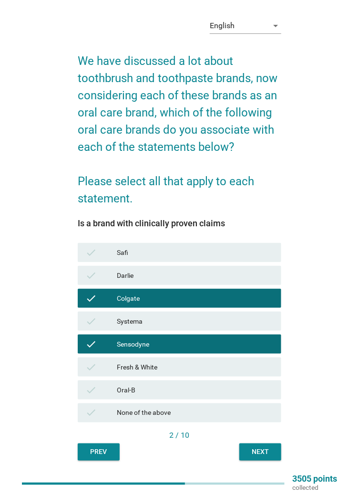
click at [225, 396] on div "Oral-B" at bounding box center [195, 389] width 157 height 11
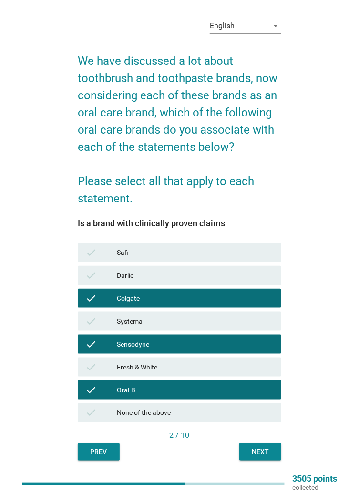
click at [260, 457] on div "Next" at bounding box center [260, 452] width 27 height 10
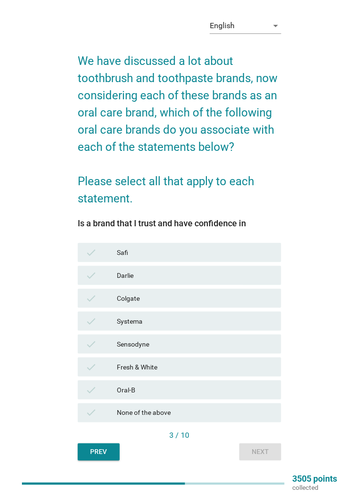
click at [221, 376] on div "check Fresh & White" at bounding box center [180, 366] width 204 height 19
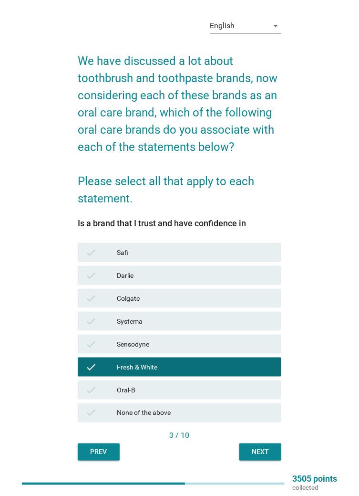
click at [228, 304] on div "Colgate" at bounding box center [195, 297] width 157 height 11
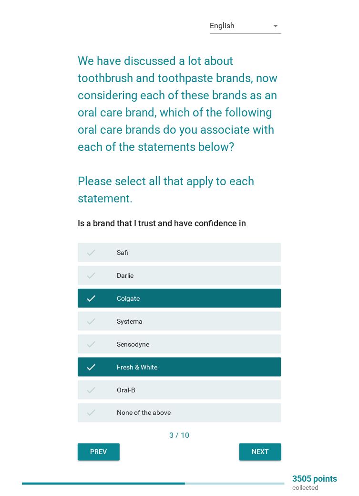
click at [237, 281] on div "Darlie" at bounding box center [195, 275] width 157 height 11
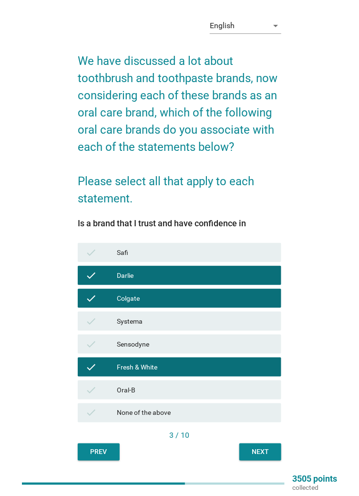
click at [263, 457] on div "Next" at bounding box center [260, 452] width 27 height 10
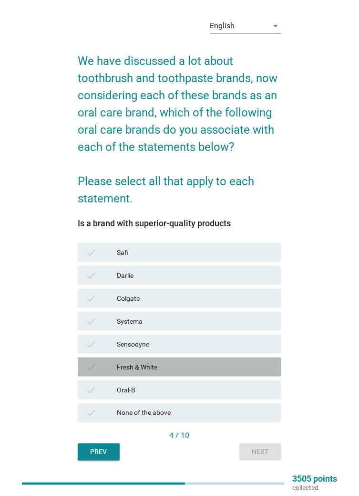
click at [223, 373] on div "Fresh & White" at bounding box center [195, 366] width 157 height 11
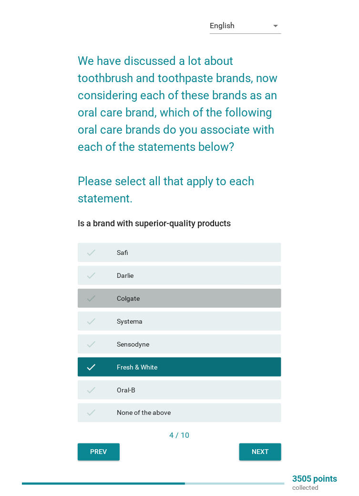
click at [232, 304] on div "Colgate" at bounding box center [195, 297] width 157 height 11
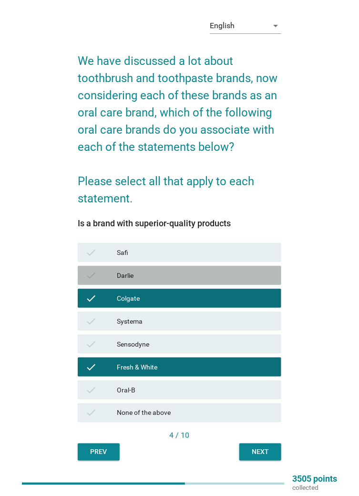
click at [238, 285] on div "check [PERSON_NAME]" at bounding box center [180, 275] width 204 height 19
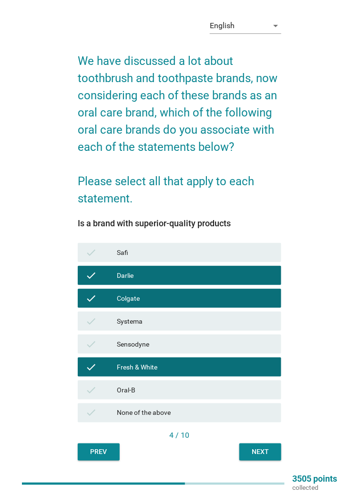
click at [264, 457] on div "Next" at bounding box center [260, 452] width 27 height 10
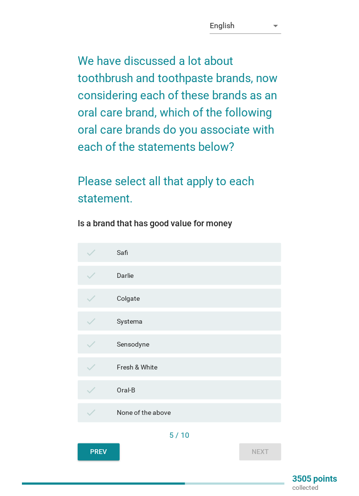
click at [220, 373] on div "Fresh & White" at bounding box center [195, 366] width 157 height 11
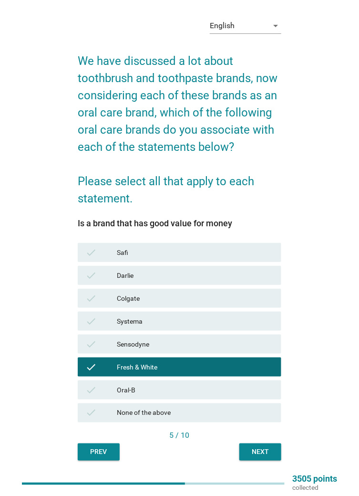
click at [243, 281] on div "Darlie" at bounding box center [195, 275] width 157 height 11
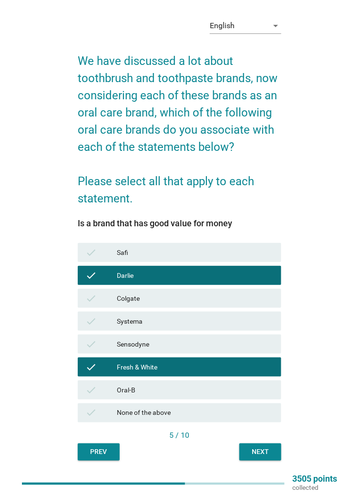
click at [263, 457] on div "Next" at bounding box center [260, 452] width 27 height 10
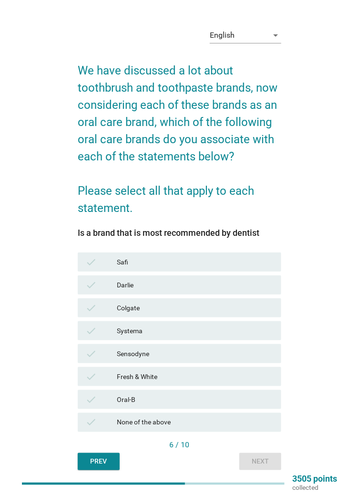
scroll to position [17, 0]
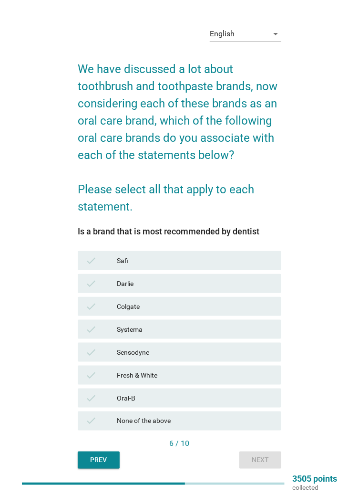
click at [227, 403] on div "Oral-B" at bounding box center [195, 397] width 157 height 11
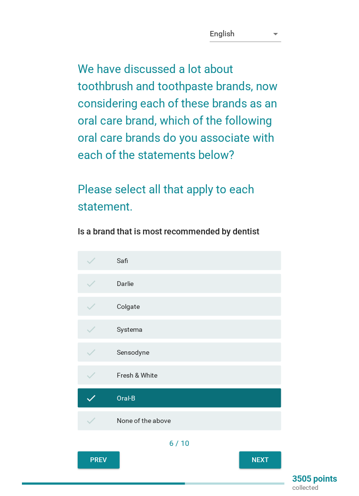
click at [260, 465] on div "Next" at bounding box center [260, 460] width 27 height 10
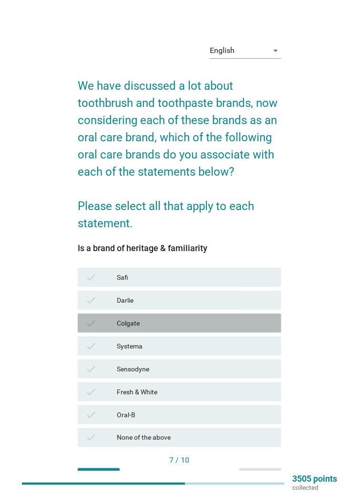
click at [231, 333] on div "check Colgate" at bounding box center [180, 322] width 204 height 19
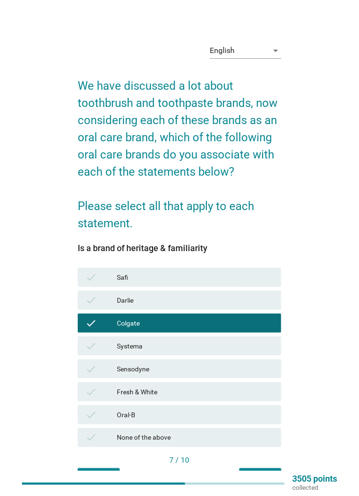
click at [260, 482] on div "Next" at bounding box center [260, 477] width 27 height 10
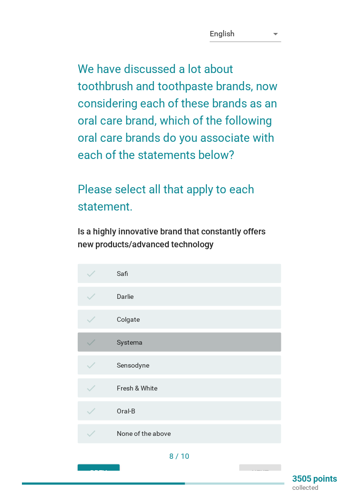
scroll to position [17, 0]
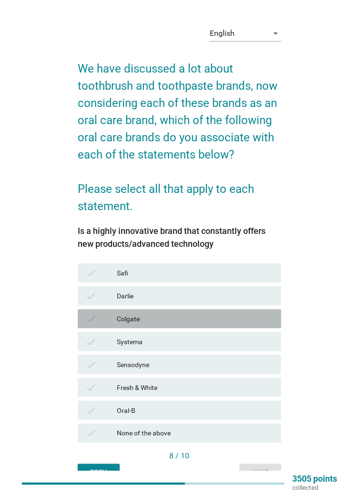
click at [228, 324] on div "Colgate" at bounding box center [195, 318] width 157 height 11
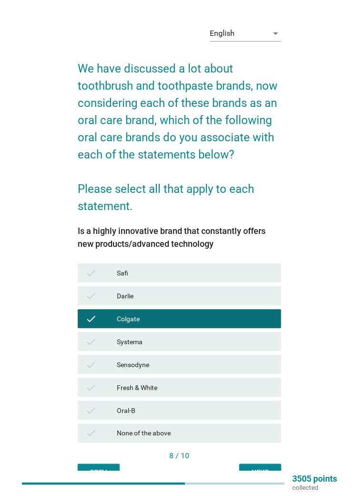
click at [225, 416] on div "Oral-B" at bounding box center [195, 410] width 157 height 11
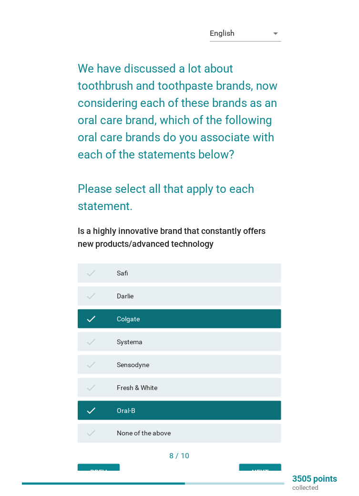
click at [256, 481] on button "Next" at bounding box center [260, 472] width 42 height 17
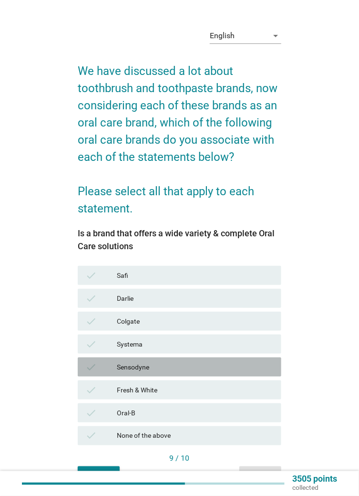
scroll to position [18, 0]
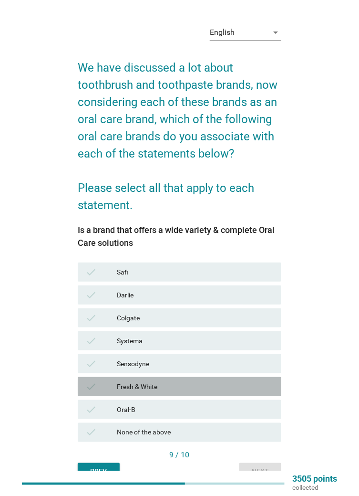
click at [228, 392] on div "Fresh & White" at bounding box center [195, 386] width 157 height 11
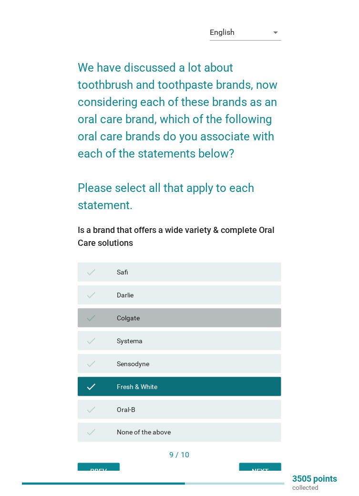
click at [230, 319] on div "Colgate" at bounding box center [195, 317] width 157 height 11
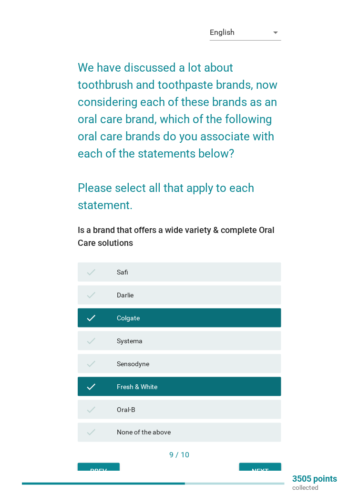
click at [231, 387] on div "Fresh & White" at bounding box center [195, 386] width 157 height 11
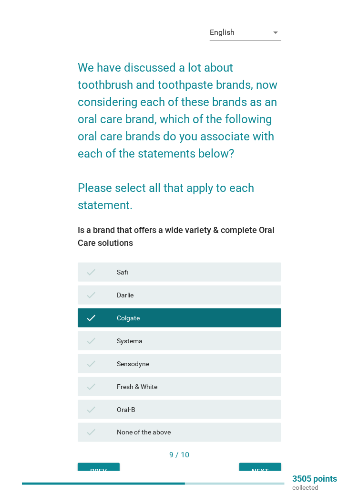
click at [233, 369] on div "Sensodyne" at bounding box center [195, 363] width 157 height 11
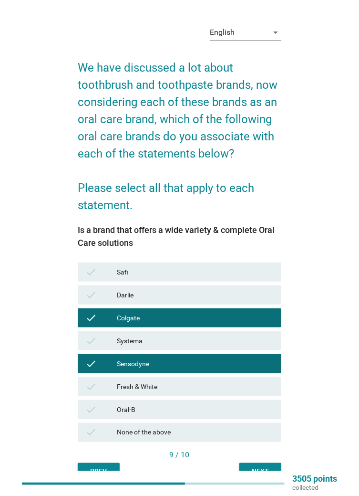
click at [233, 369] on div "Sensodyne" at bounding box center [195, 363] width 157 height 11
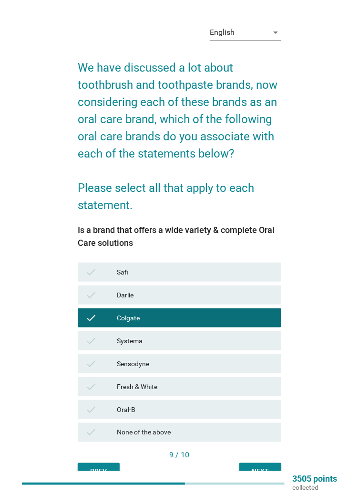
click at [261, 472] on div "Next" at bounding box center [260, 472] width 27 height 10
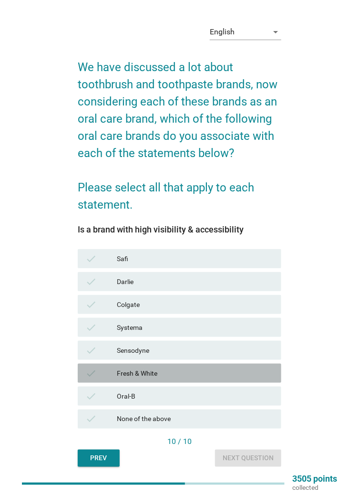
scroll to position [25, 0]
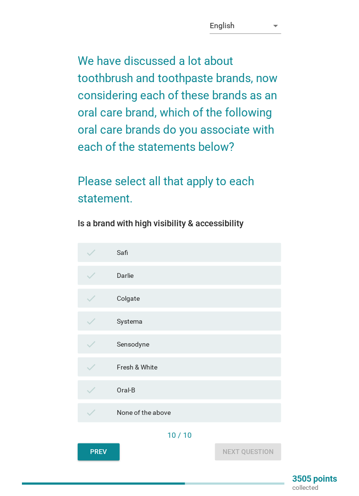
click at [232, 304] on div "Colgate" at bounding box center [195, 297] width 157 height 11
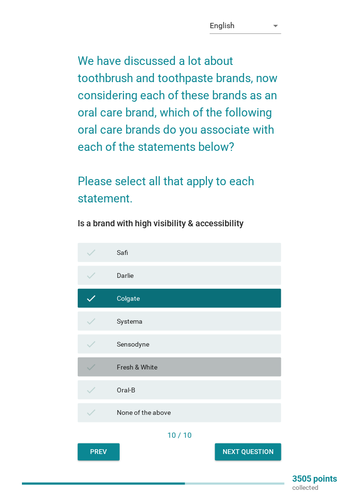
click at [224, 372] on div "Fresh & White" at bounding box center [195, 366] width 157 height 11
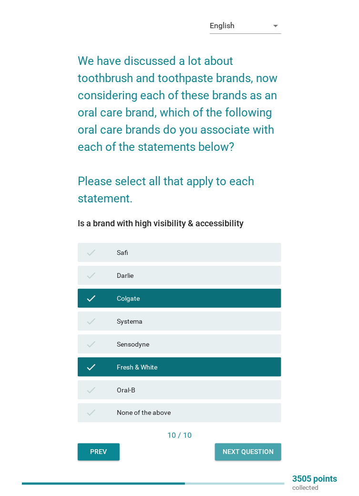
click at [248, 453] on button "Next question" at bounding box center [248, 451] width 66 height 17
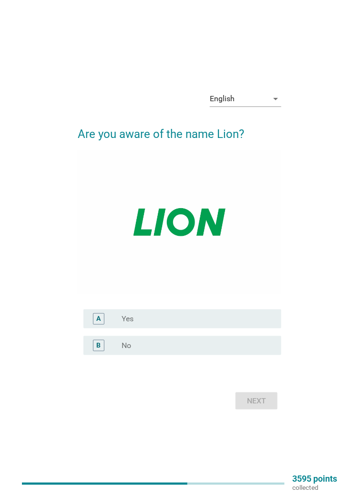
click at [229, 323] on div "radio_button_unchecked Yes" at bounding box center [194, 319] width 145 height 10
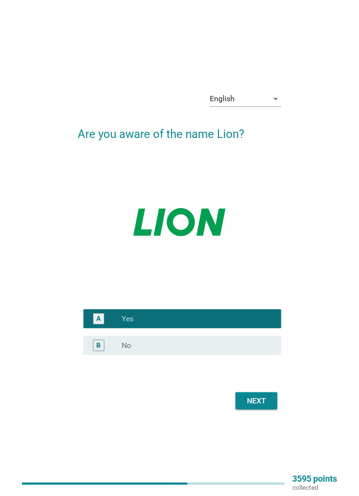
click at [260, 406] on div "Next" at bounding box center [256, 400] width 27 height 11
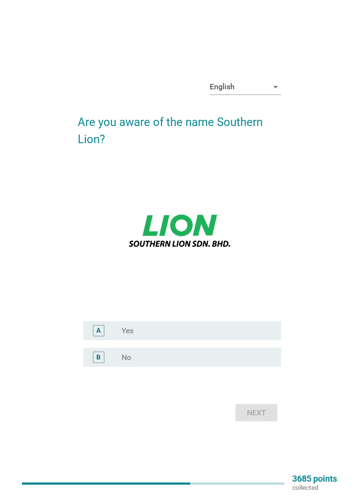
click at [221, 335] on div "radio_button_unchecked Yes" at bounding box center [194, 331] width 145 height 10
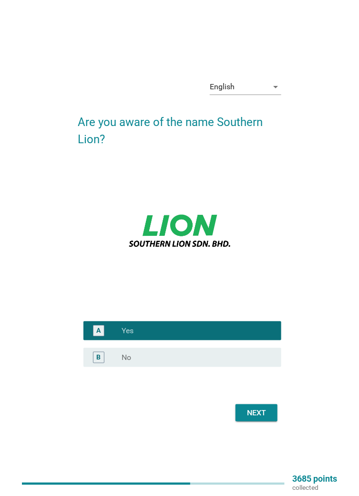
click at [234, 362] on div "radio_button_unchecked No" at bounding box center [194, 358] width 145 height 10
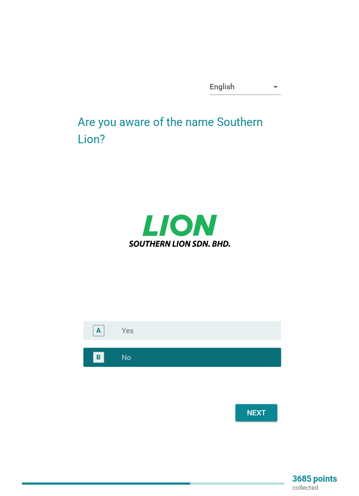
click at [259, 418] on div "Next" at bounding box center [256, 412] width 27 height 11
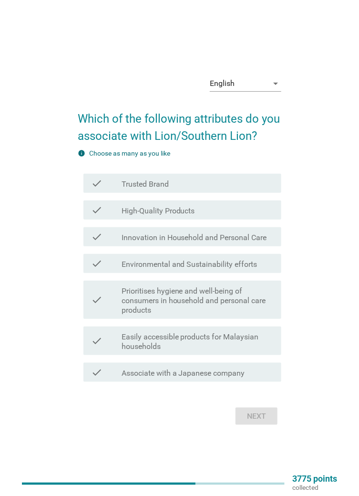
click at [250, 216] on div "check_box_outline_blank High-Quality Products" at bounding box center [198, 209] width 152 height 11
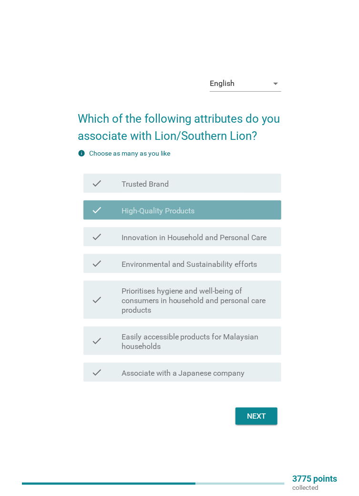
click at [251, 242] on label "Innovation in Household and Personal Care" at bounding box center [195, 238] width 146 height 10
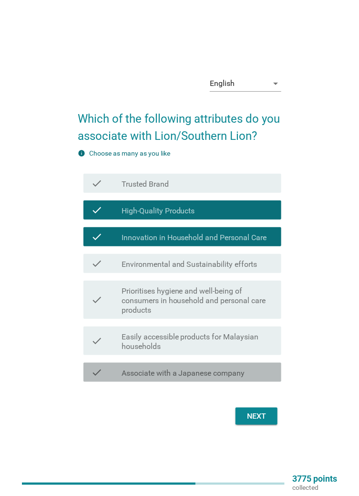
click at [237, 378] on label "Associate with a Japanese company" at bounding box center [184, 373] width 124 height 10
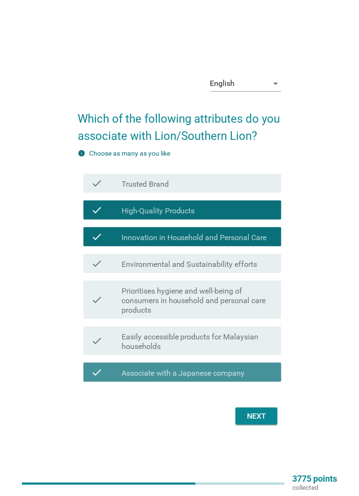
click at [255, 422] on div "Next" at bounding box center [256, 415] width 27 height 11
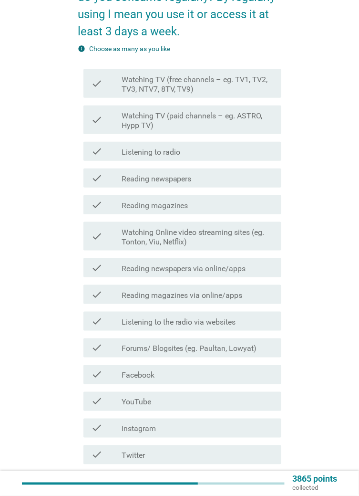
scroll to position [106, 0]
click at [240, 236] on label "Watching Online video streaming sites (eg. Tonton, Viu, Netflix)" at bounding box center [198, 237] width 152 height 19
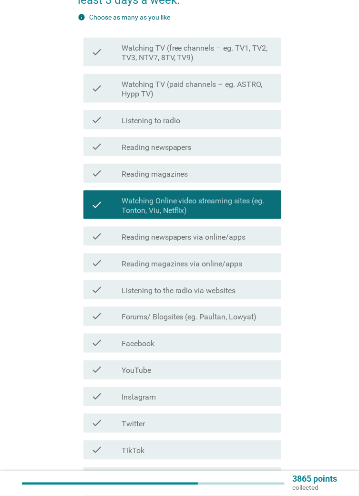
scroll to position [169, 0]
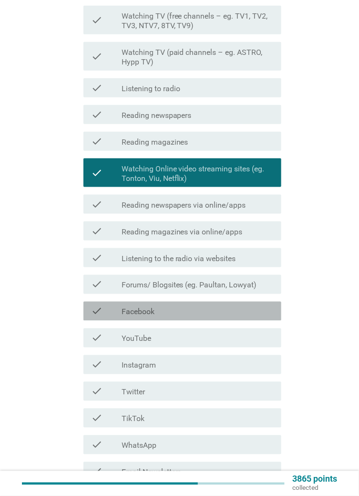
click at [226, 310] on div "check_box_outline_blank Facebook" at bounding box center [198, 310] width 152 height 11
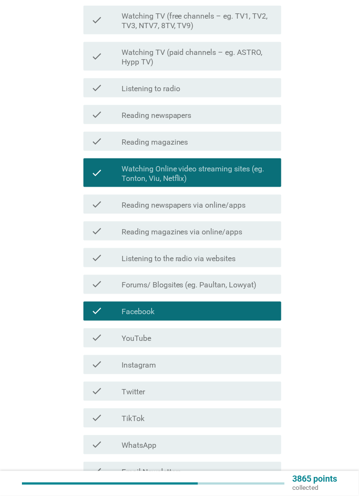
click at [227, 340] on div "check_box_outline_blank YouTube" at bounding box center [198, 337] width 152 height 11
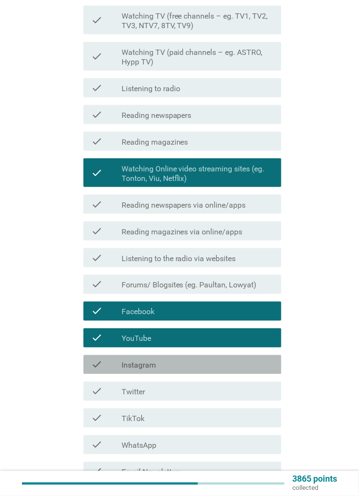
click at [227, 364] on div "check_box_outline_blank Instagram" at bounding box center [198, 364] width 152 height 11
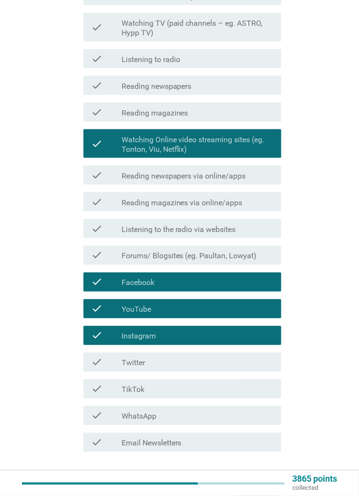
scroll to position [199, 0]
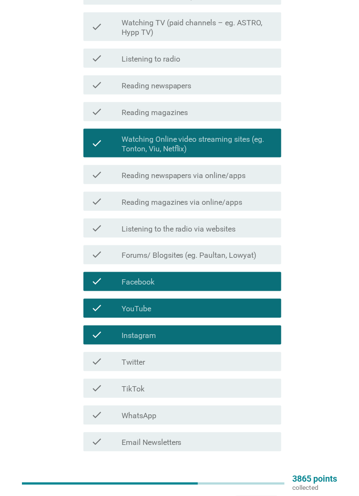
click at [242, 414] on div "check_box_outline_blank WhatsApp" at bounding box center [198, 414] width 152 height 11
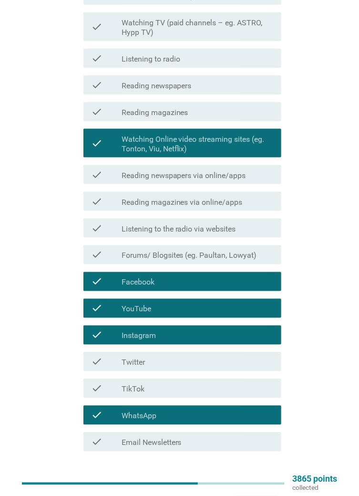
click at [258, 487] on div "Next" at bounding box center [256, 485] width 27 height 11
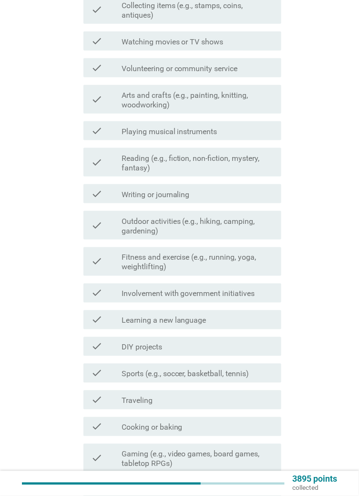
scroll to position [0, 0]
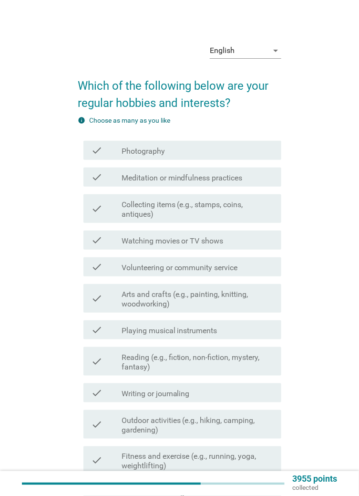
click at [223, 153] on div "check_box_outline_blank Photography" at bounding box center [198, 150] width 152 height 11
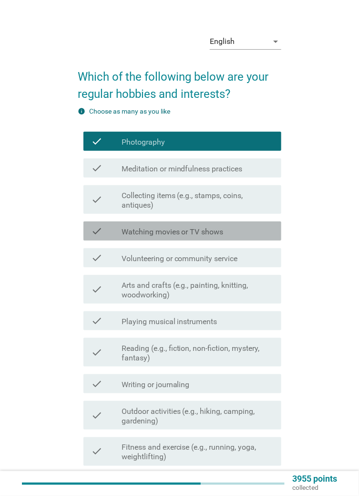
scroll to position [27, 0]
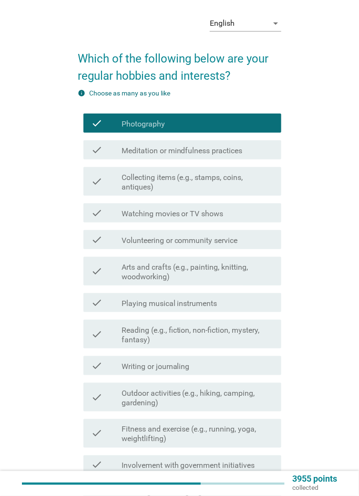
click at [235, 212] on div "check_box_outline_blank Watching movies or TV shows" at bounding box center [198, 212] width 152 height 11
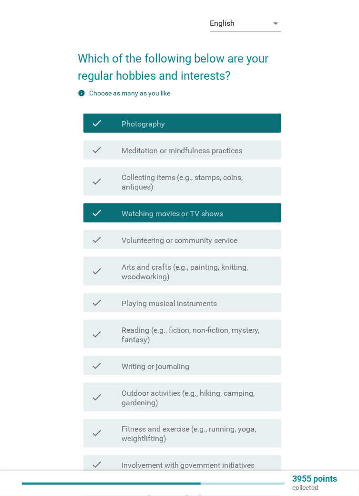
click at [244, 239] on div "check_box_outline_blank Volunteering or community service" at bounding box center [198, 239] width 152 height 11
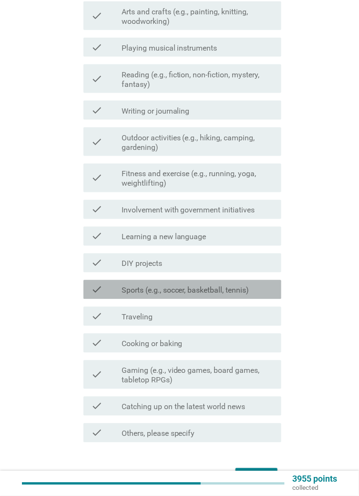
scroll to position [288, 0]
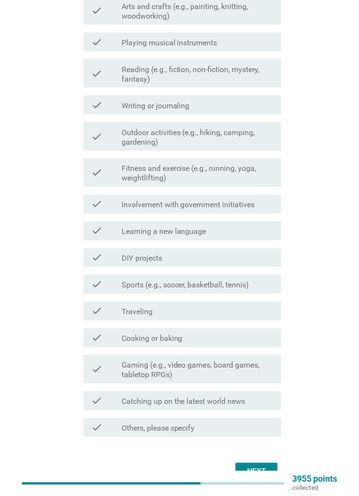
click at [250, 235] on div "check_box_outline_blank Learning a new language" at bounding box center [198, 230] width 152 height 11
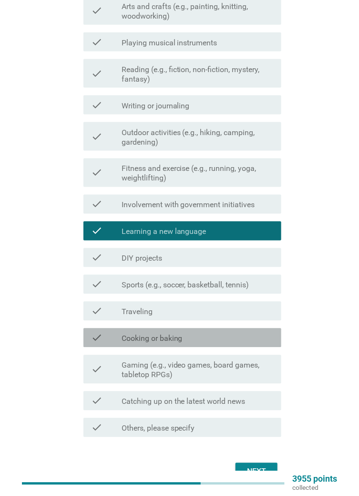
scroll to position [290, 0]
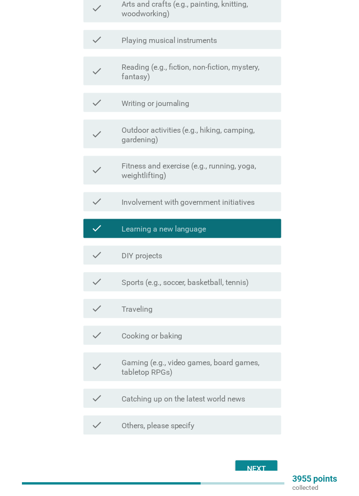
click at [240, 330] on div "check_box_outline_blank Cooking or baking" at bounding box center [198, 335] width 152 height 11
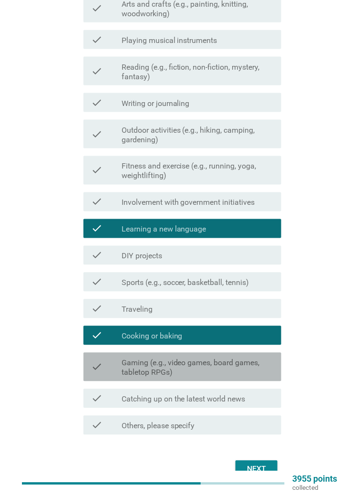
click at [253, 372] on label "Gaming (e.g., video games, board games, tabletop RPGs)" at bounding box center [198, 367] width 152 height 19
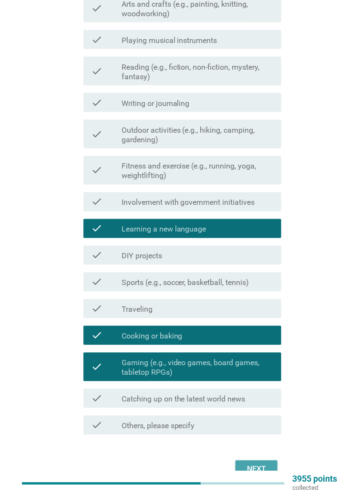
click at [261, 472] on div "Next" at bounding box center [256, 468] width 27 height 11
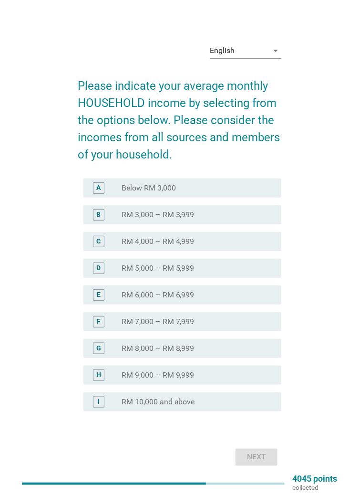
click at [232, 273] on div "radio_button_unchecked RM 5,000 – RM 5,999" at bounding box center [194, 268] width 145 height 10
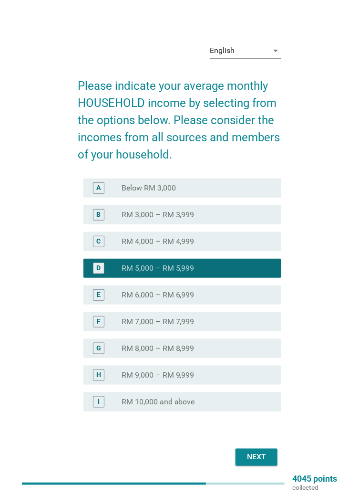
click at [267, 463] on div "Next" at bounding box center [256, 456] width 27 height 11
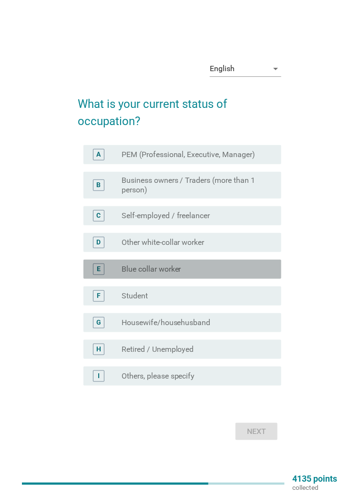
click at [236, 274] on div "radio_button_unchecked Blue collar worker" at bounding box center [194, 269] width 145 height 10
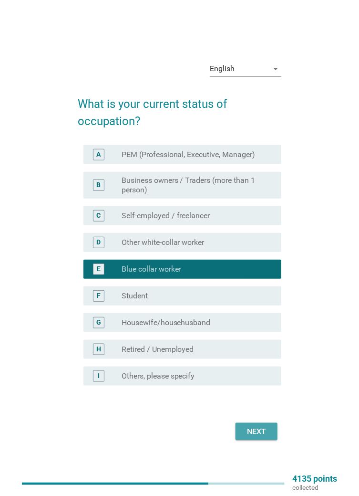
click at [262, 437] on div "Next" at bounding box center [256, 431] width 27 height 11
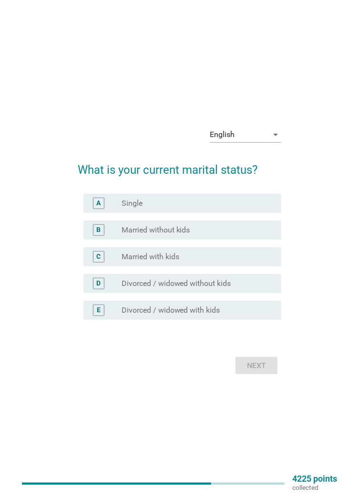
click at [233, 208] on div "radio_button_unchecked Single" at bounding box center [194, 203] width 145 height 10
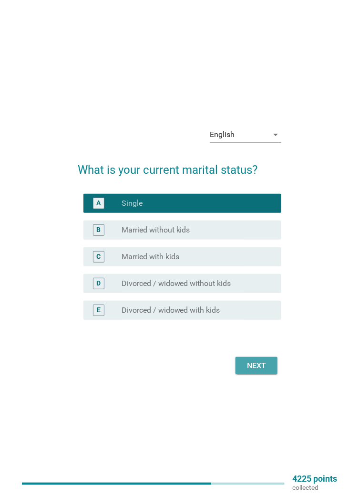
click at [261, 371] on div "Next" at bounding box center [256, 365] width 27 height 11
